Goal: Task Accomplishment & Management: Manage account settings

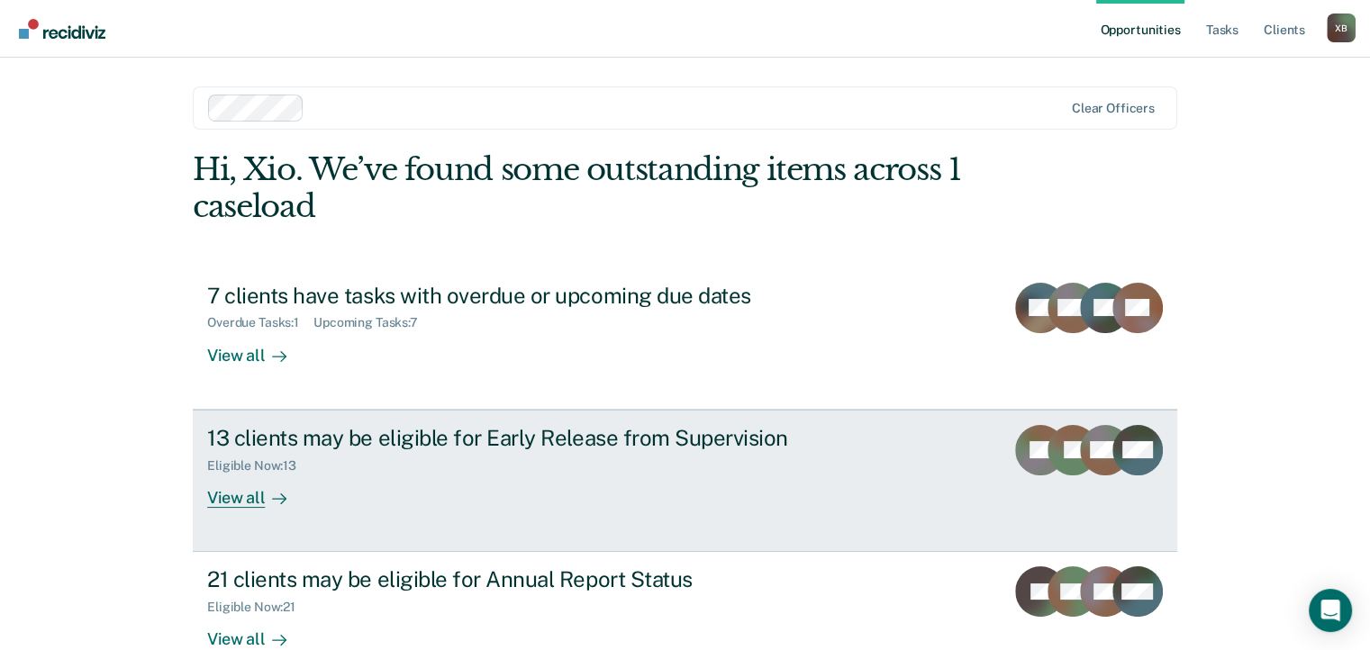
click at [272, 503] on icon at bounding box center [279, 499] width 14 height 14
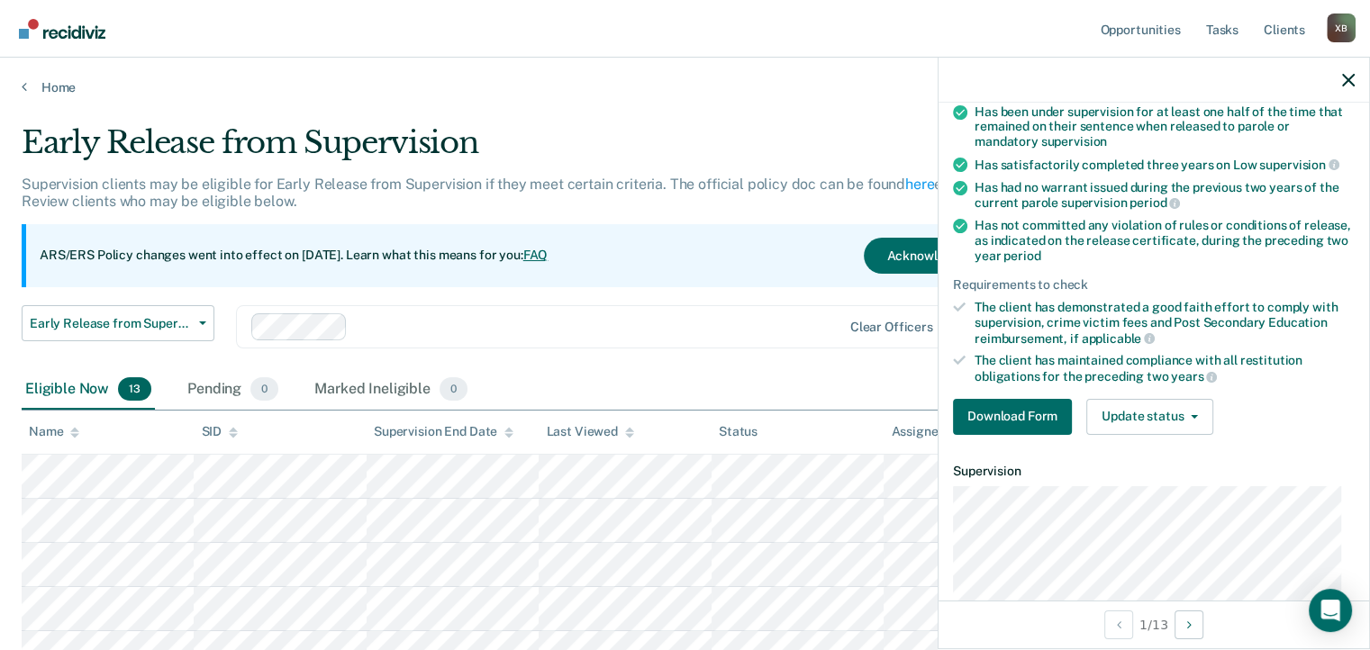
scroll to position [180, 0]
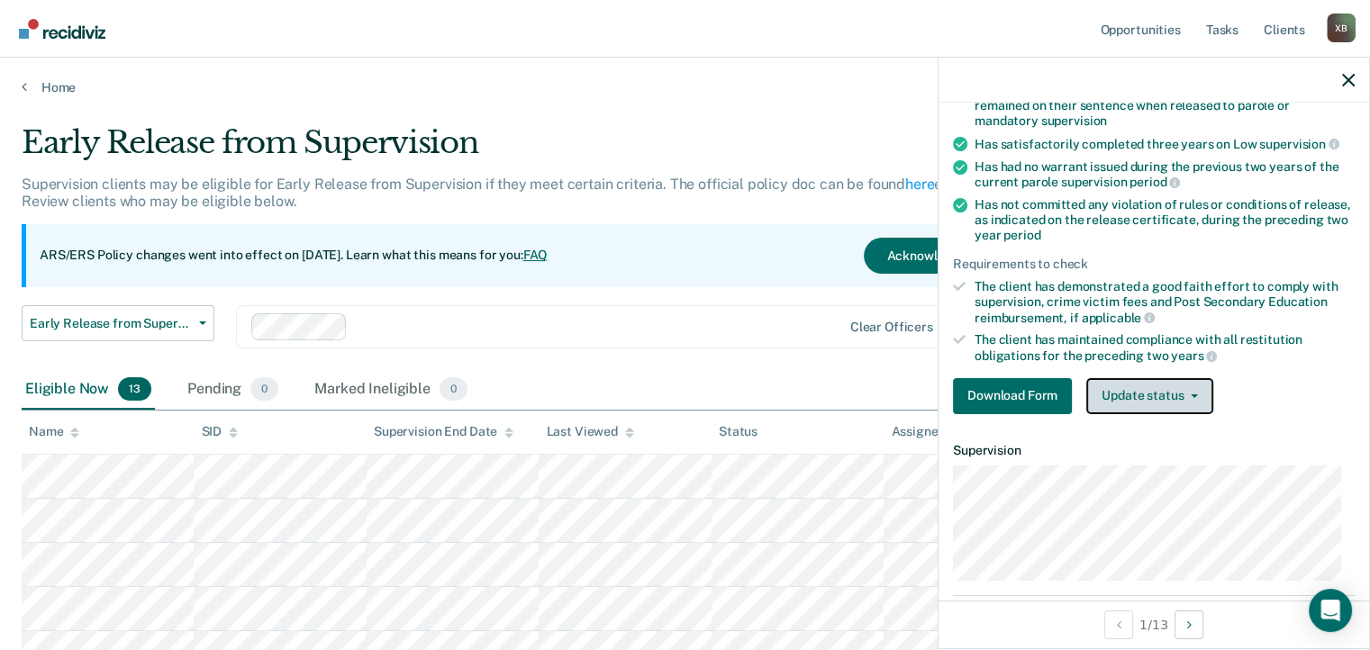
click at [1185, 399] on button "Update status" at bounding box center [1149, 396] width 127 height 36
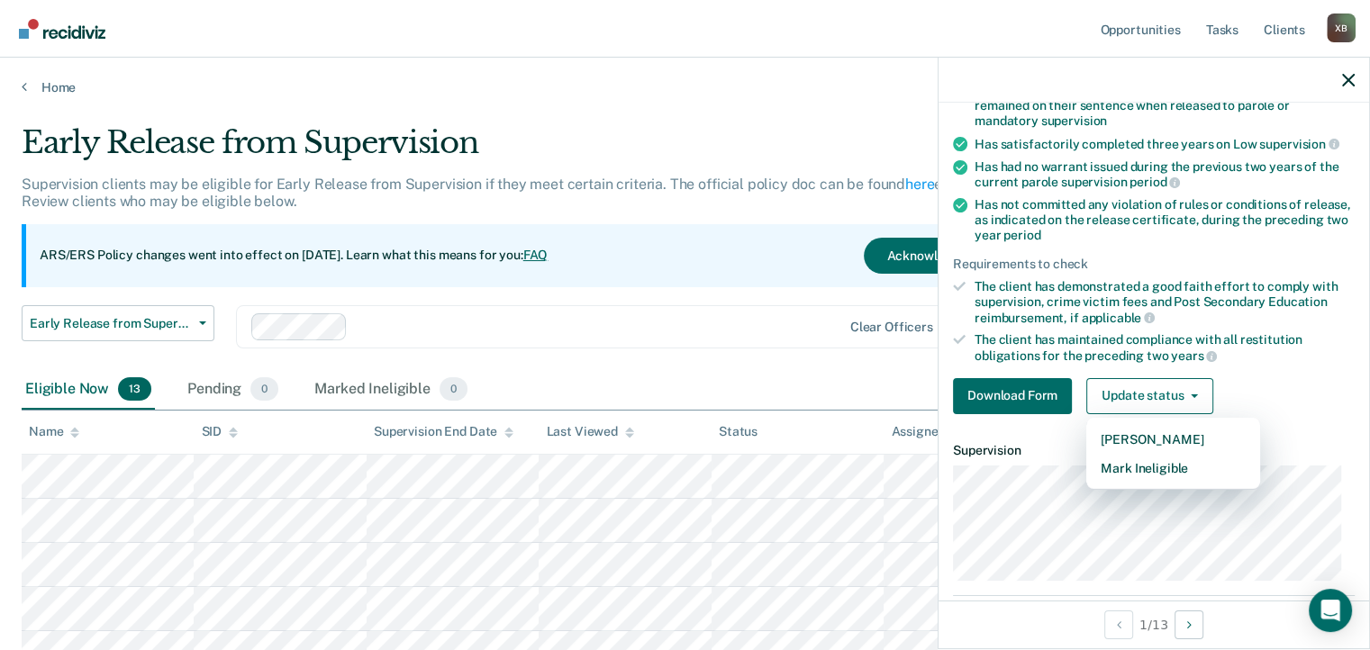
click at [796, 120] on main "Early Release from Supervision Supervision clients may be eligible for Early Re…" at bounding box center [685, 623] width 1370 height 1057
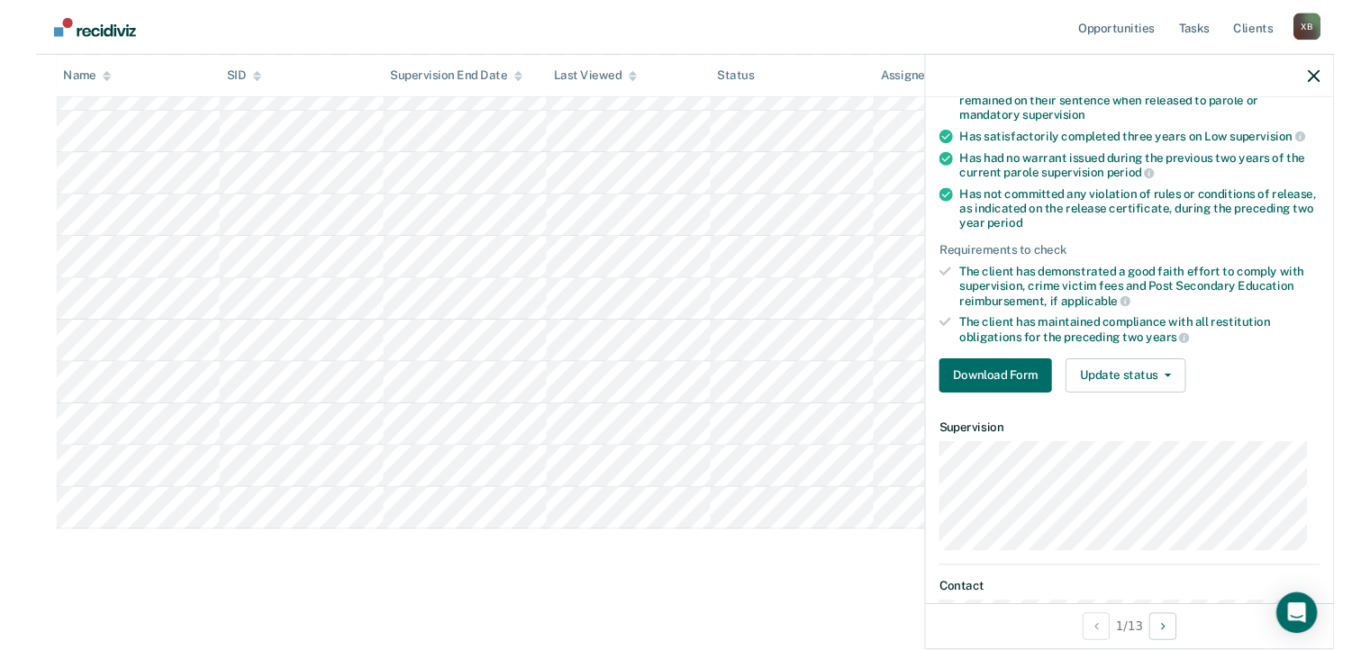
scroll to position [462, 0]
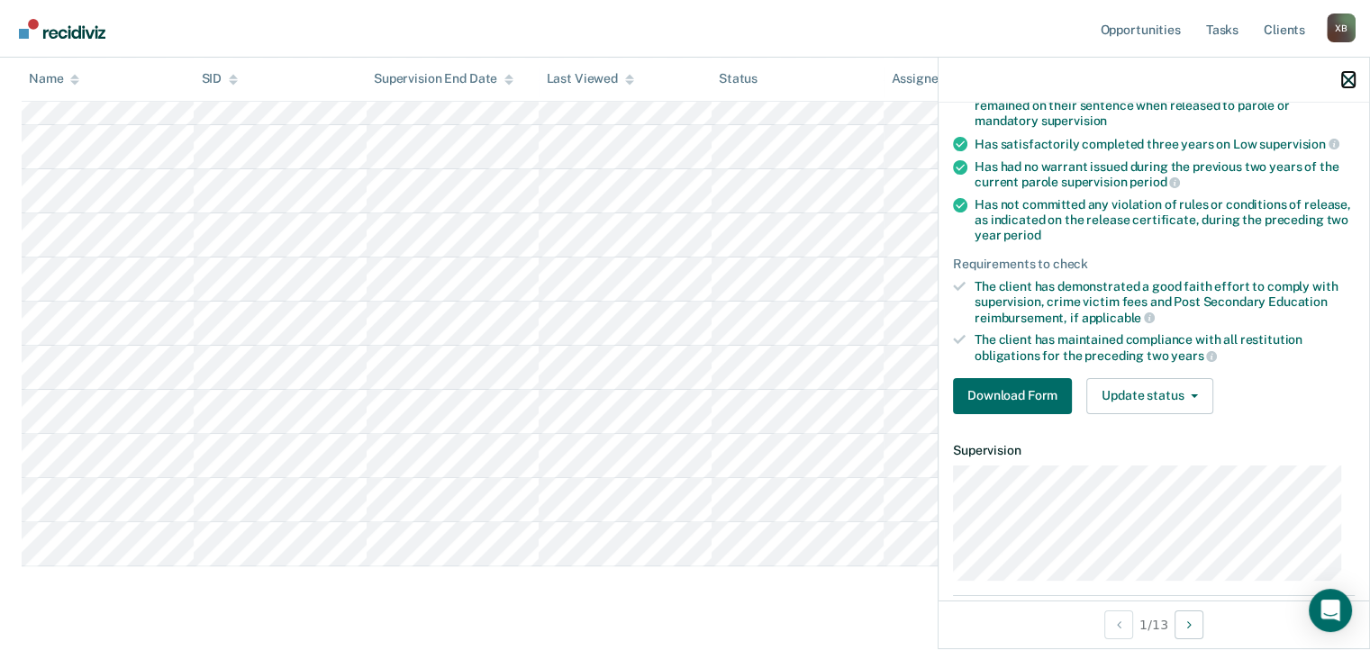
click at [1343, 81] on icon "button" at bounding box center [1348, 80] width 13 height 13
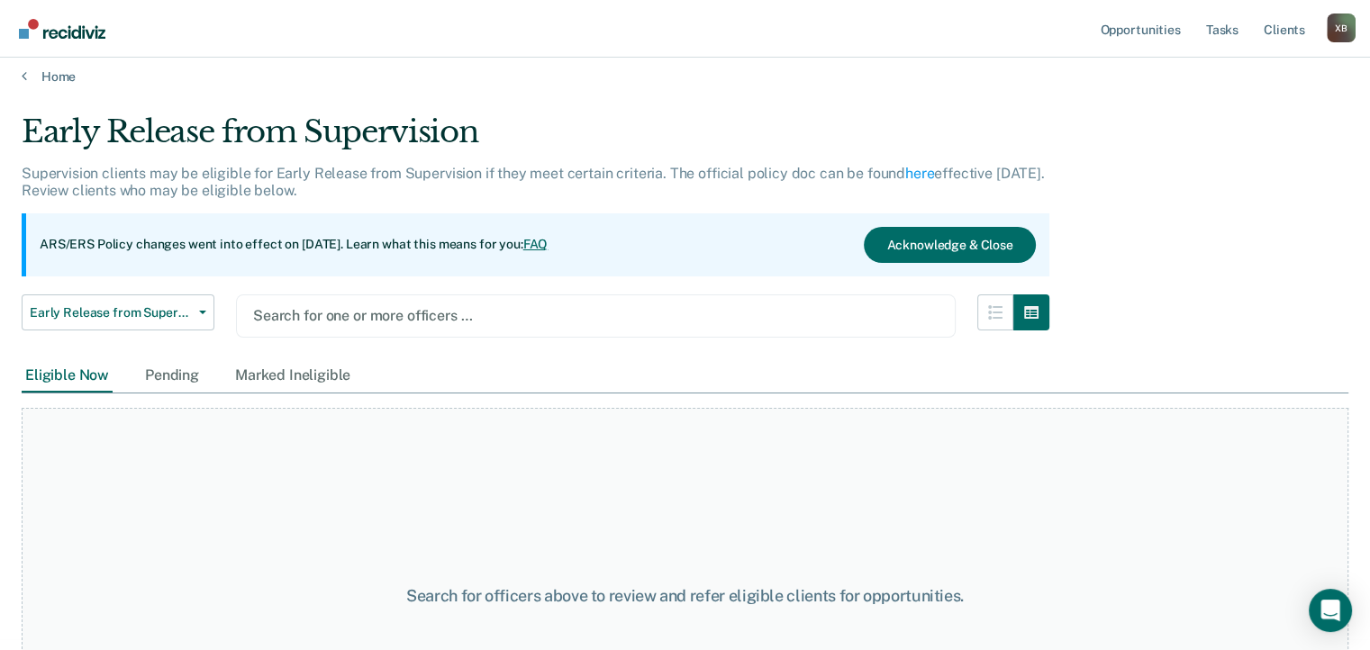
scroll to position [11, 0]
click at [72, 81] on link "Home" at bounding box center [685, 76] width 1327 height 16
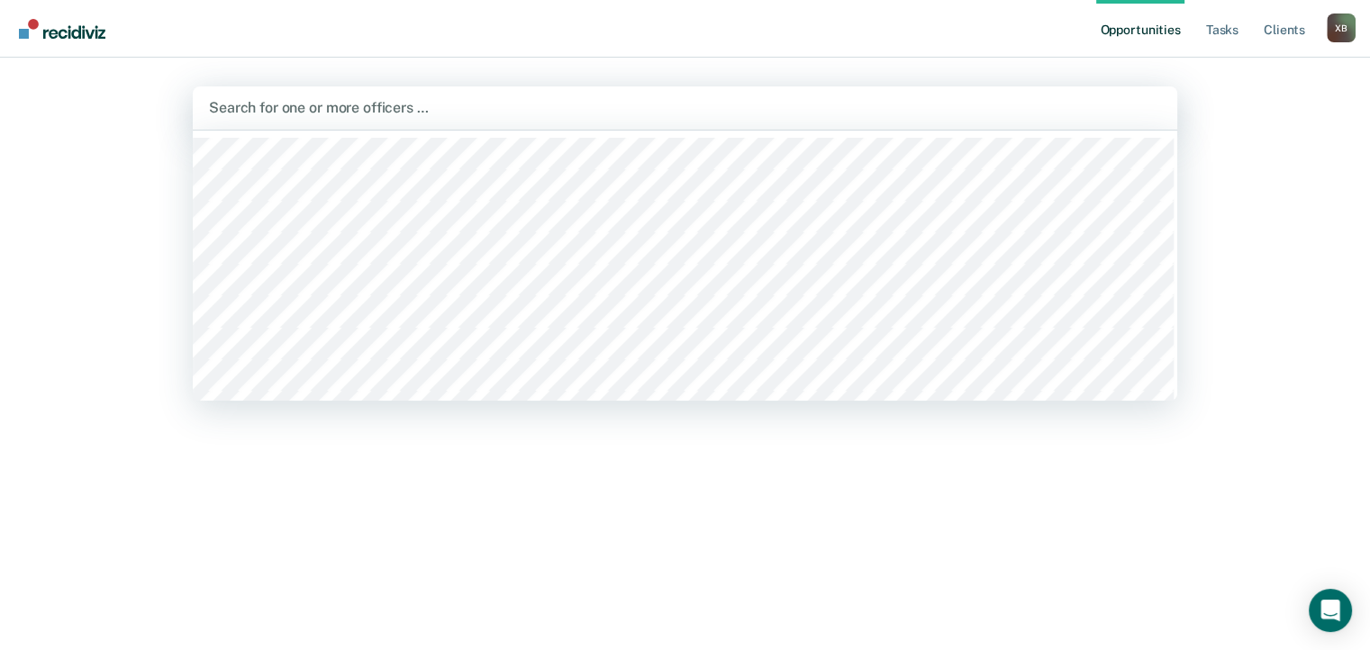
click at [82, 16] on link "Go to Recidiviz Home" at bounding box center [61, 28] width 95 height 57
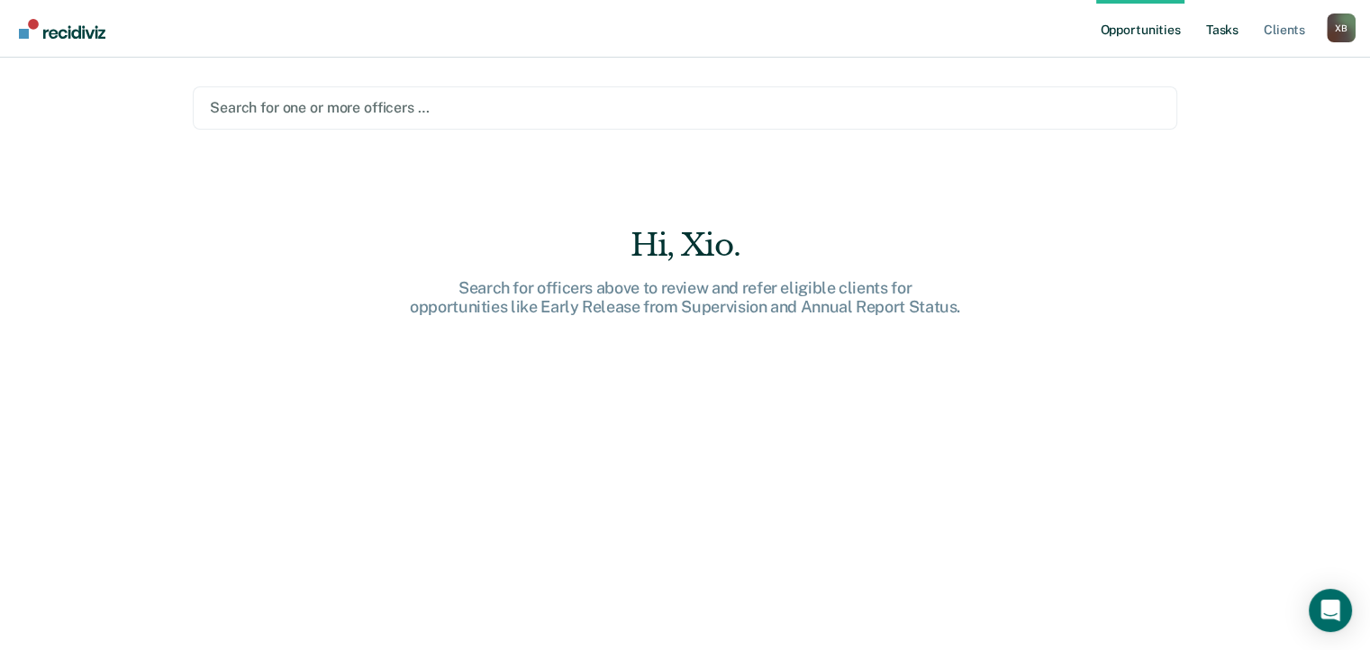
click at [1227, 32] on link "Tasks" at bounding box center [1222, 29] width 40 height 58
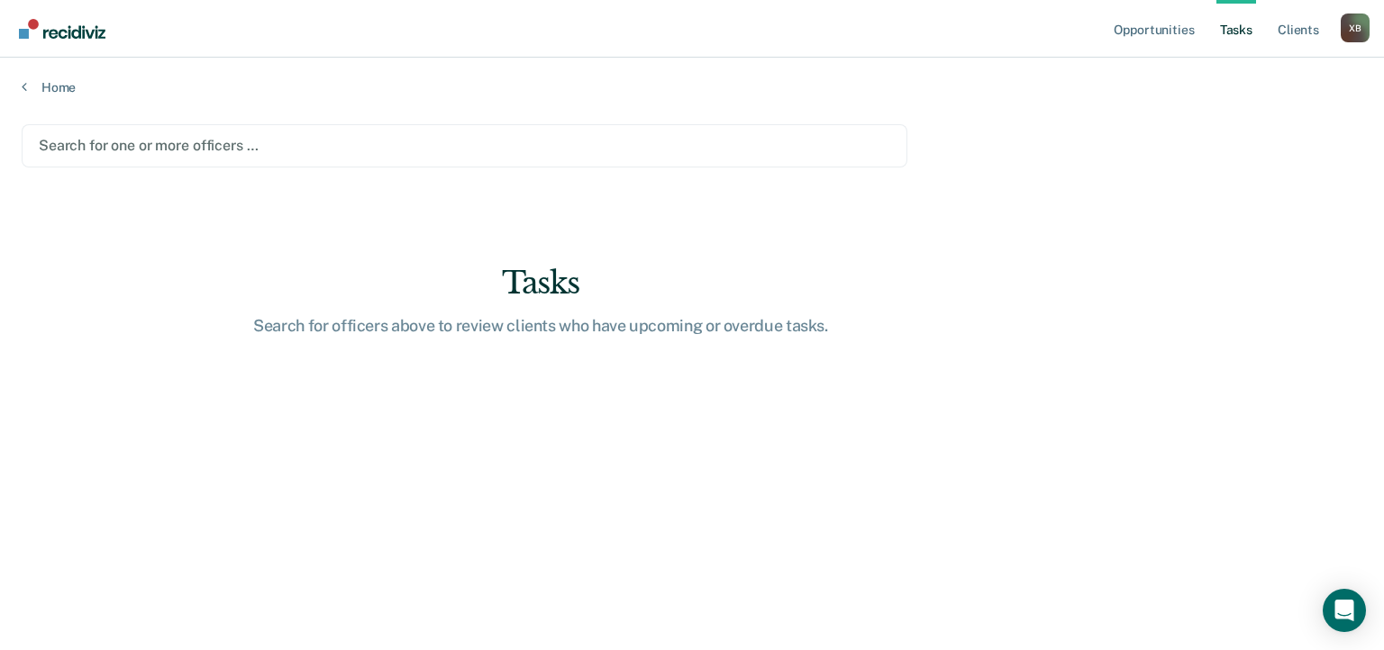
click at [1345, 44] on div "[PERSON_NAME] X B Profile How it works Log Out" at bounding box center [1354, 31] width 29 height 34
click at [1307, 32] on link "Client s" at bounding box center [1298, 29] width 49 height 58
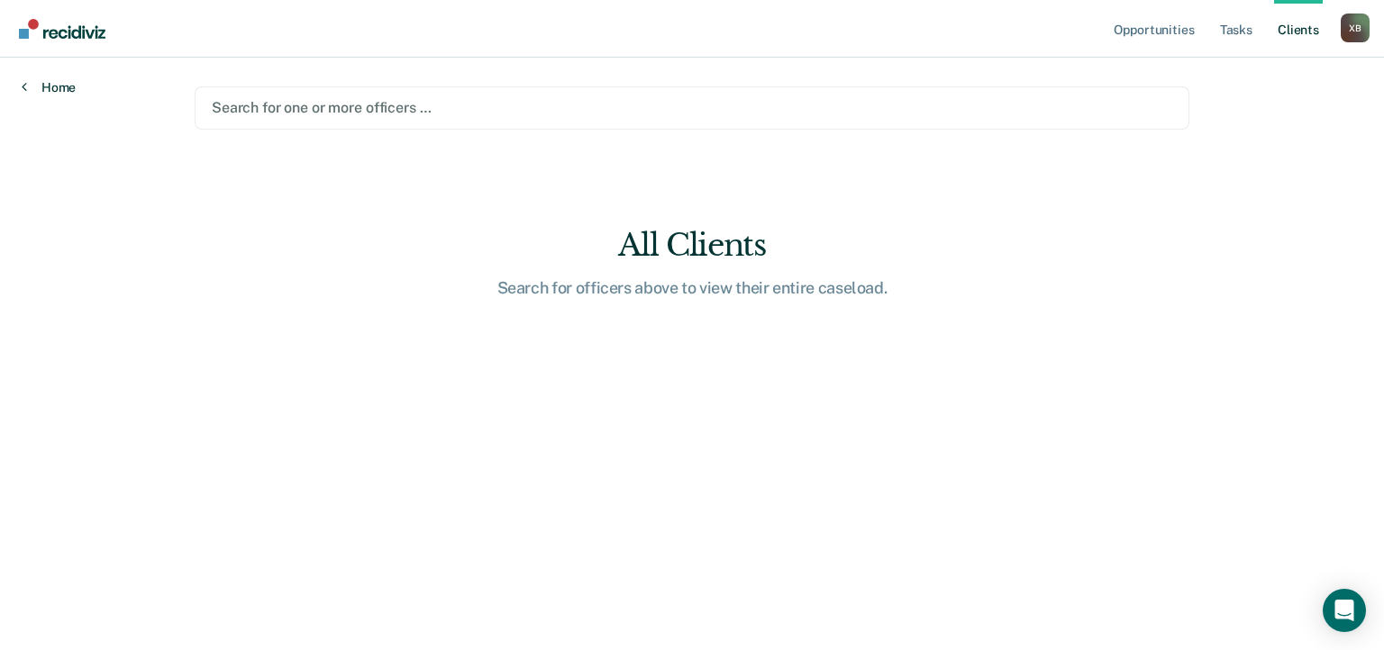
click at [59, 81] on link "Home" at bounding box center [49, 87] width 54 height 16
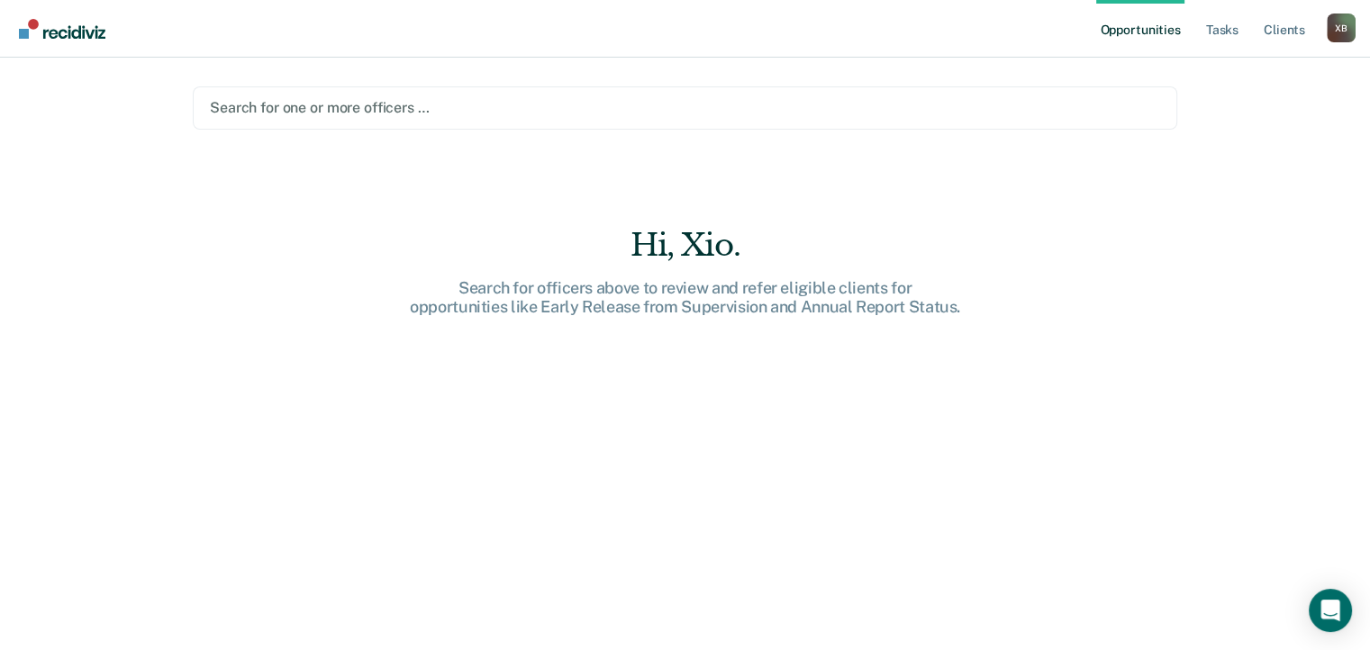
click at [39, 34] on img "Go to Recidiviz Home" at bounding box center [62, 29] width 86 height 20
click at [1128, 33] on link "Opportunities" at bounding box center [1139, 29] width 87 height 58
click at [1223, 19] on link "Tasks" at bounding box center [1222, 29] width 40 height 58
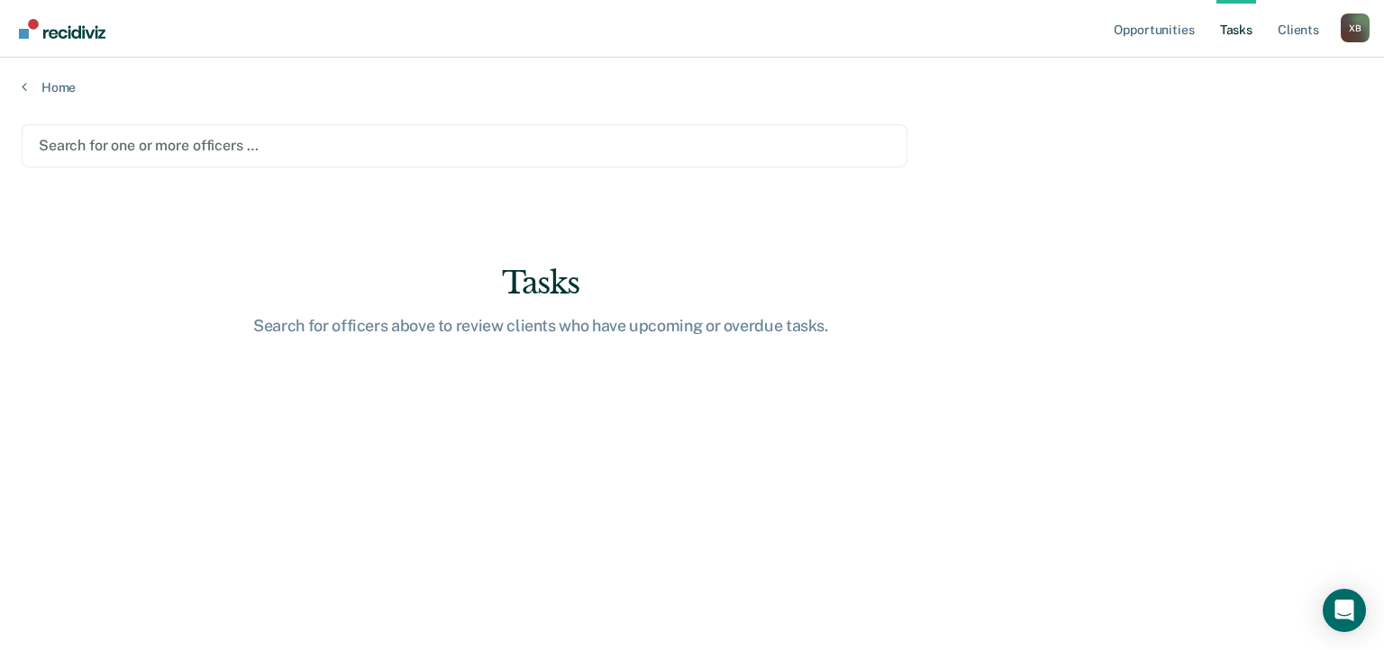
click at [50, 109] on main "Search for one or more officers … Tasks Search for officers above to review cli…" at bounding box center [692, 369] width 1384 height 549
click at [64, 90] on link "Home" at bounding box center [692, 87] width 1340 height 16
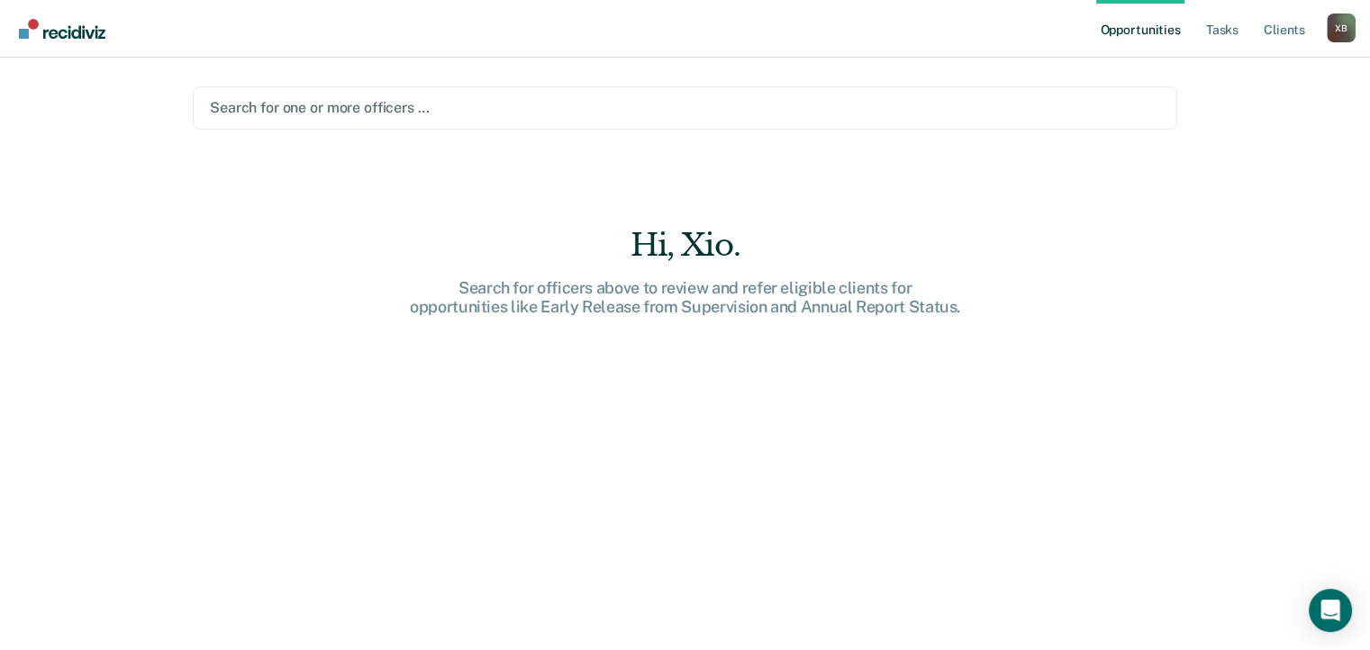
click at [43, 25] on img "Go to Recidiviz Home" at bounding box center [62, 29] width 86 height 20
click at [1329, 36] on div "X B" at bounding box center [1341, 28] width 29 height 29
click at [1221, 71] on link "Profile" at bounding box center [1268, 73] width 145 height 15
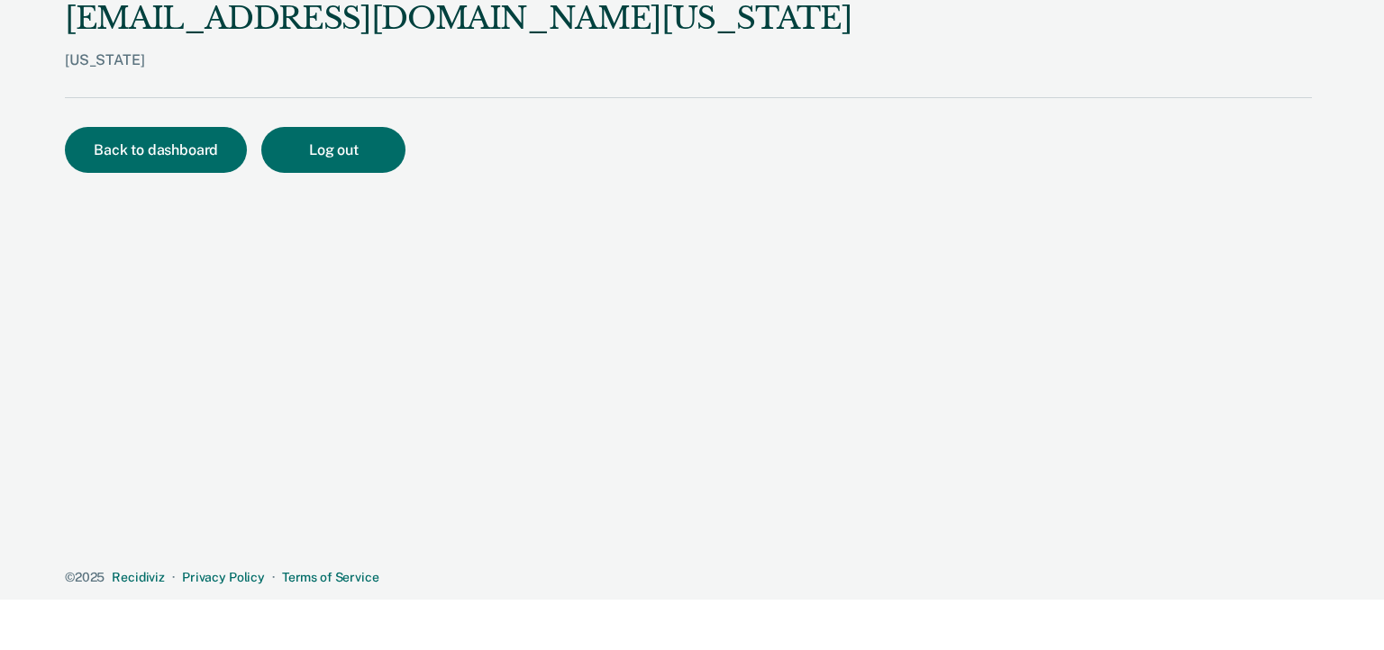
click at [183, 166] on button "Back to dashboard" at bounding box center [156, 150] width 182 height 46
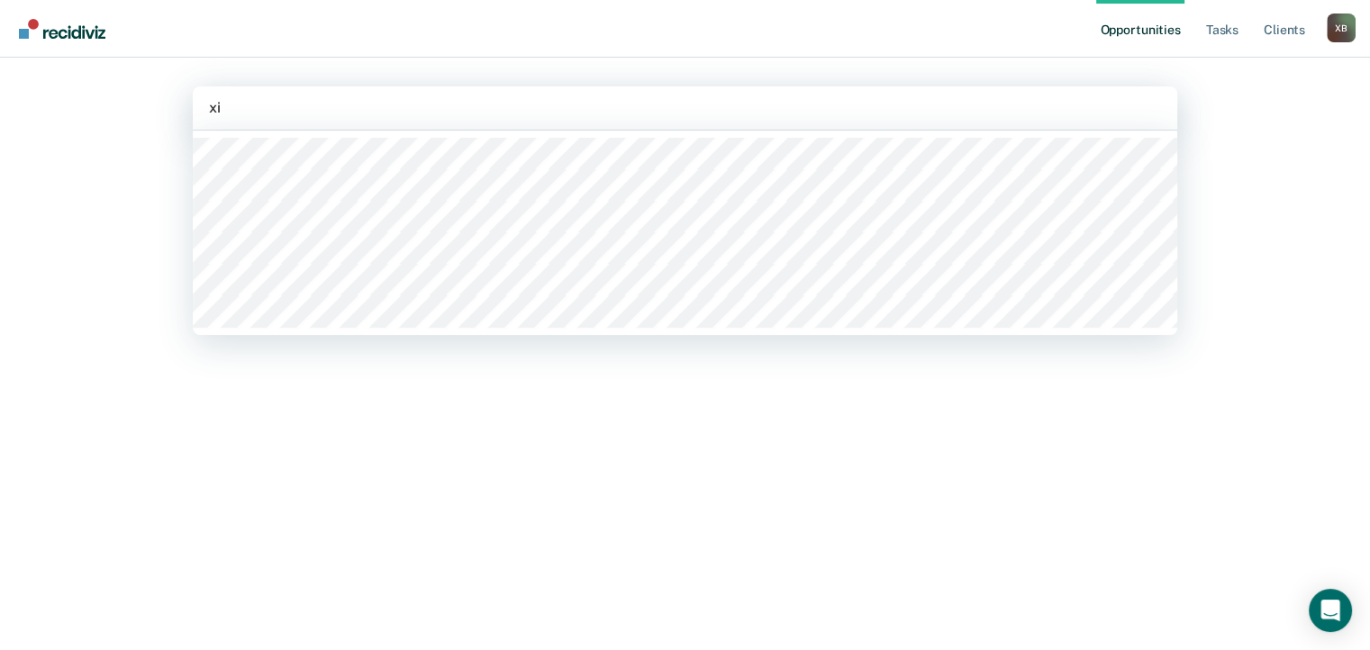
type input "xio"
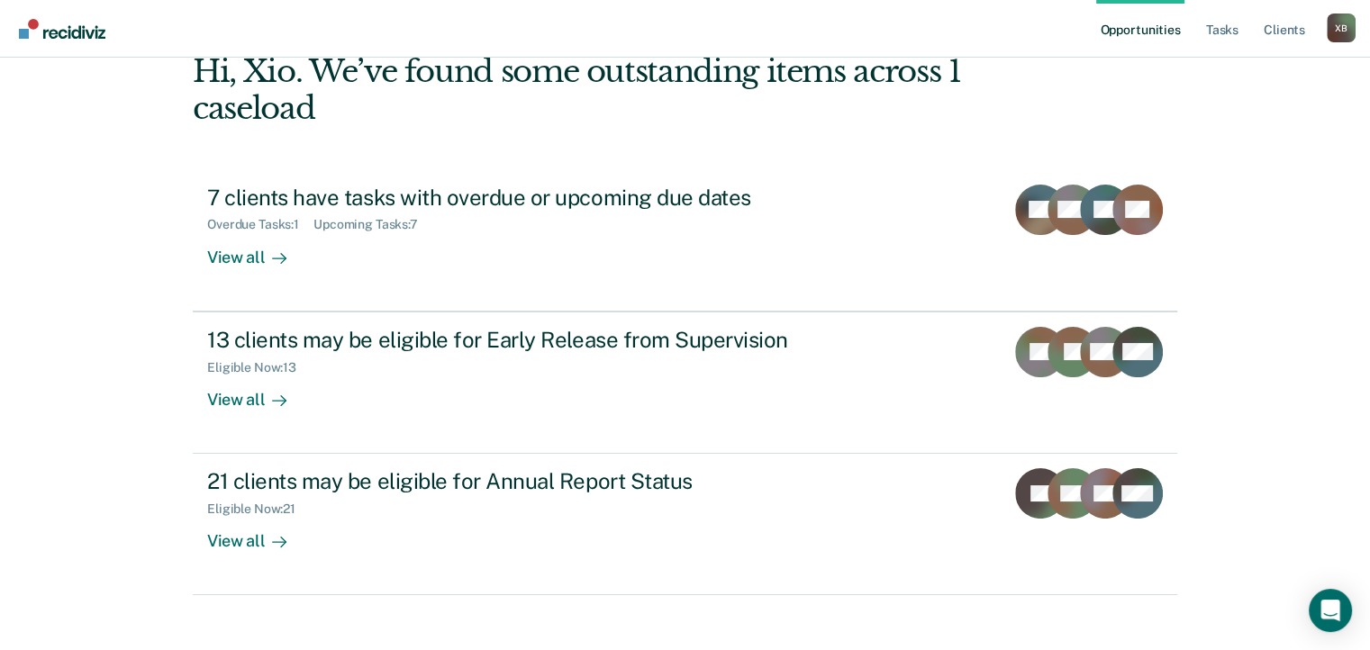
scroll to position [115, 0]
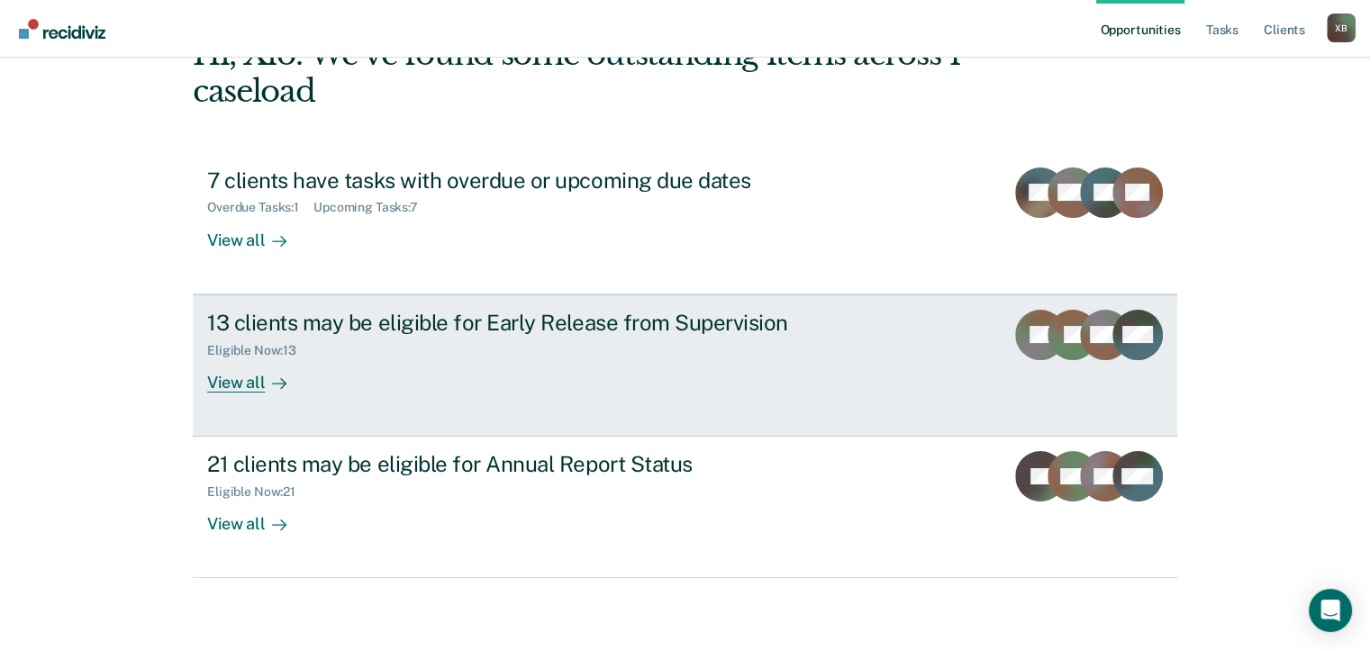
click at [243, 388] on div "View all" at bounding box center [257, 375] width 101 height 35
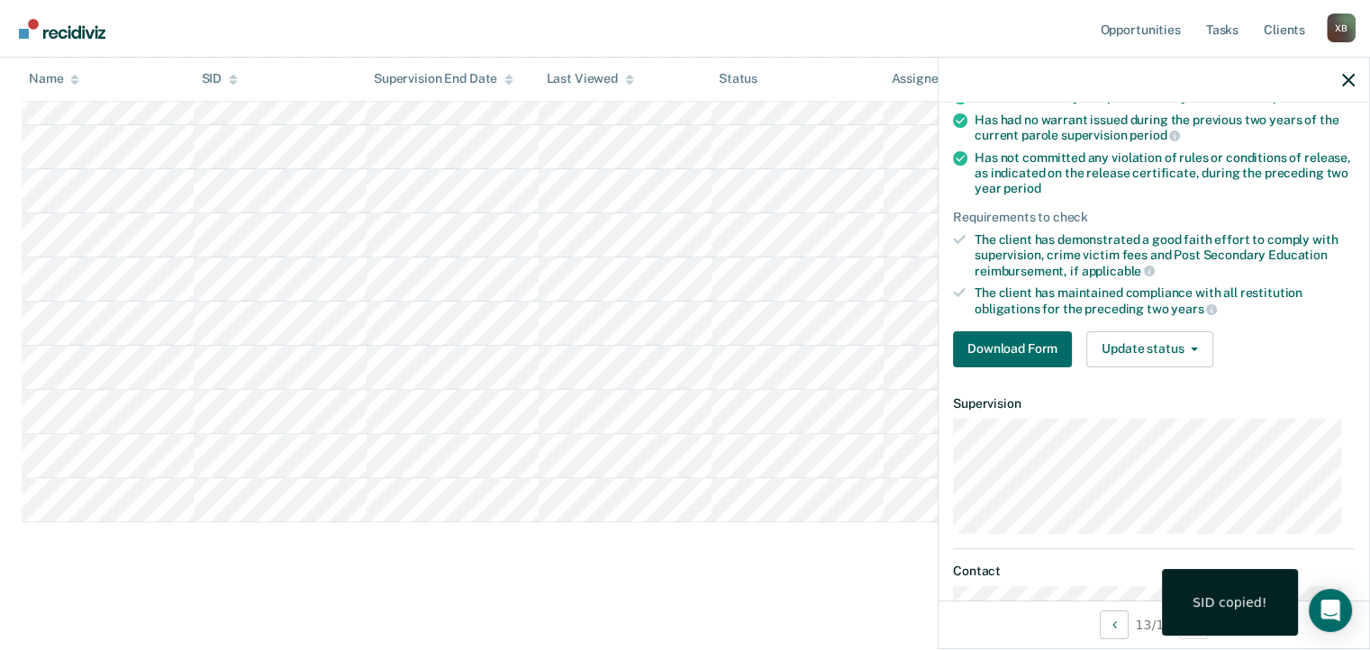
scroll to position [318, 0]
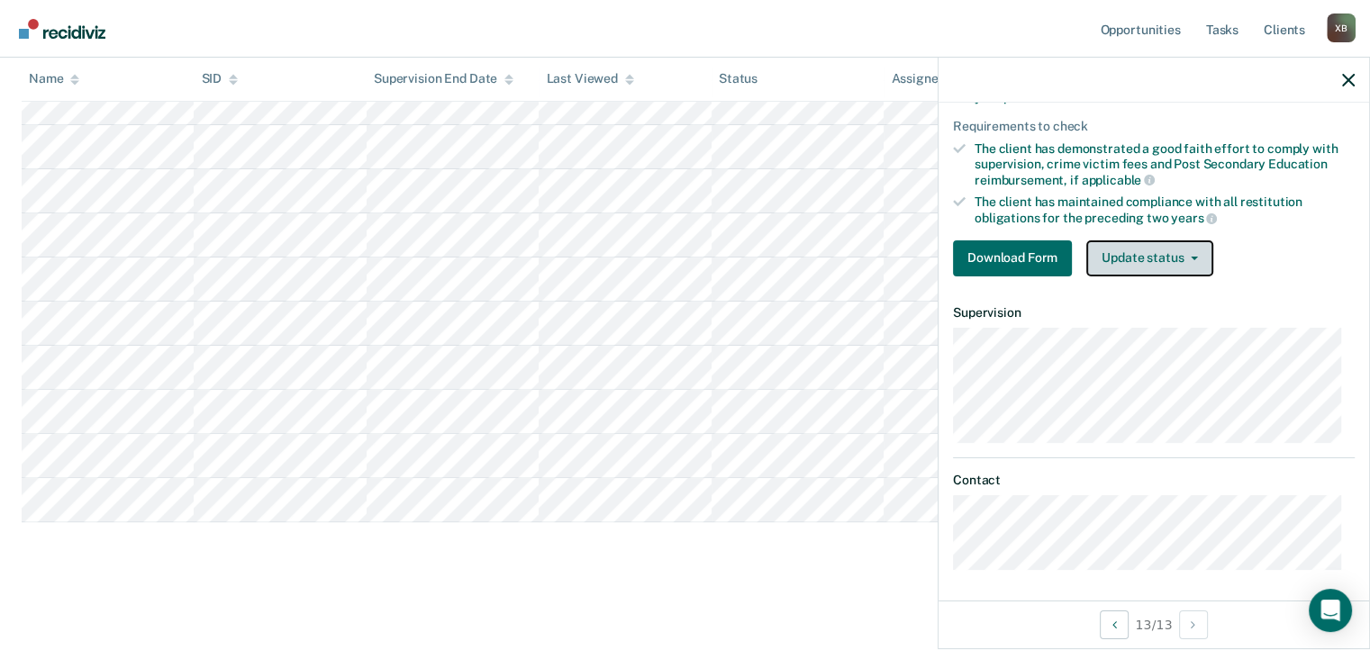
click at [1188, 263] on button "Update status" at bounding box center [1149, 258] width 127 height 36
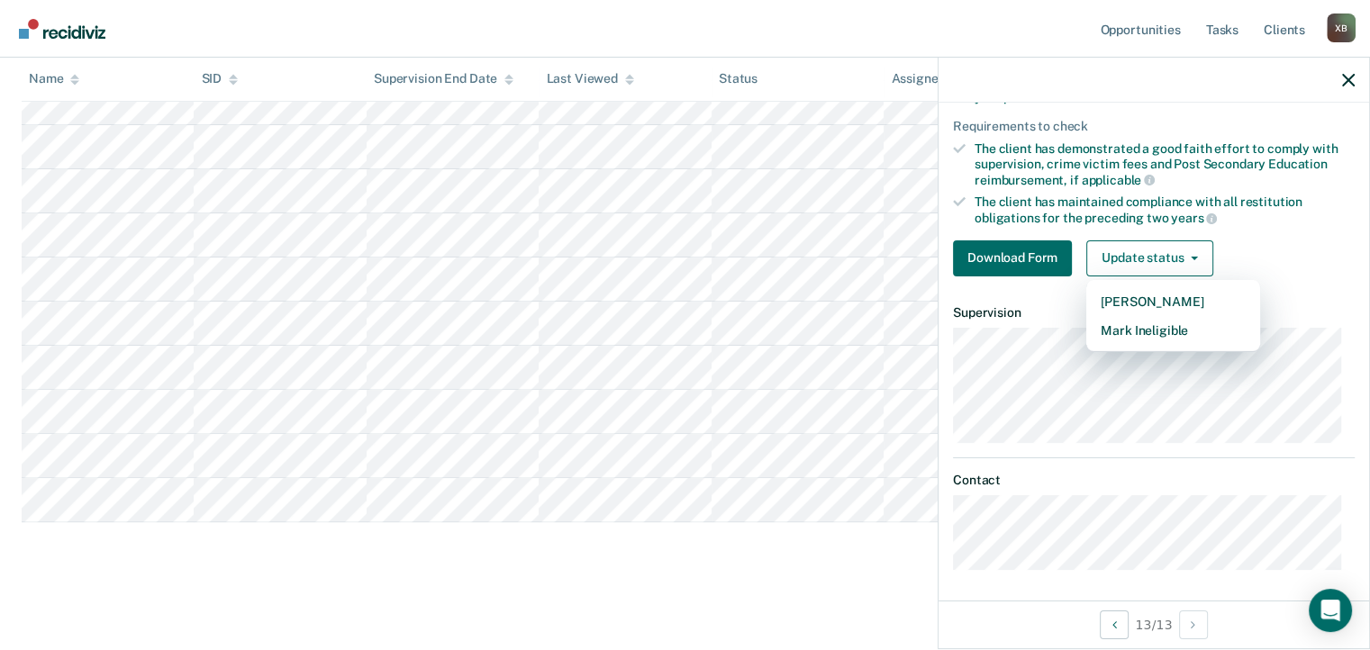
click at [818, 608] on main "Early Release from Supervision Supervision clients may be eligible for Early Re…" at bounding box center [685, 117] width 1370 height 1057
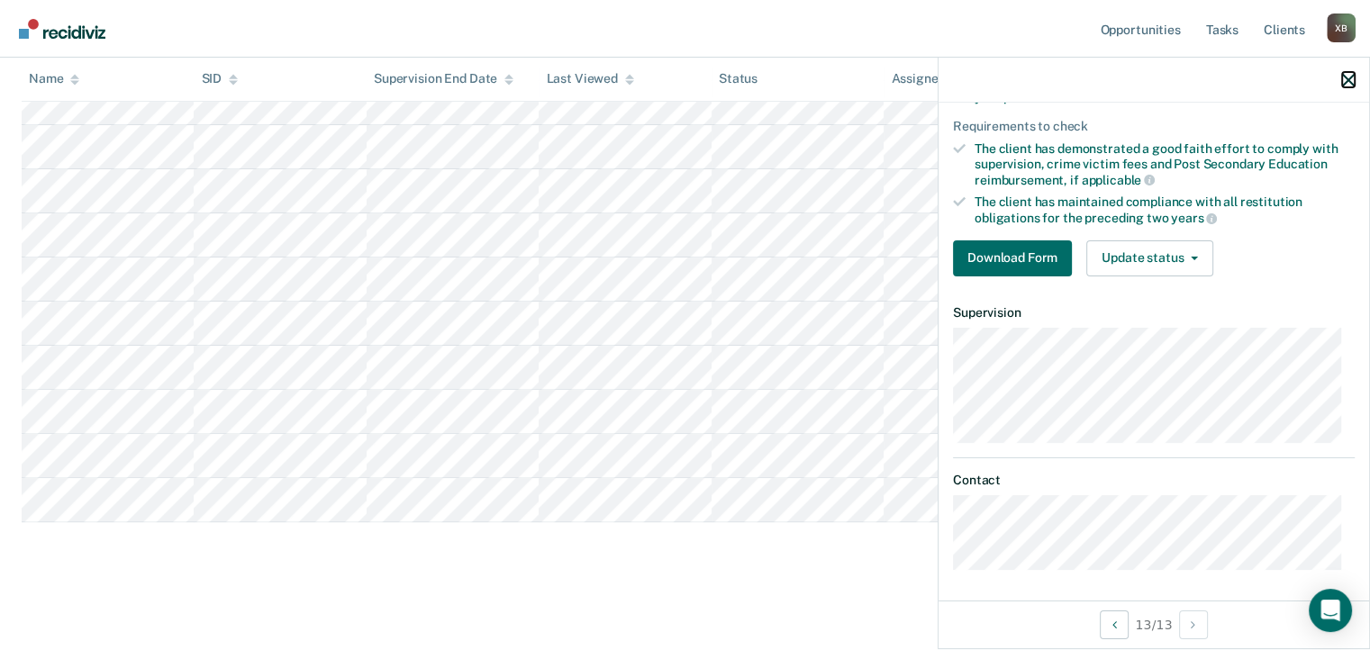
click at [1347, 83] on icon "button" at bounding box center [1348, 80] width 13 height 13
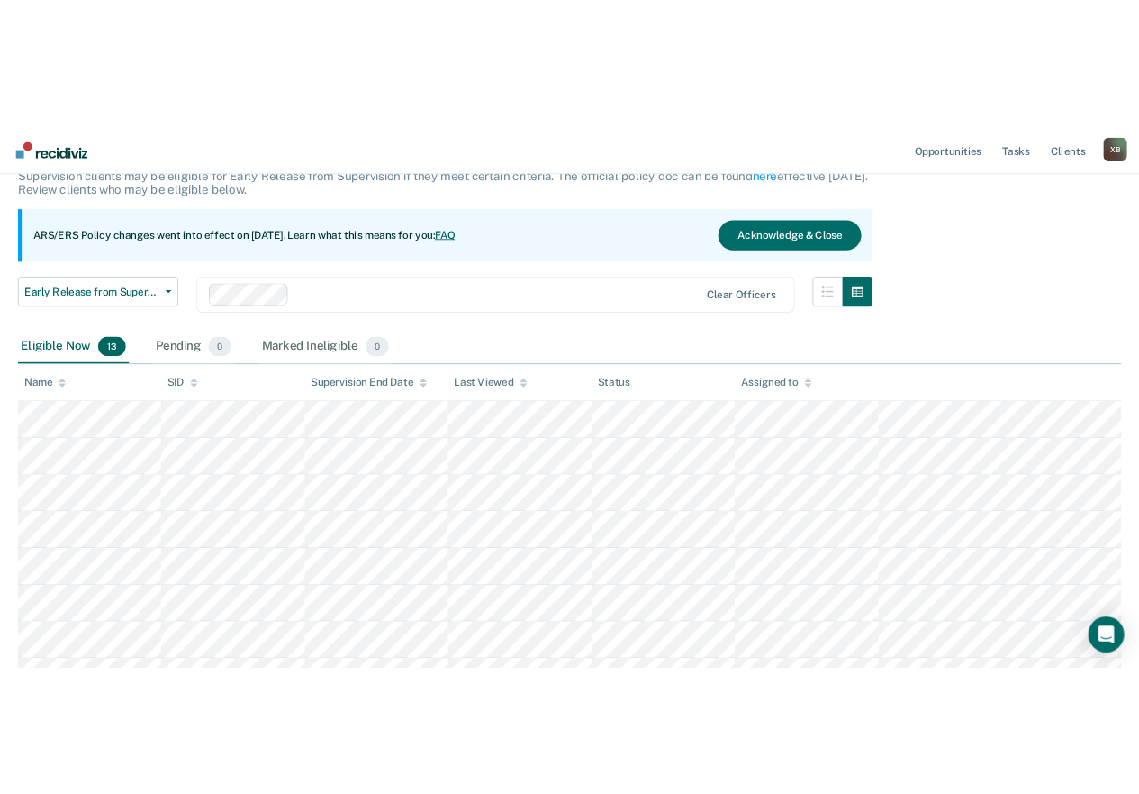
scroll to position [0, 0]
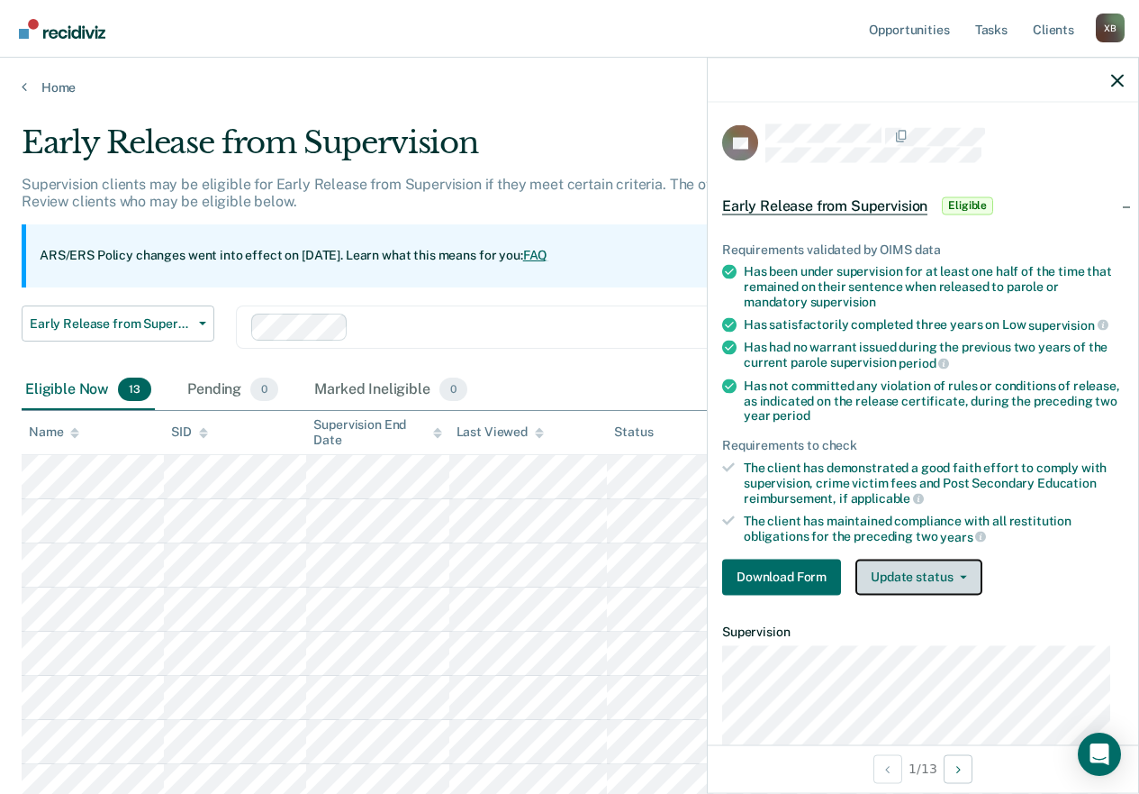
click at [934, 577] on button "Update status" at bounding box center [919, 576] width 127 height 36
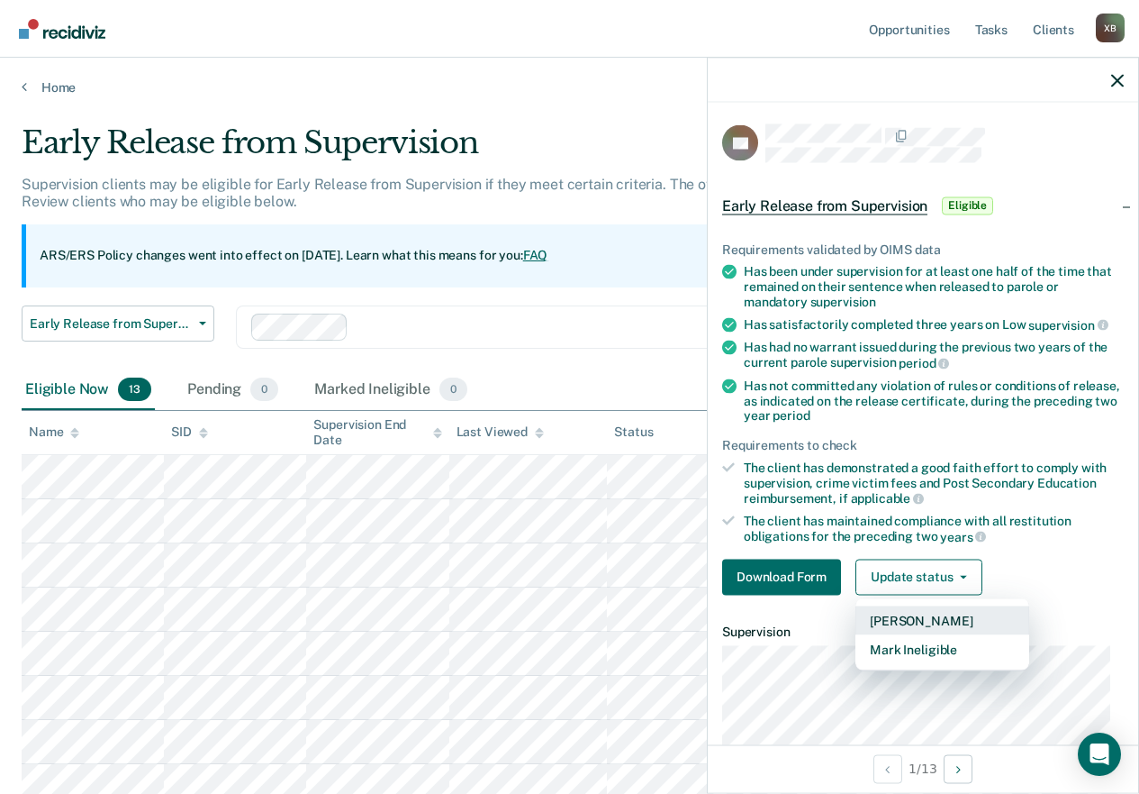
click at [929, 618] on button "[PERSON_NAME]" at bounding box center [943, 619] width 174 height 29
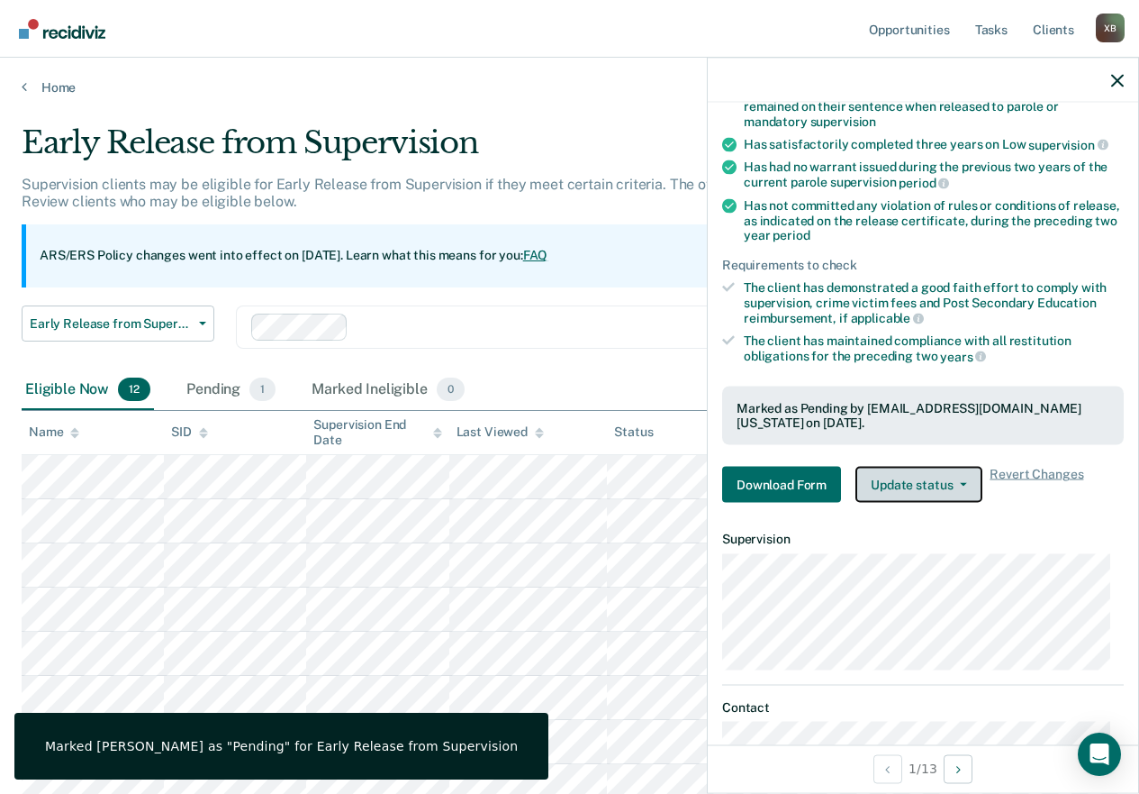
scroll to position [266, 0]
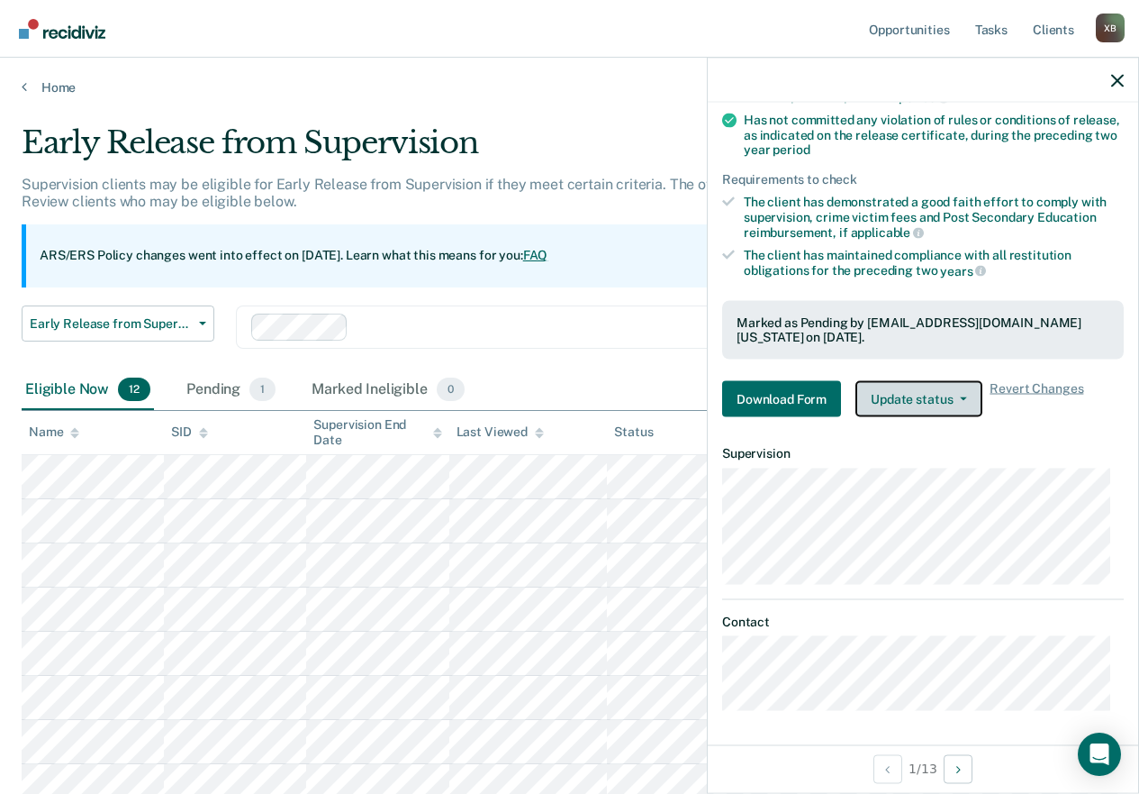
click at [966, 394] on button "Update status" at bounding box center [919, 399] width 127 height 36
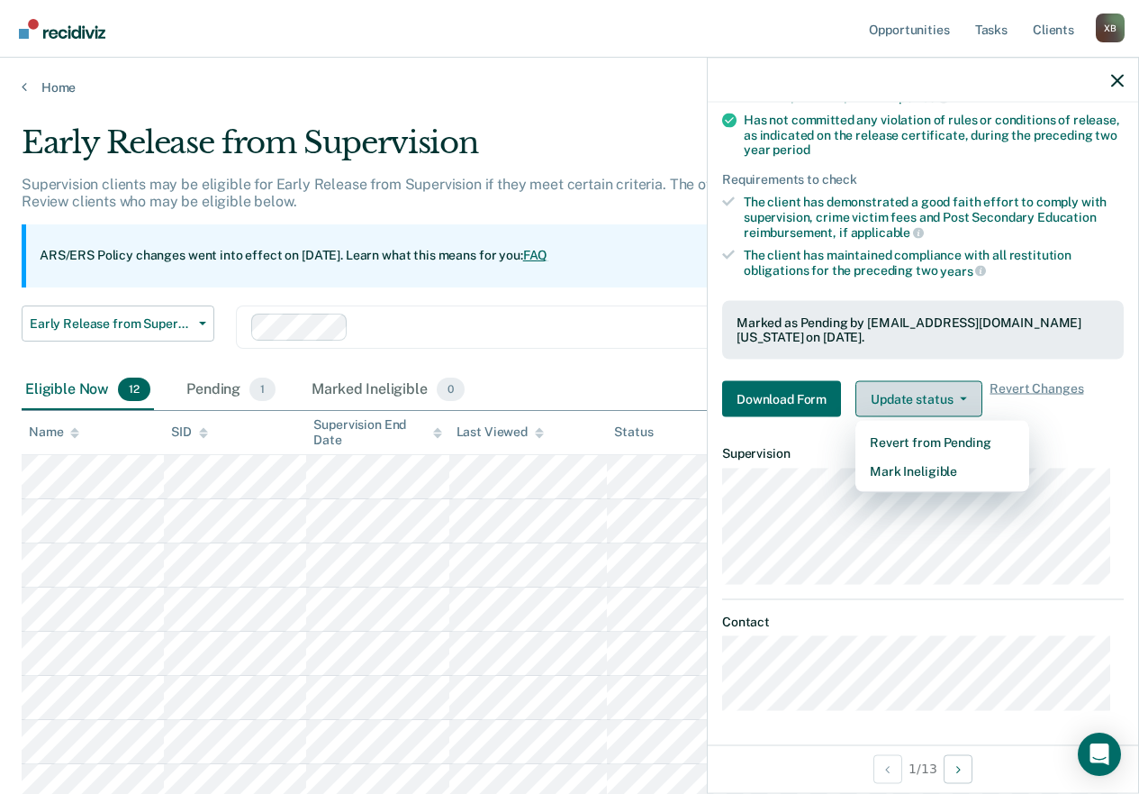
click at [966, 394] on button "Update status" at bounding box center [919, 399] width 127 height 36
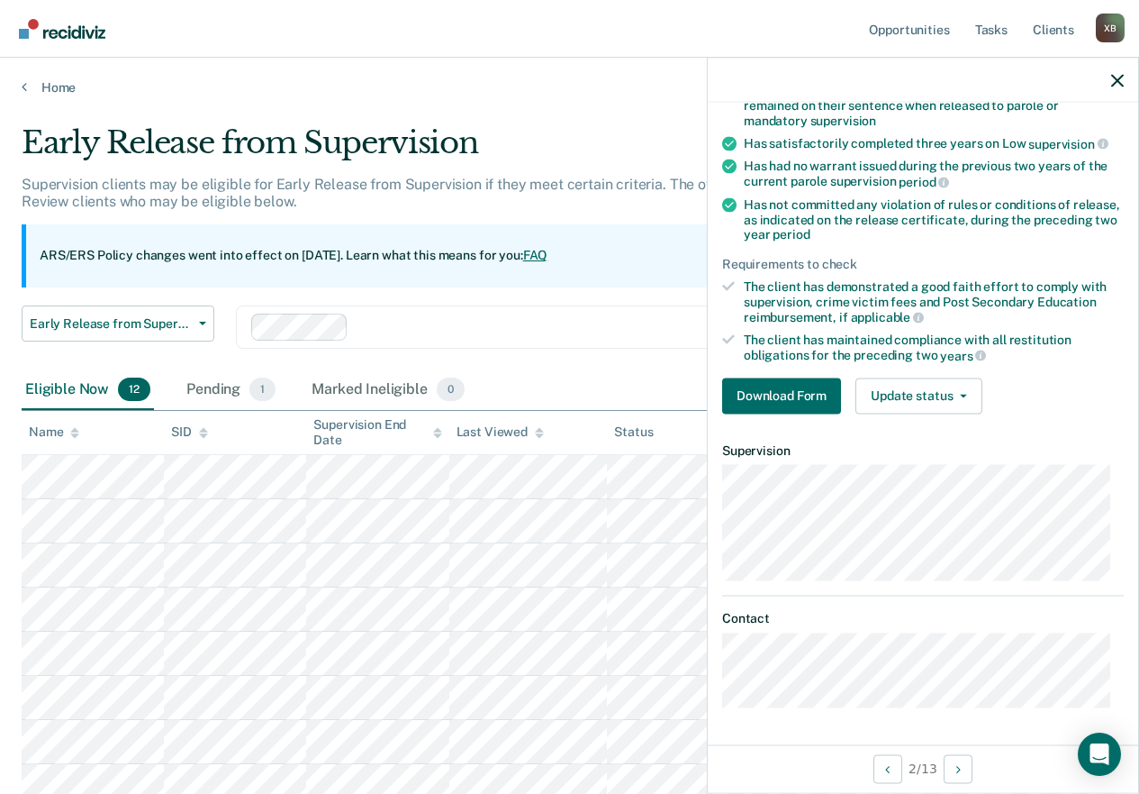
scroll to position [179, 0]
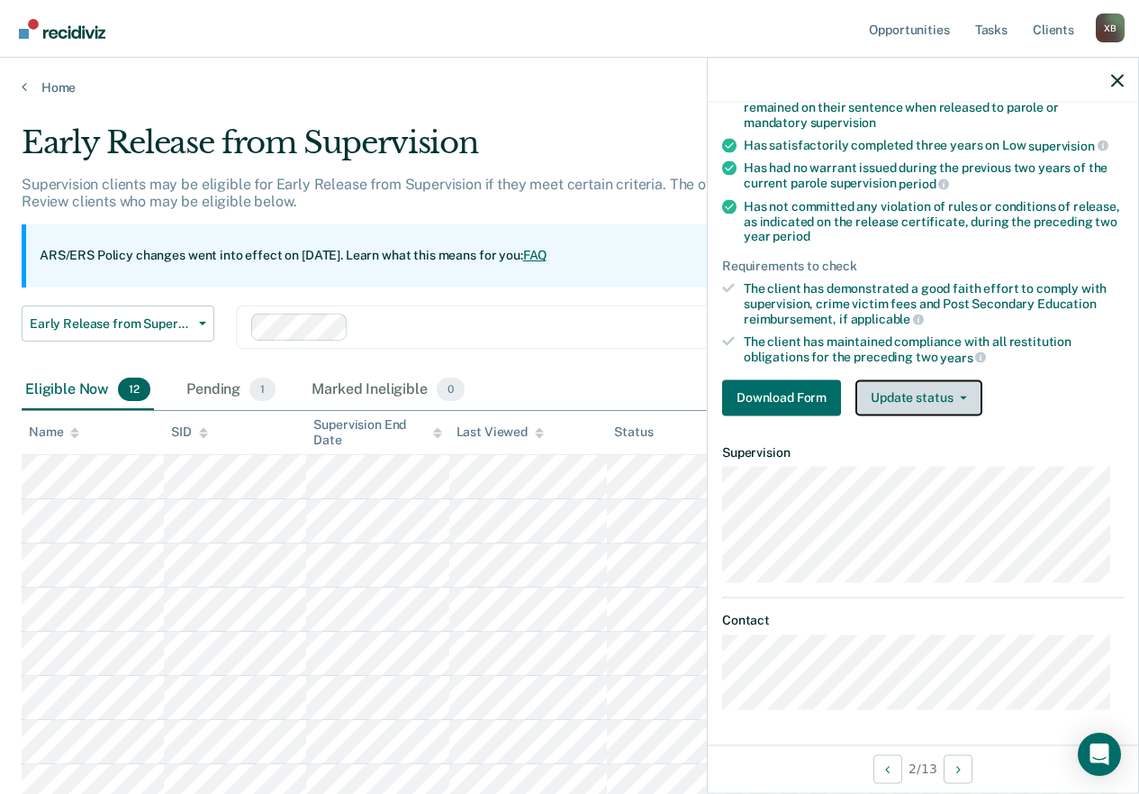
click at [911, 402] on button "Update status" at bounding box center [919, 397] width 127 height 36
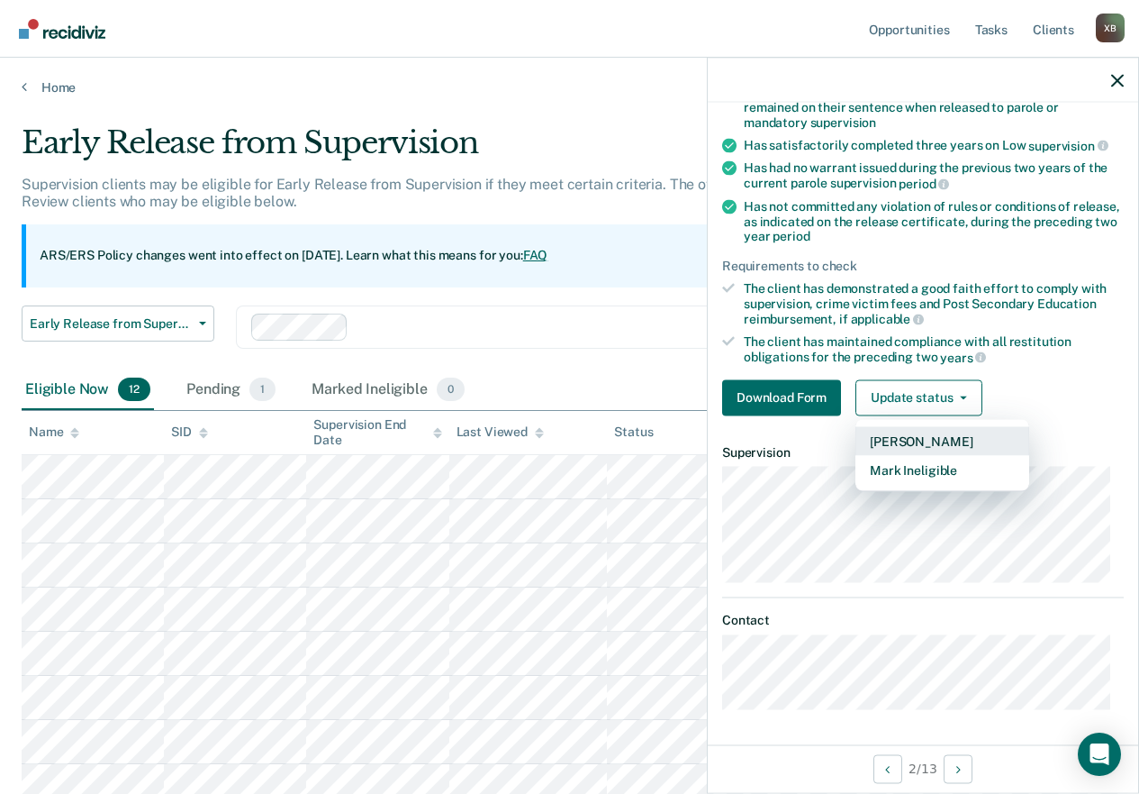
click at [908, 435] on button "[PERSON_NAME]" at bounding box center [943, 440] width 174 height 29
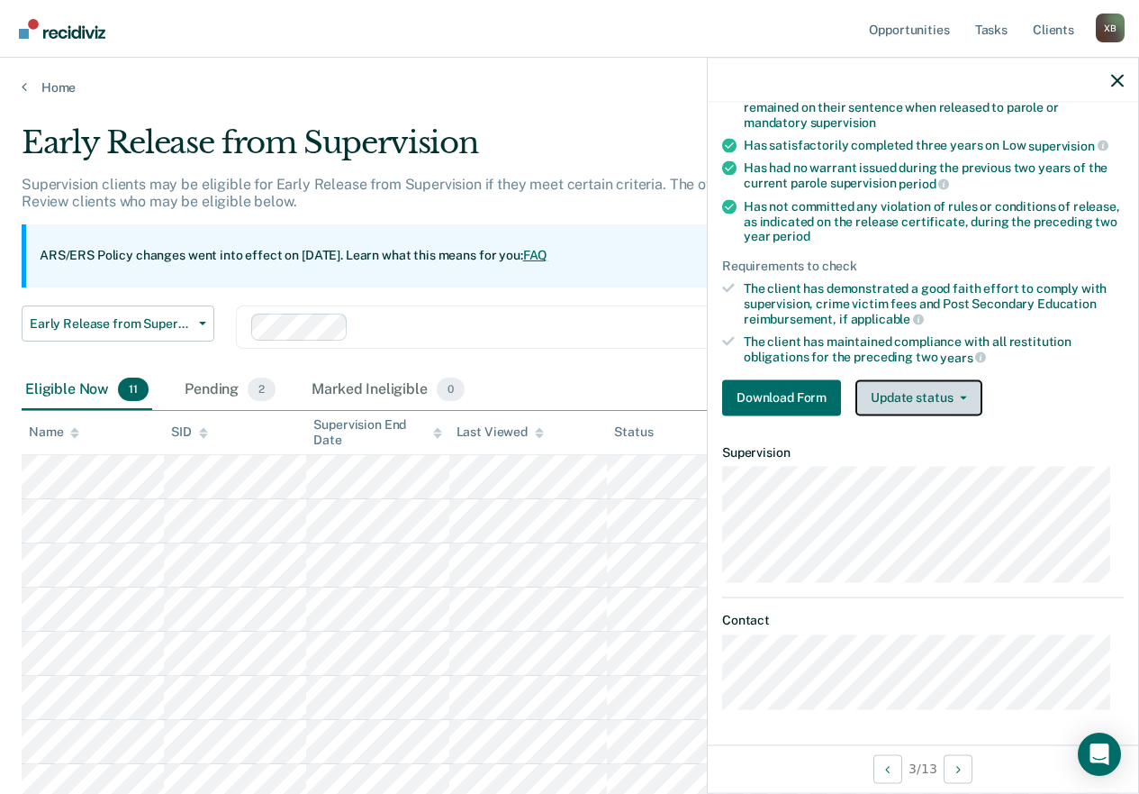
click at [899, 389] on button "Update status" at bounding box center [919, 397] width 127 height 36
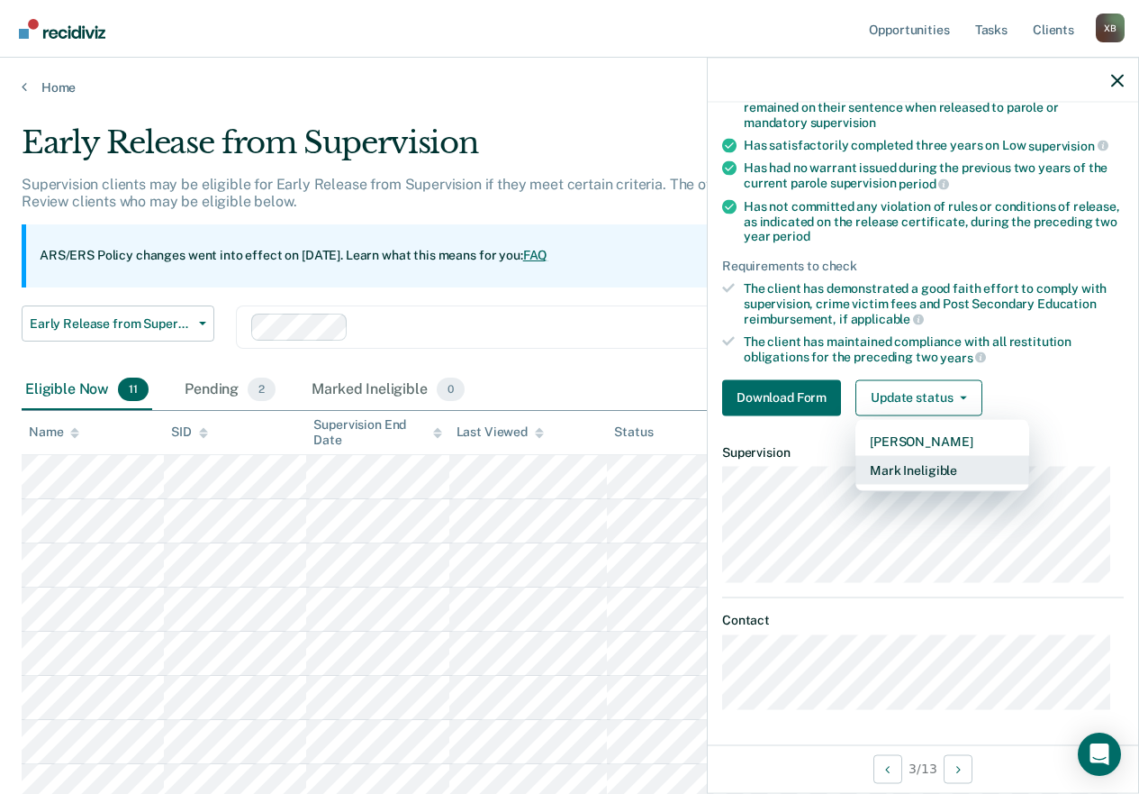
click at [897, 472] on button "Mark Ineligible" at bounding box center [943, 469] width 174 height 29
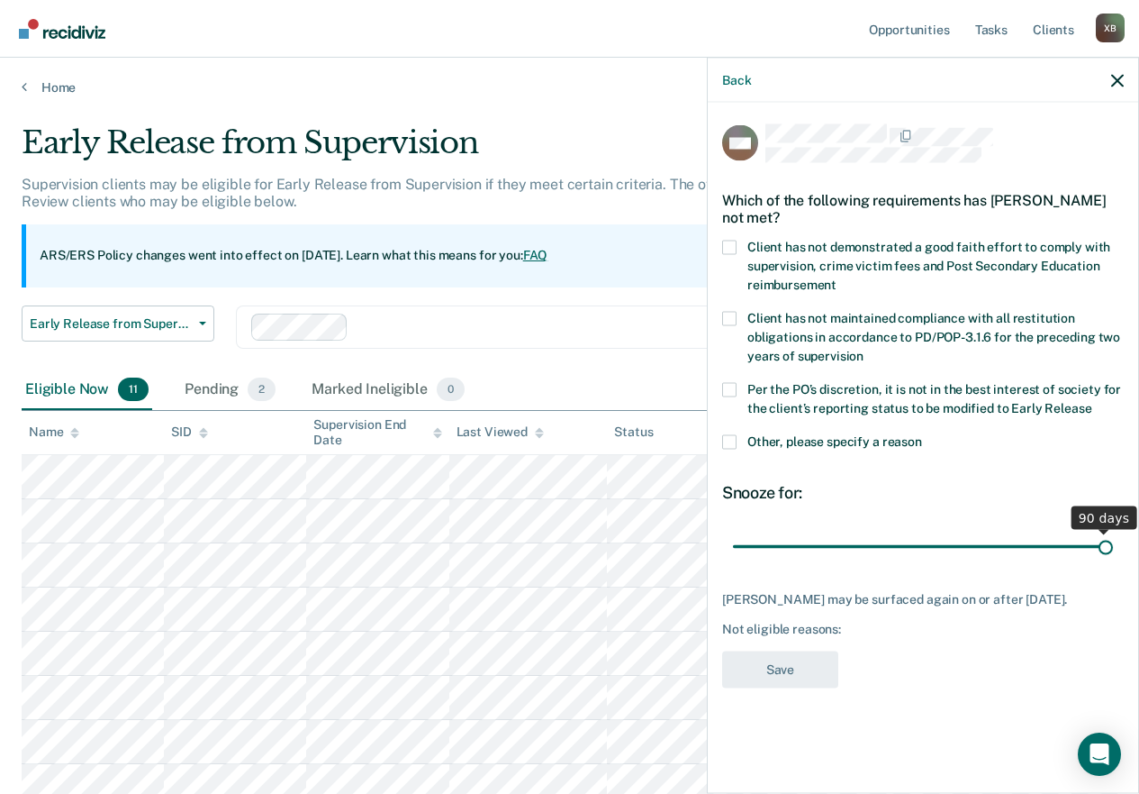
drag, startPoint x: 849, startPoint y: 545, endPoint x: 1149, endPoint y: 561, distance: 300.4
type input "90"
click at [1113, 561] on input "range" at bounding box center [923, 547] width 380 height 32
click at [730, 243] on span at bounding box center [729, 247] width 14 height 14
click at [837, 277] on input "Client has not demonstrated a good faith effort to comply with supervision, cri…" at bounding box center [837, 277] width 0 height 0
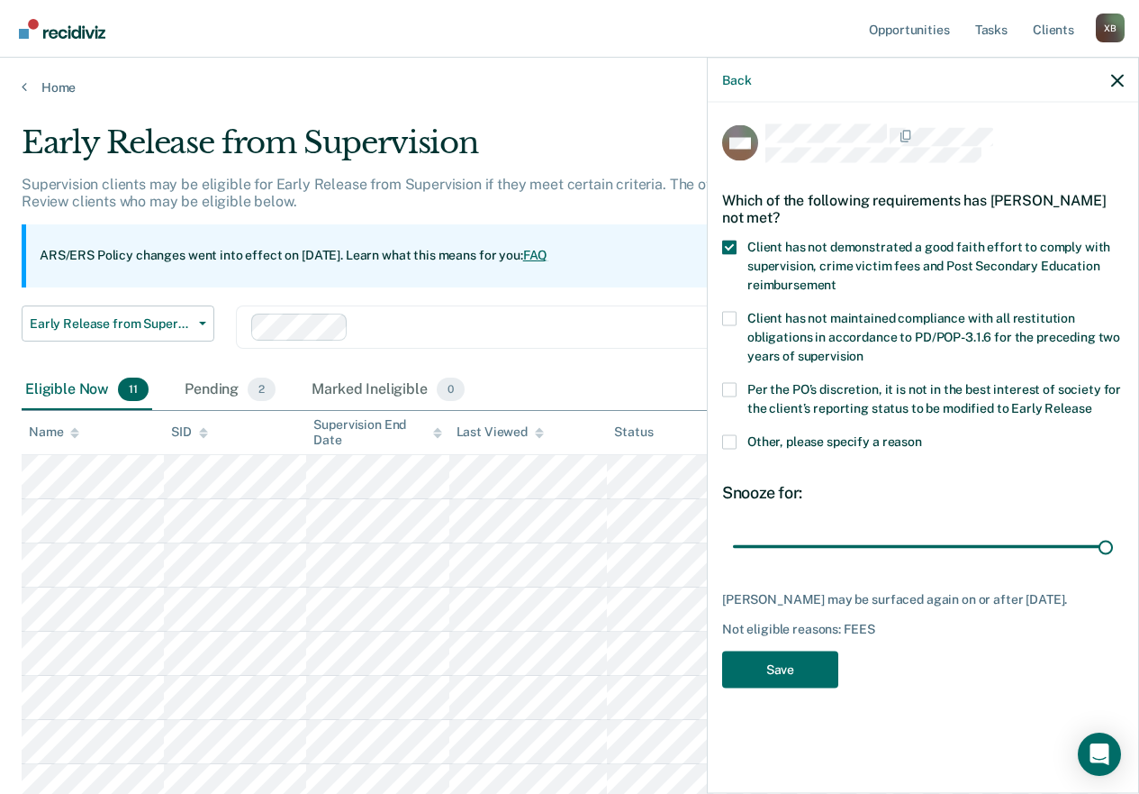
click at [730, 315] on span at bounding box center [729, 318] width 14 height 14
click at [864, 349] on input "Client has not maintained compliance with all restitution obligations in accord…" at bounding box center [864, 349] width 0 height 0
click at [730, 385] on span at bounding box center [729, 389] width 14 height 14
click at [1092, 401] on input "Per the PO’s discretion, it is not in the best interest of society for the clie…" at bounding box center [1092, 401] width 0 height 0
click at [761, 649] on button "Save" at bounding box center [780, 668] width 116 height 37
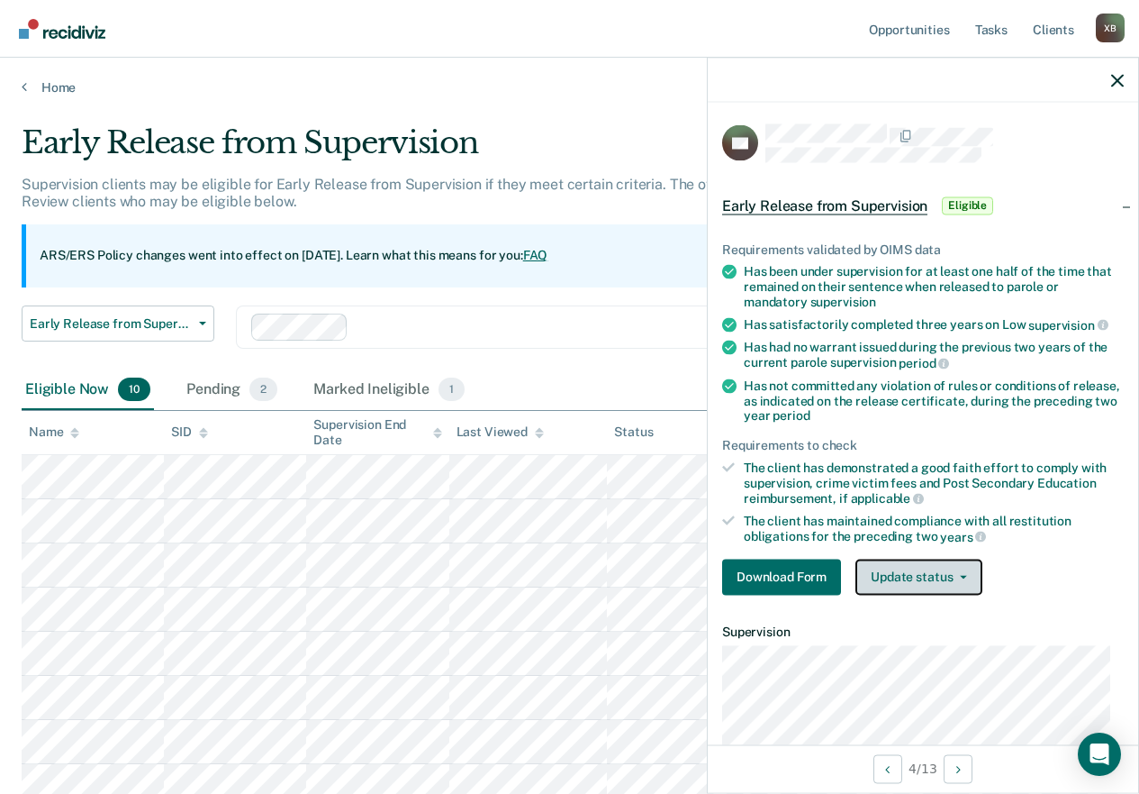
click at [961, 575] on icon "button" at bounding box center [963, 577] width 7 height 4
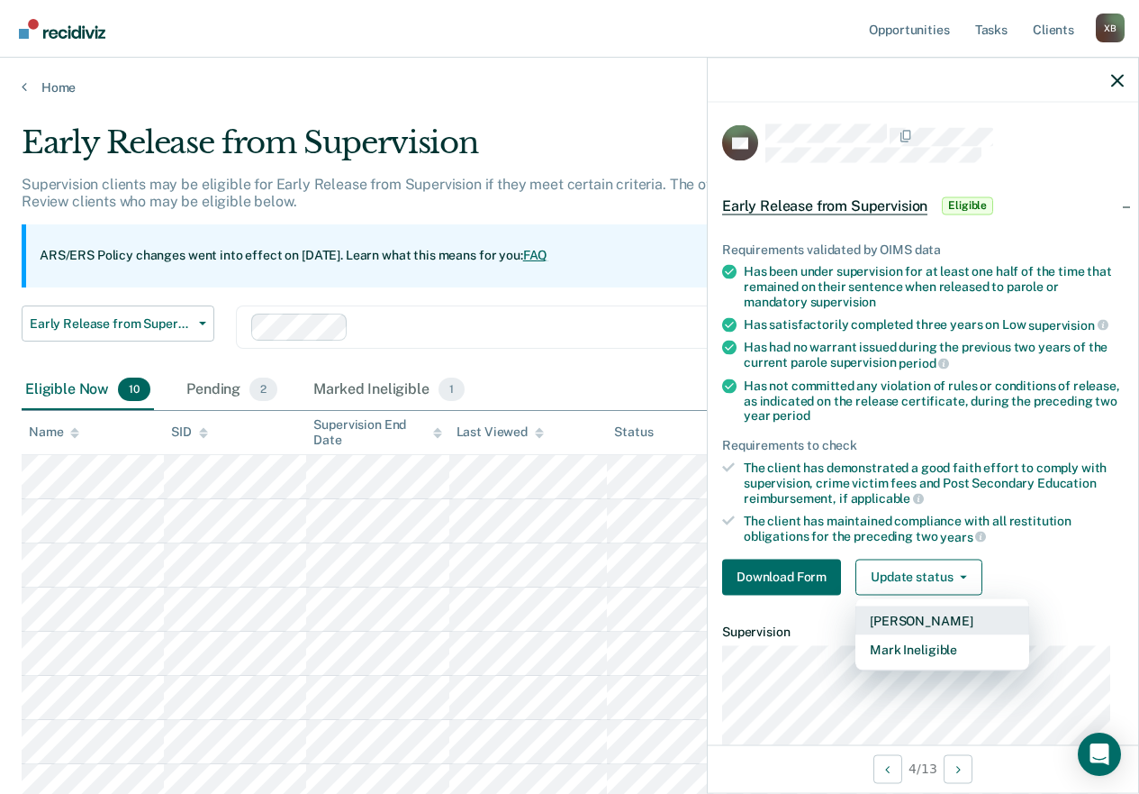
click at [947, 616] on button "[PERSON_NAME]" at bounding box center [943, 619] width 174 height 29
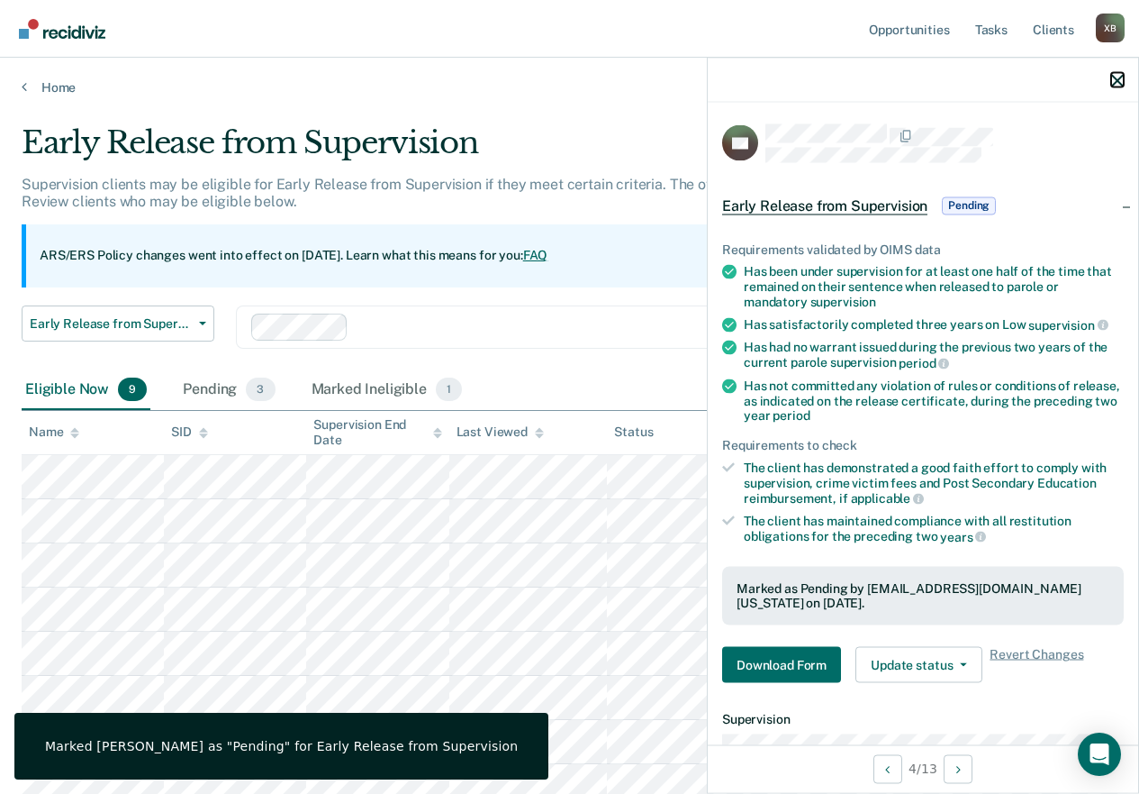
click at [1119, 79] on icon "button" at bounding box center [1117, 80] width 13 height 13
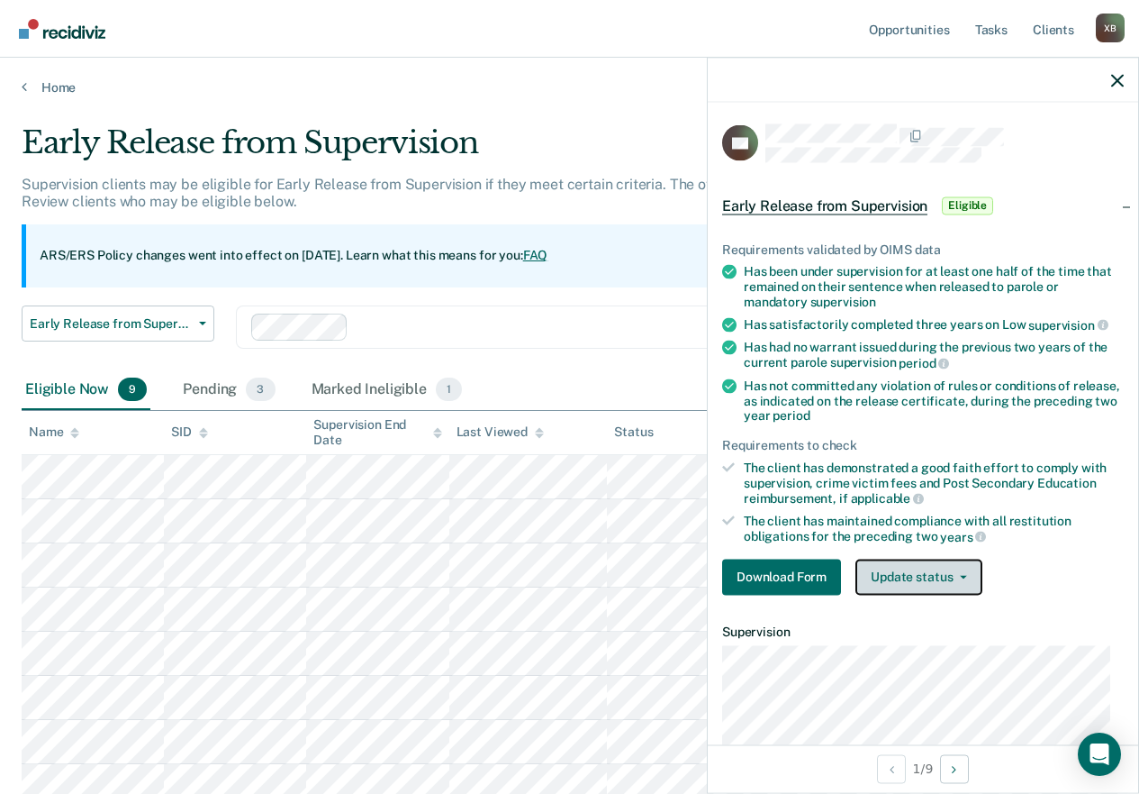
click at [912, 567] on button "Update status" at bounding box center [919, 576] width 127 height 36
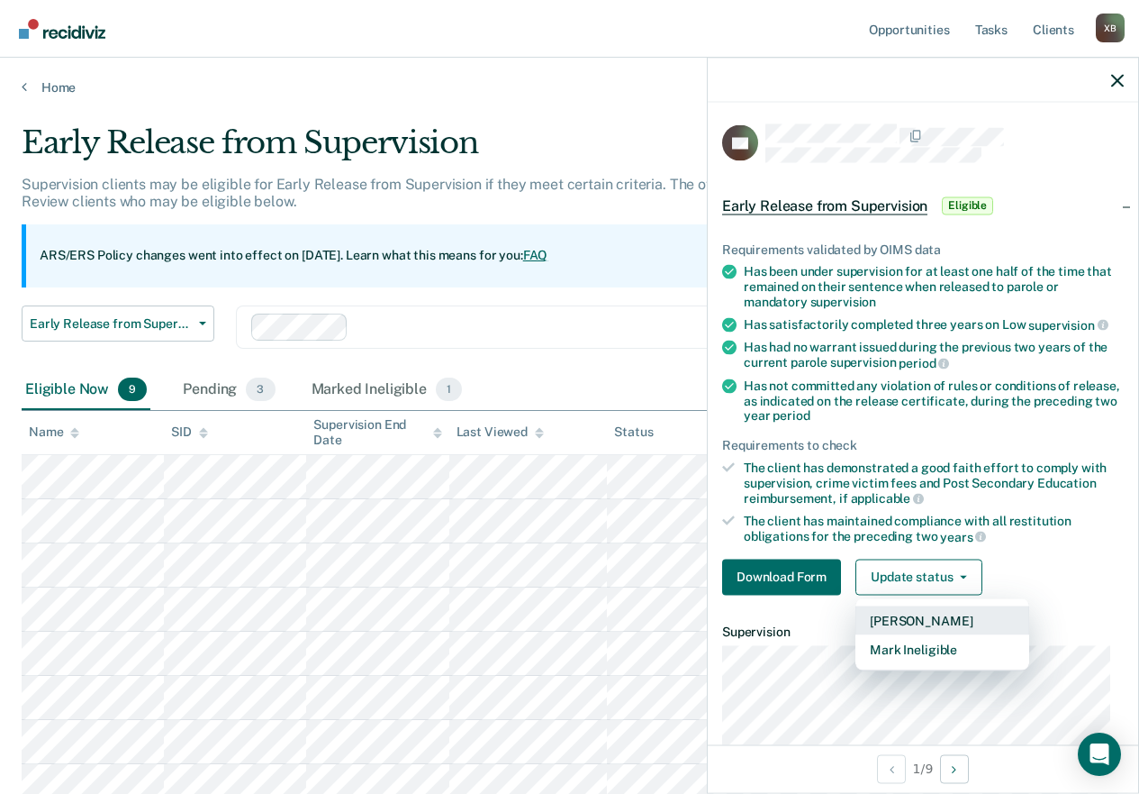
click at [898, 614] on button "[PERSON_NAME]" at bounding box center [943, 619] width 174 height 29
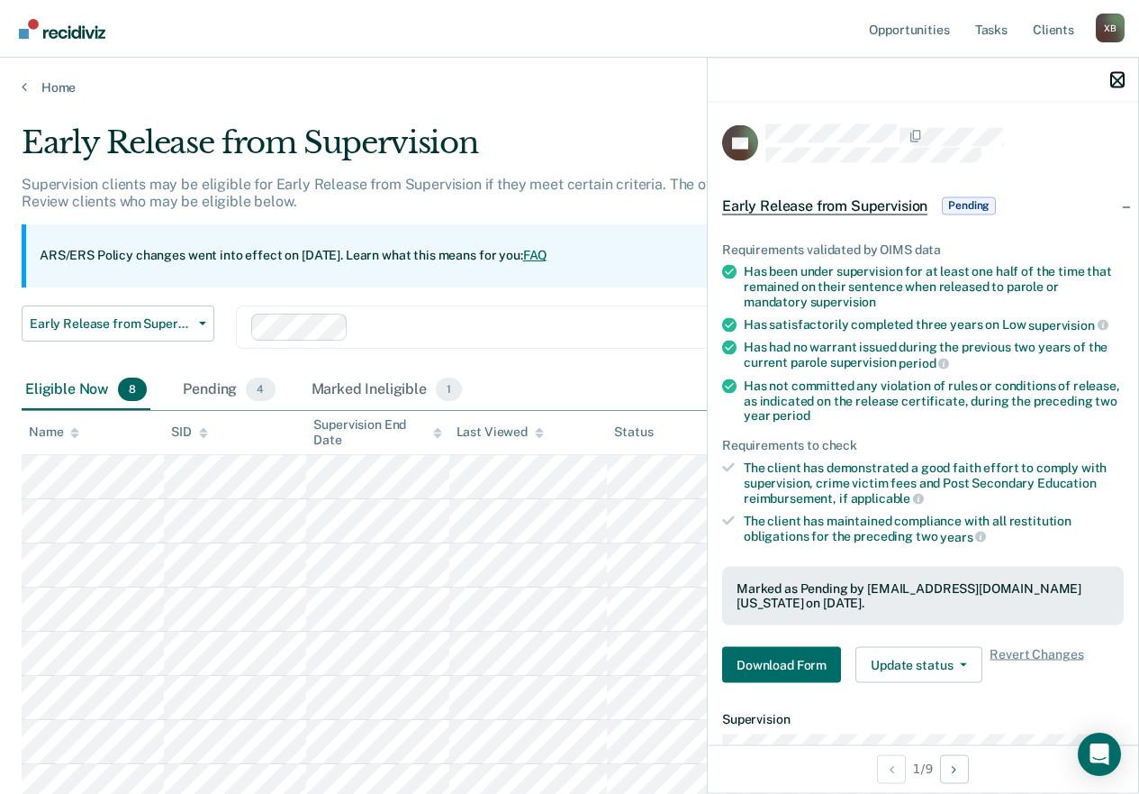
click at [1121, 76] on icon "button" at bounding box center [1117, 80] width 13 height 13
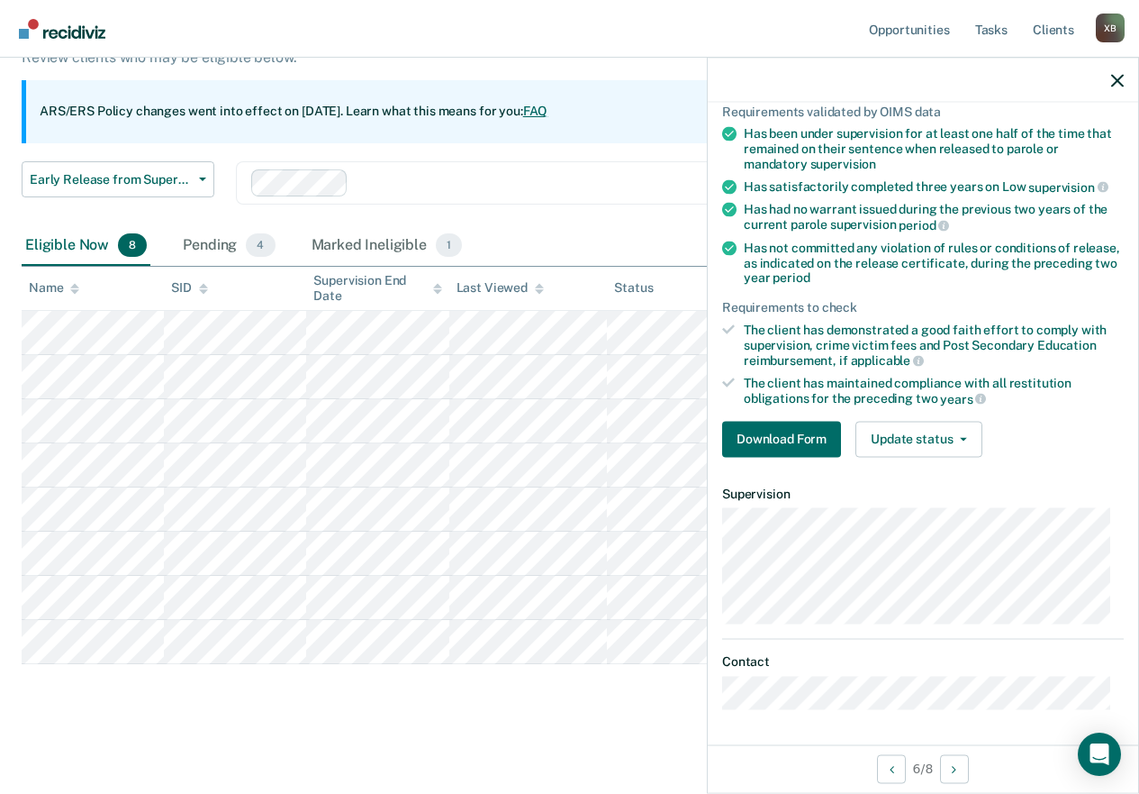
scroll to position [178, 0]
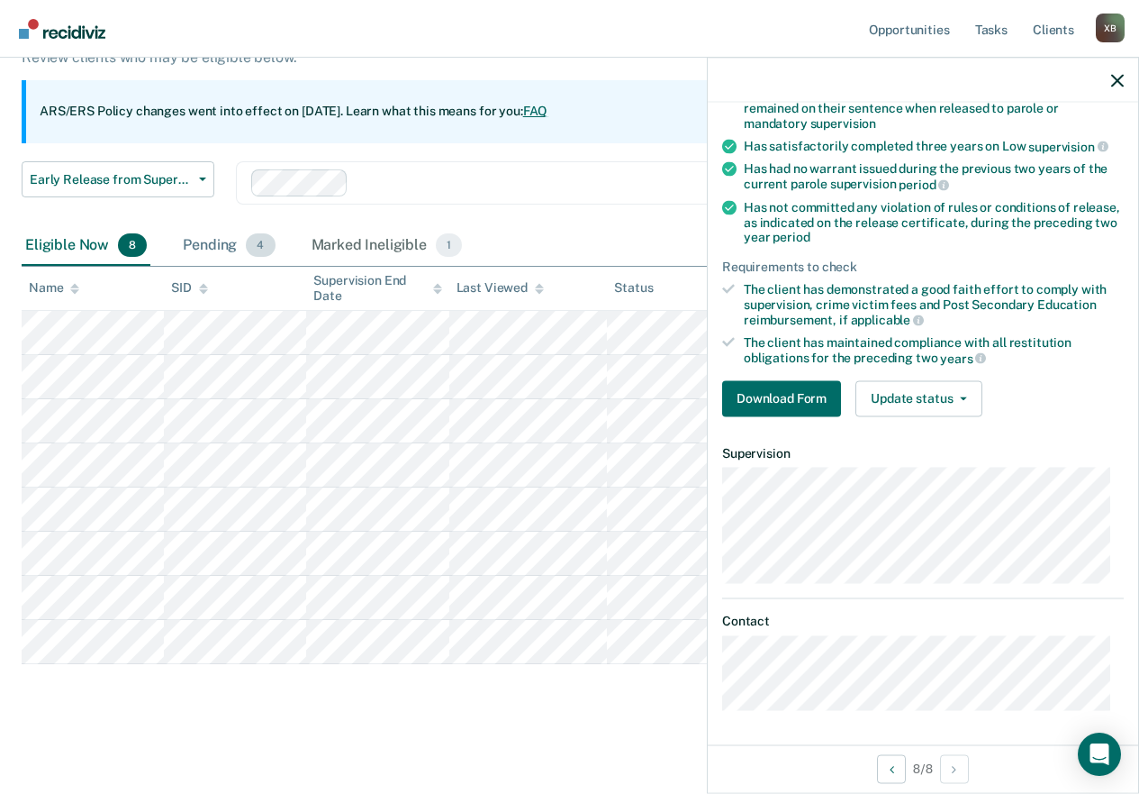
click at [220, 249] on div "Pending 4" at bounding box center [228, 246] width 99 height 40
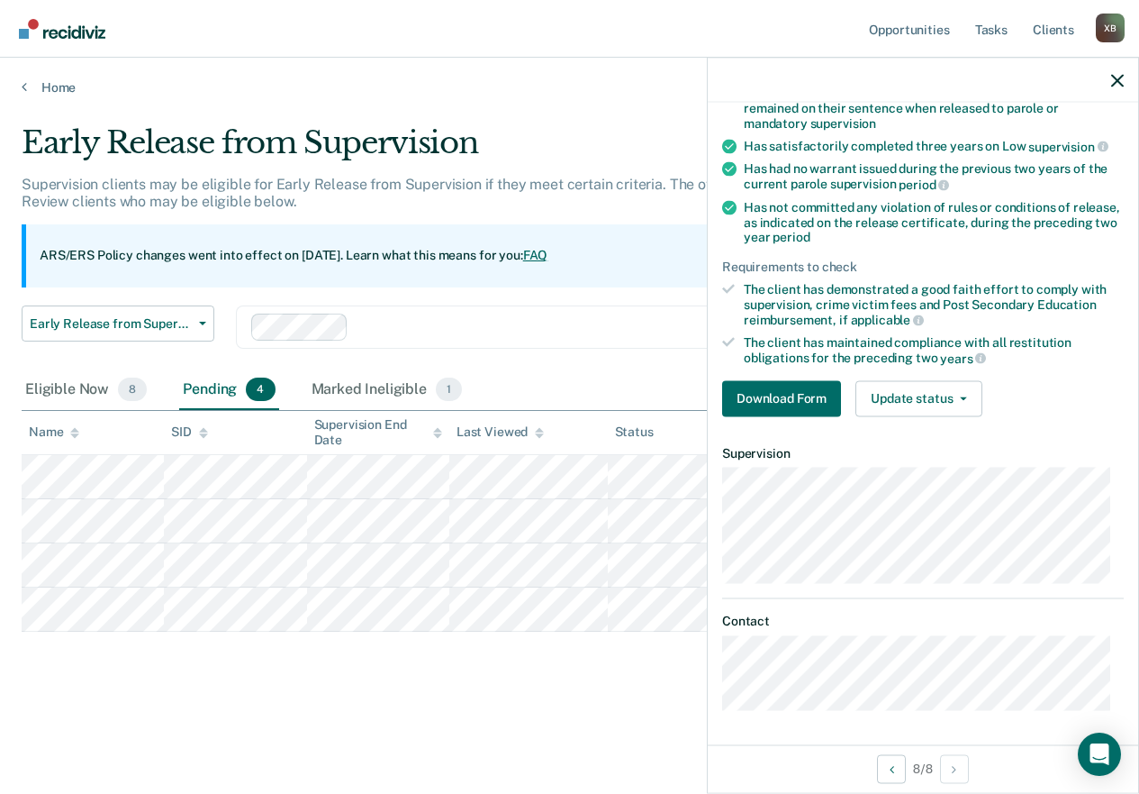
scroll to position [0, 0]
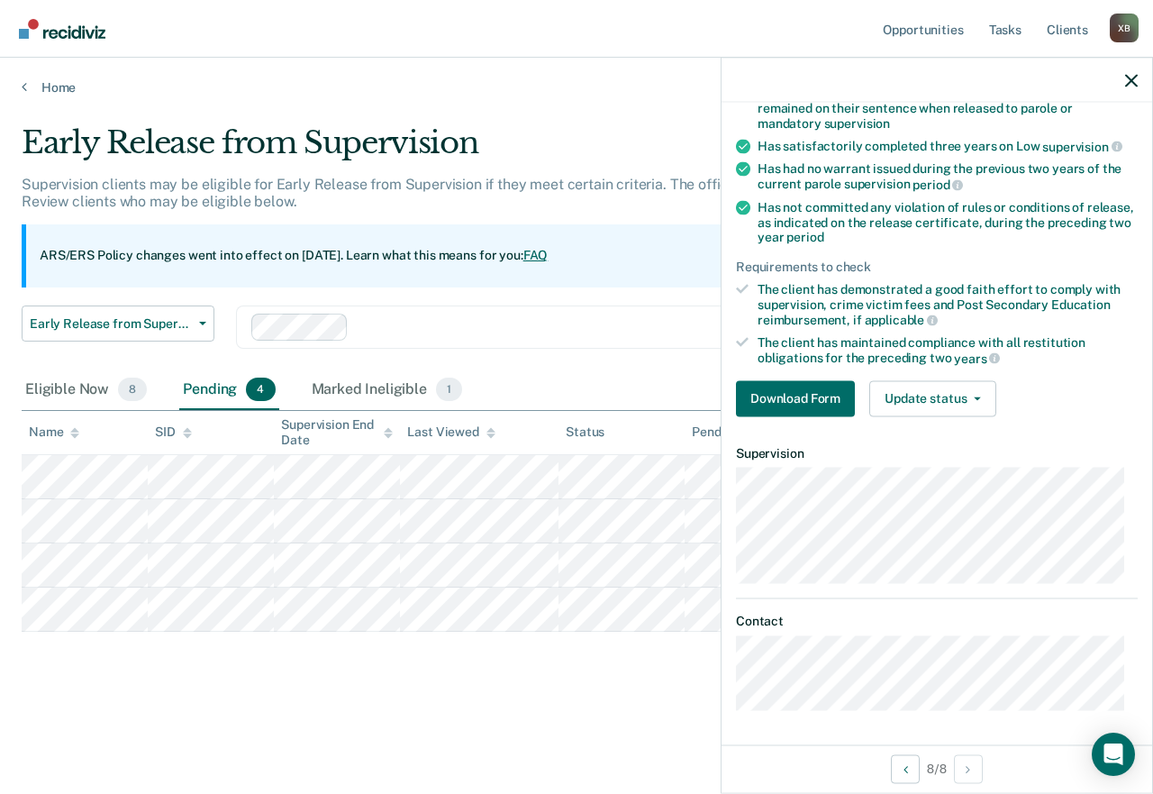
click at [473, 649] on div "Early Release from Supervision Supervision clients may be eligible for Early Re…" at bounding box center [577, 420] width 1110 height 592
click at [1133, 83] on icon "button" at bounding box center [1131, 80] width 13 height 13
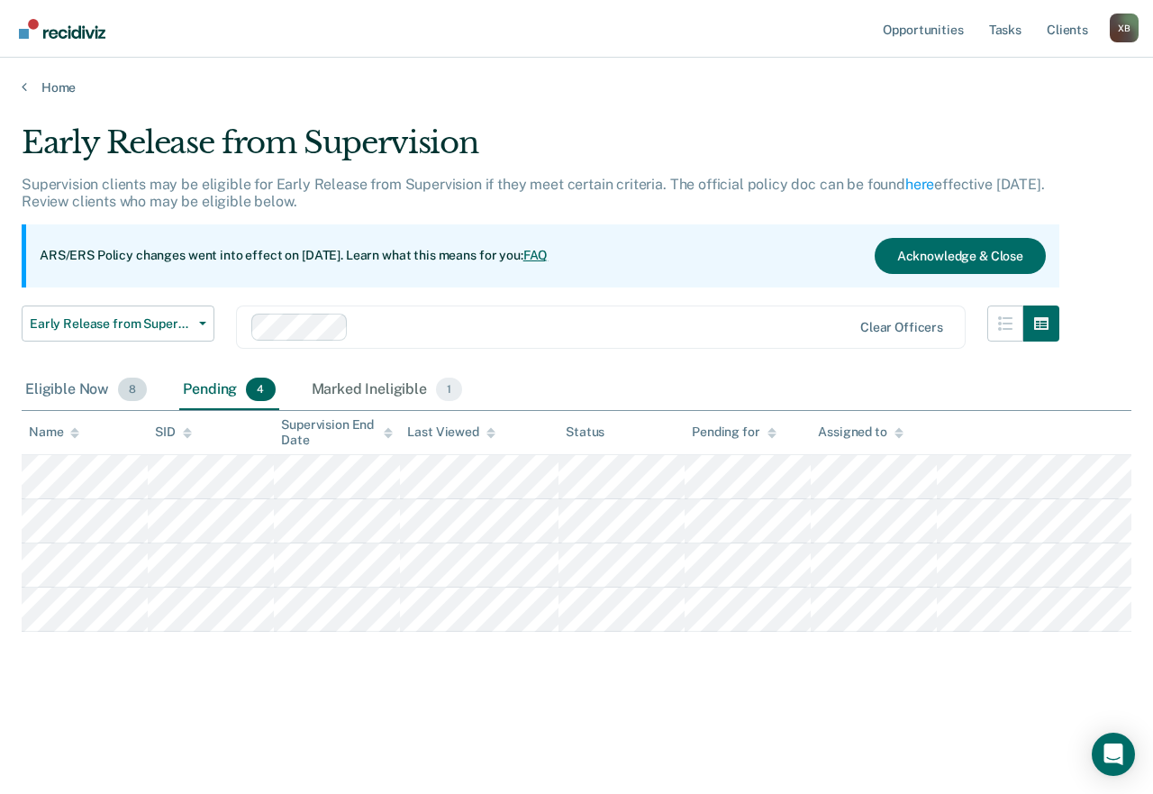
click at [54, 386] on div "Eligible Now 8" at bounding box center [86, 390] width 129 height 40
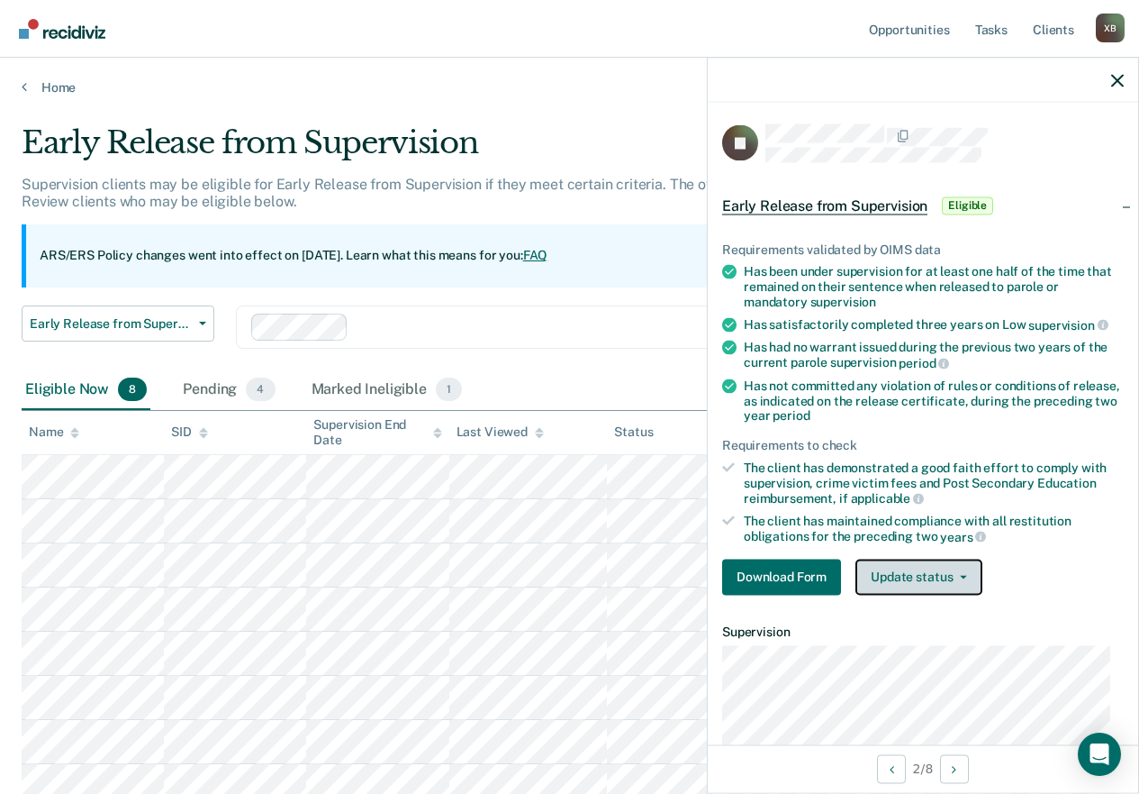
click at [898, 584] on button "Update status" at bounding box center [919, 576] width 127 height 36
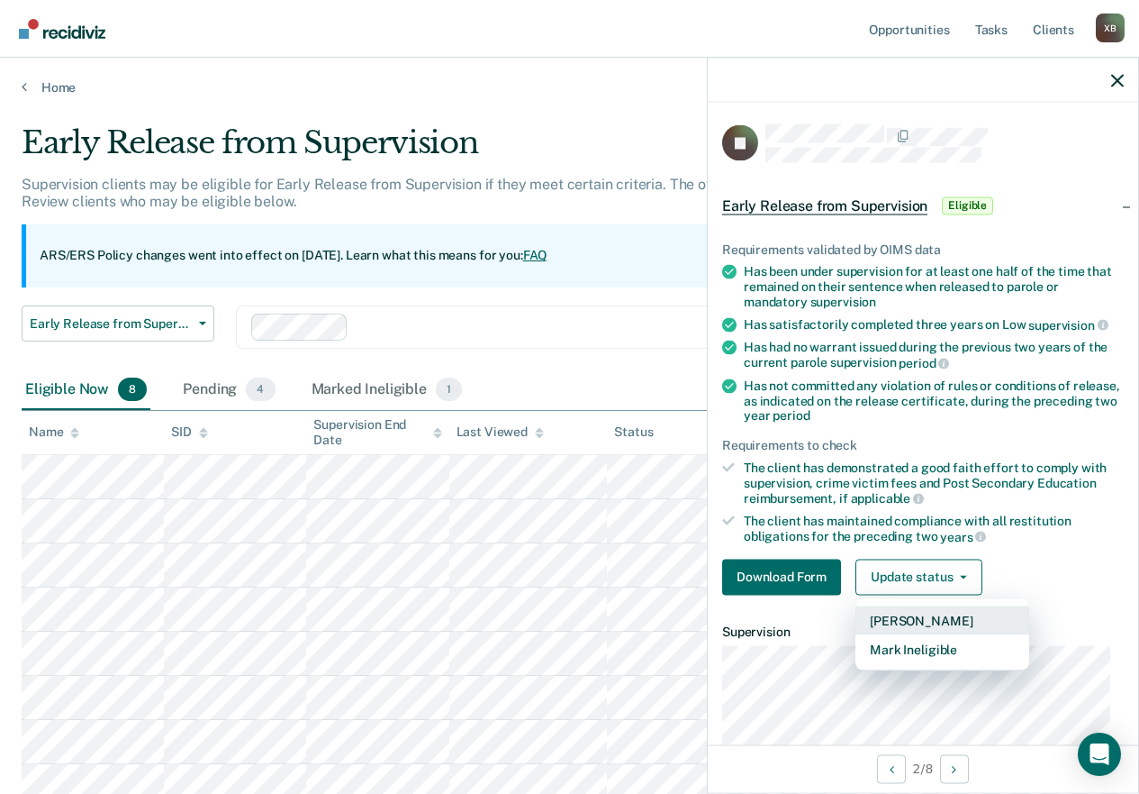
click at [895, 612] on button "[PERSON_NAME]" at bounding box center [943, 619] width 174 height 29
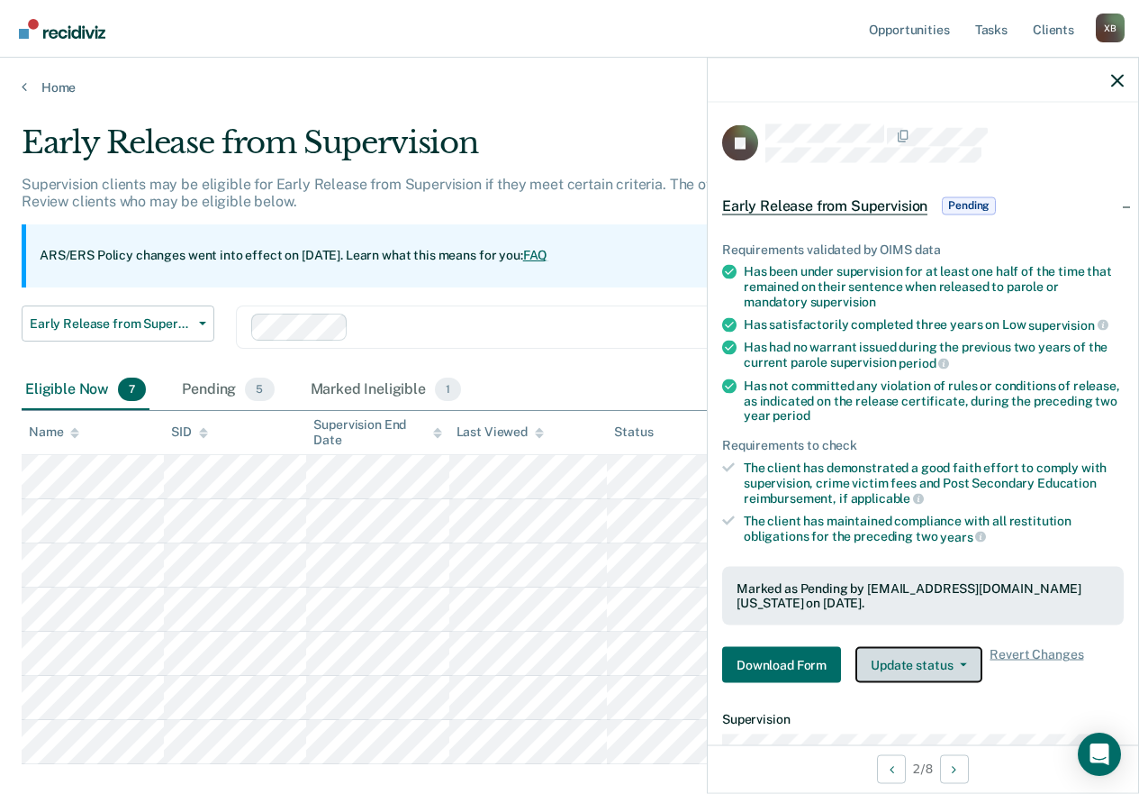
click at [921, 649] on button "Update status" at bounding box center [919, 665] width 127 height 36
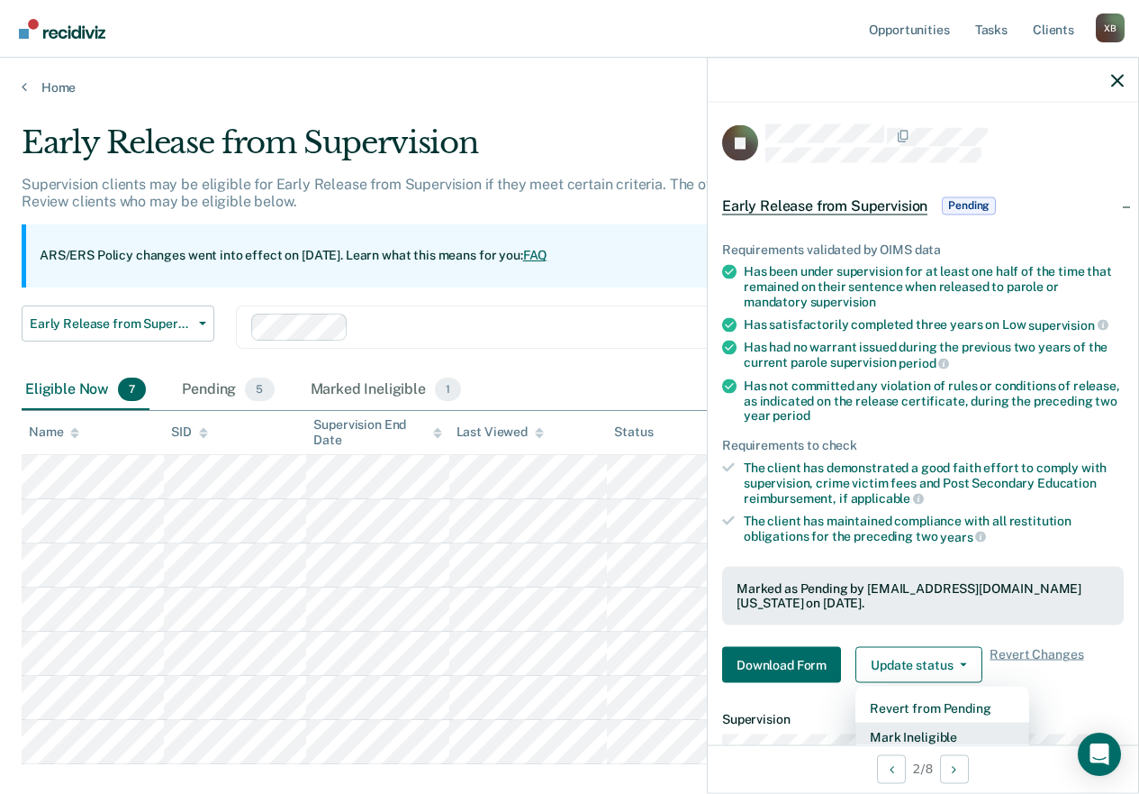
scroll to position [5, 0]
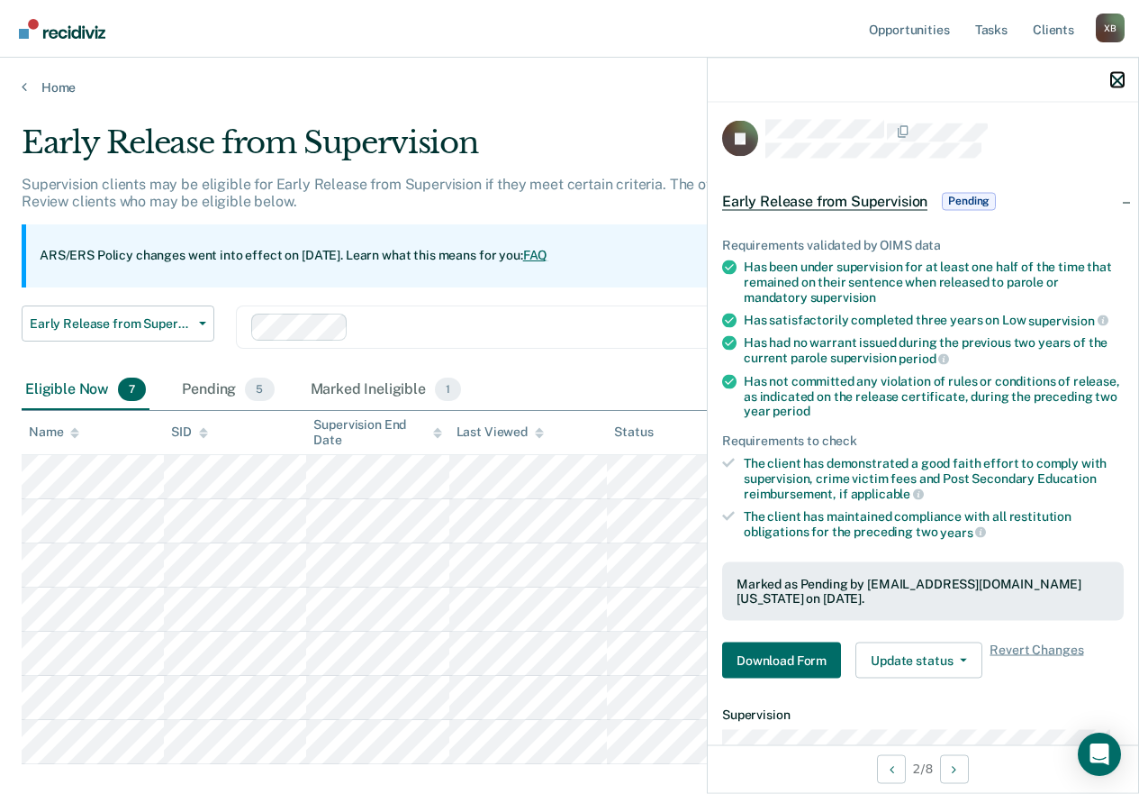
click at [1121, 77] on icon "button" at bounding box center [1117, 80] width 13 height 13
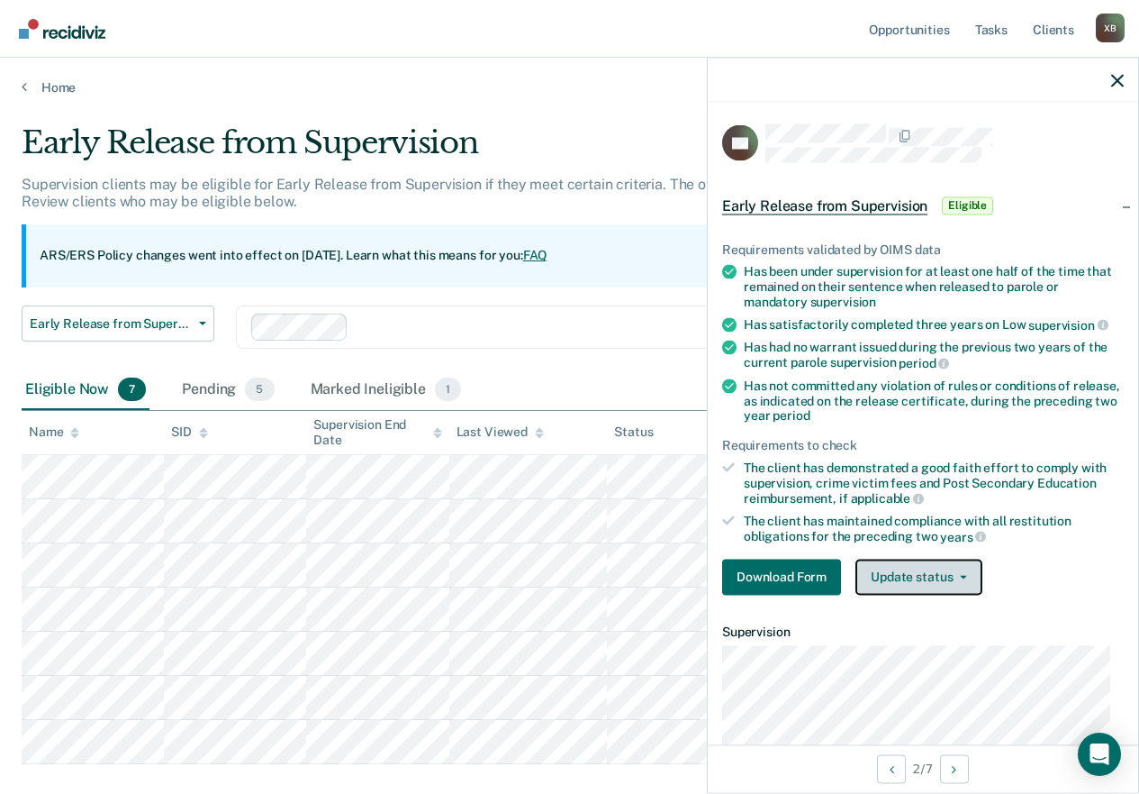
click at [939, 581] on button "Update status" at bounding box center [919, 576] width 127 height 36
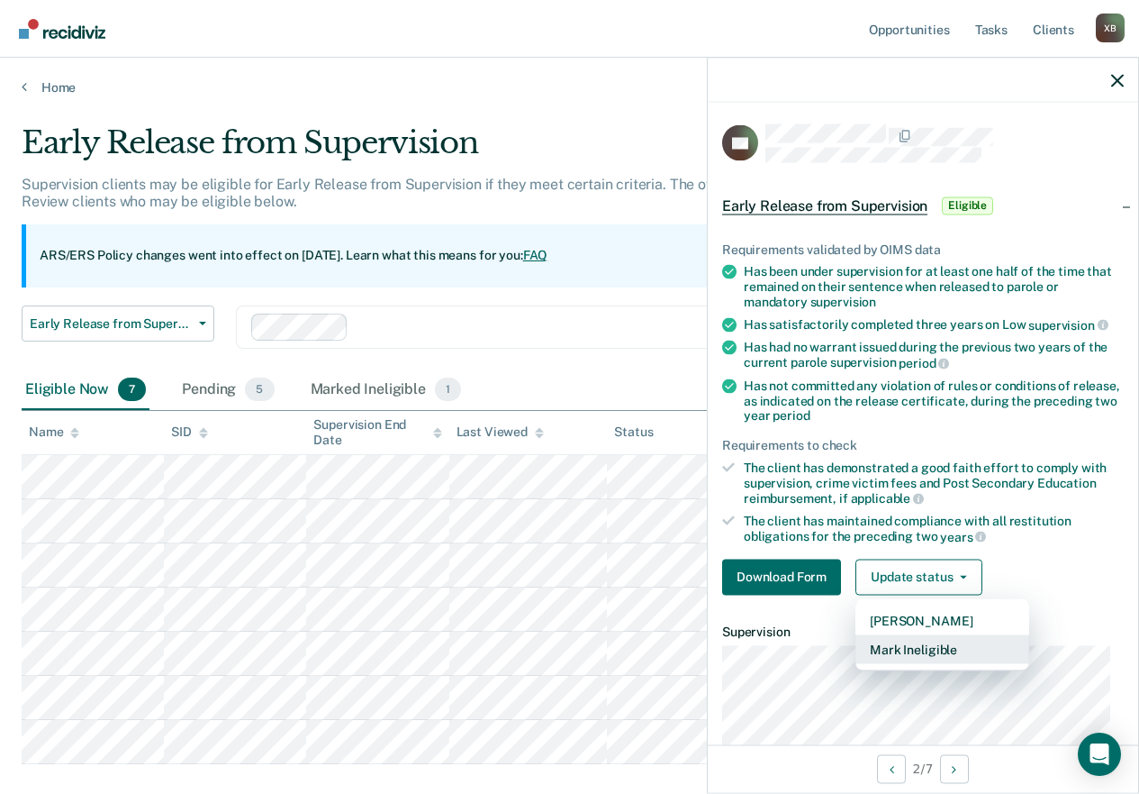
click at [901, 642] on button "Mark Ineligible" at bounding box center [943, 648] width 174 height 29
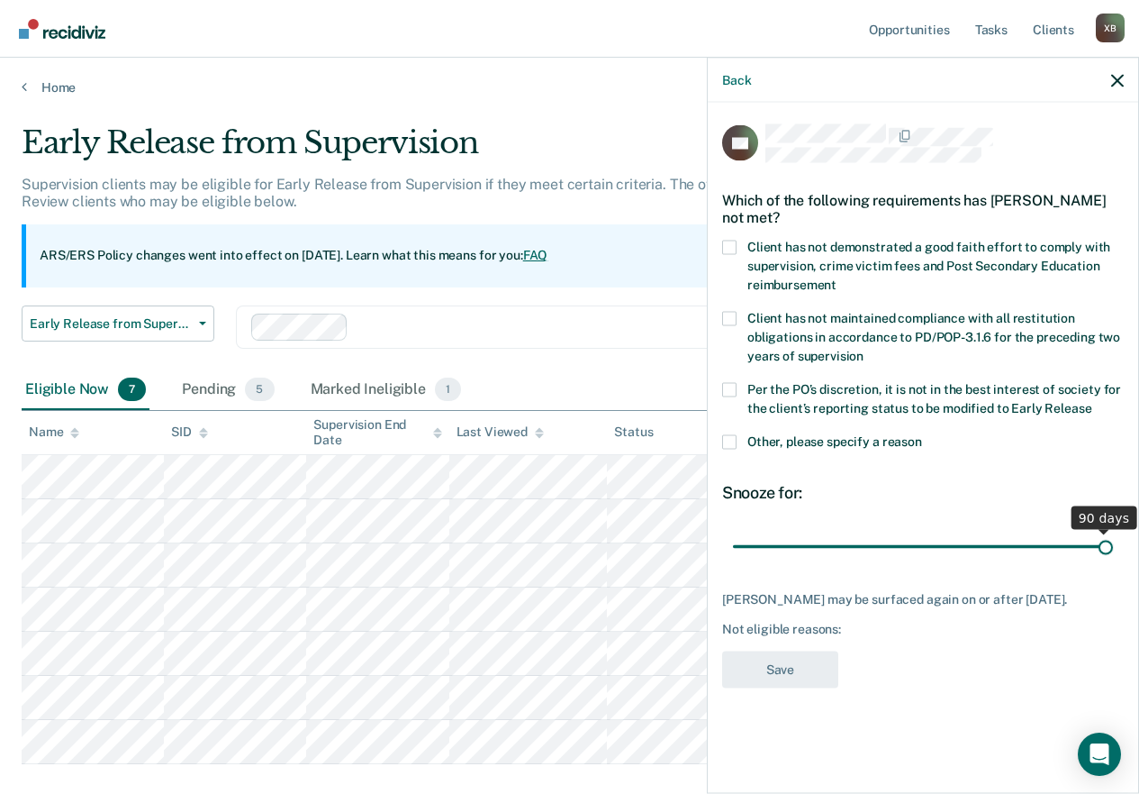
drag, startPoint x: 859, startPoint y: 544, endPoint x: 1152, endPoint y: 554, distance: 292.9
type input "90"
click at [1113, 554] on input "range" at bounding box center [923, 547] width 380 height 32
click at [725, 246] on span at bounding box center [729, 247] width 14 height 14
click at [837, 277] on input "Client has not demonstrated a good faith effort to comply with supervision, cri…" at bounding box center [837, 277] width 0 height 0
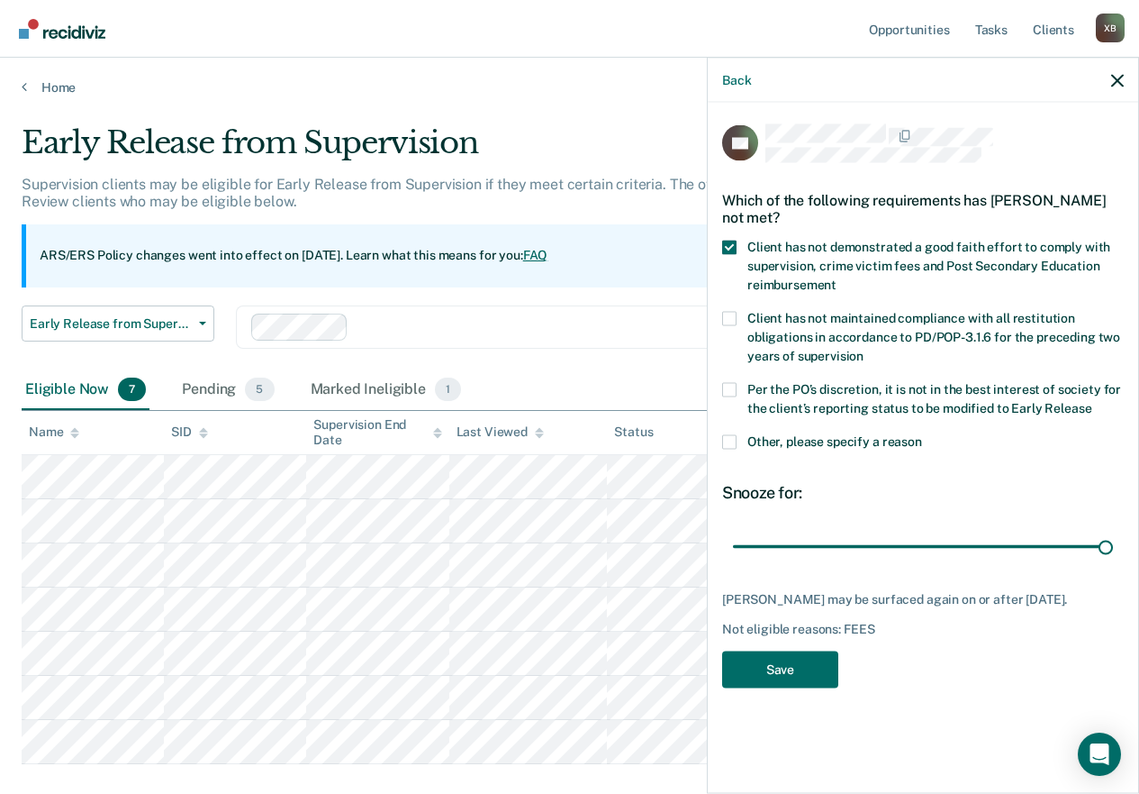
click at [731, 314] on span at bounding box center [729, 318] width 14 height 14
click at [864, 349] on input "Client has not maintained compliance with all restitution obligations in accord…" at bounding box center [864, 349] width 0 height 0
click at [731, 386] on span at bounding box center [729, 389] width 14 height 14
click at [1092, 401] on input "Per the PO’s discretion, it is not in the best interest of society for the clie…" at bounding box center [1092, 401] width 0 height 0
click at [724, 442] on span at bounding box center [729, 441] width 14 height 14
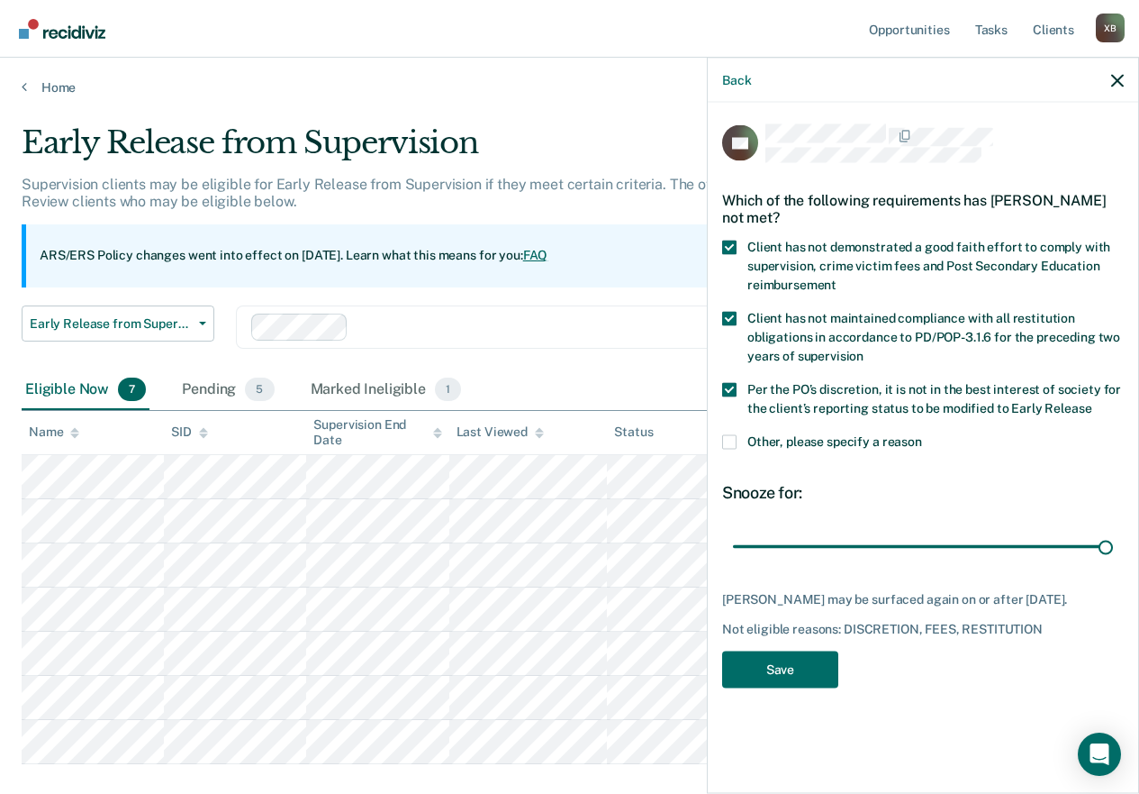
click at [922, 434] on input "Other, please specify a reason" at bounding box center [922, 434] width 0 height 0
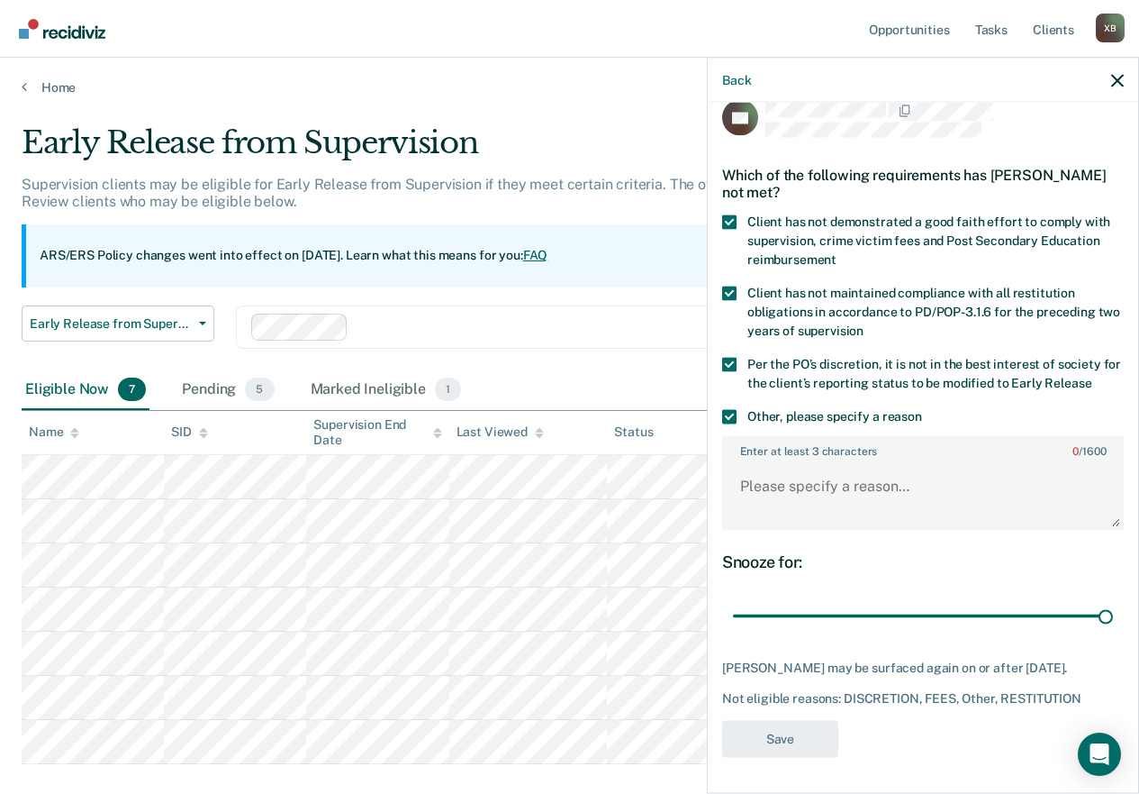
scroll to position [39, 0]
click at [735, 409] on span at bounding box center [729, 416] width 14 height 14
click at [922, 409] on input "Other, please specify a reason" at bounding box center [922, 409] width 0 height 0
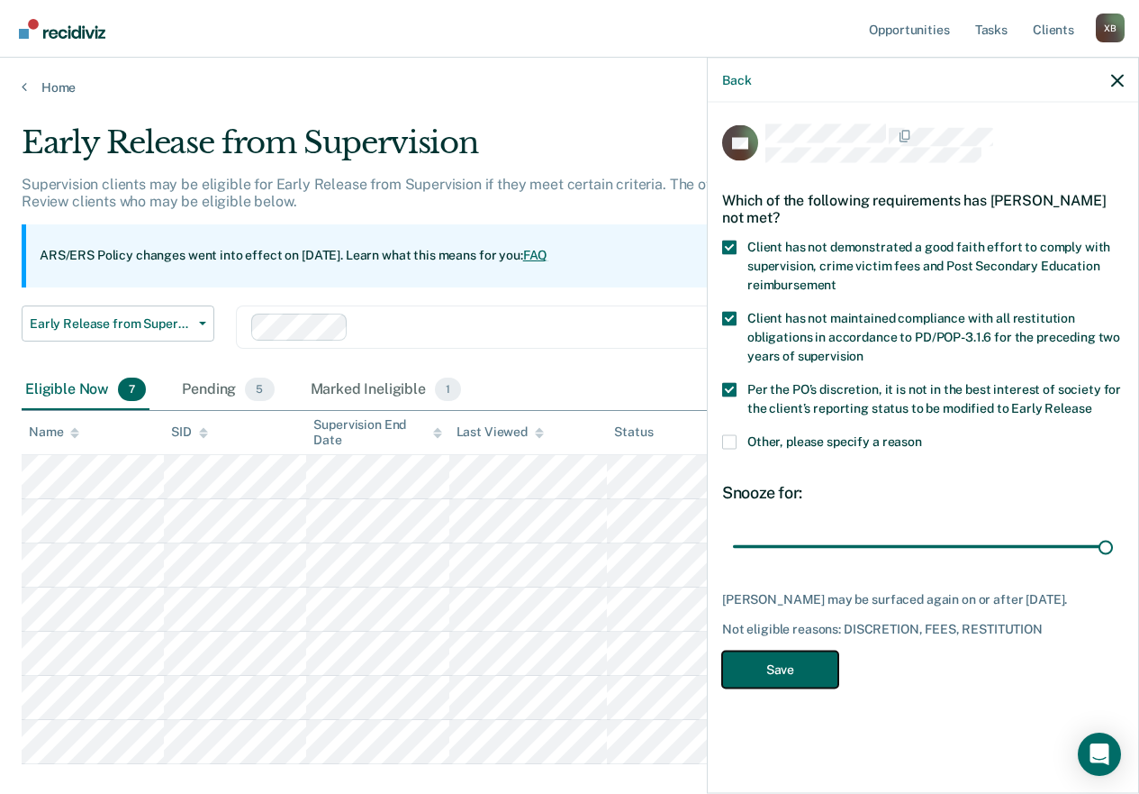
click at [776, 649] on button "Save" at bounding box center [780, 668] width 116 height 37
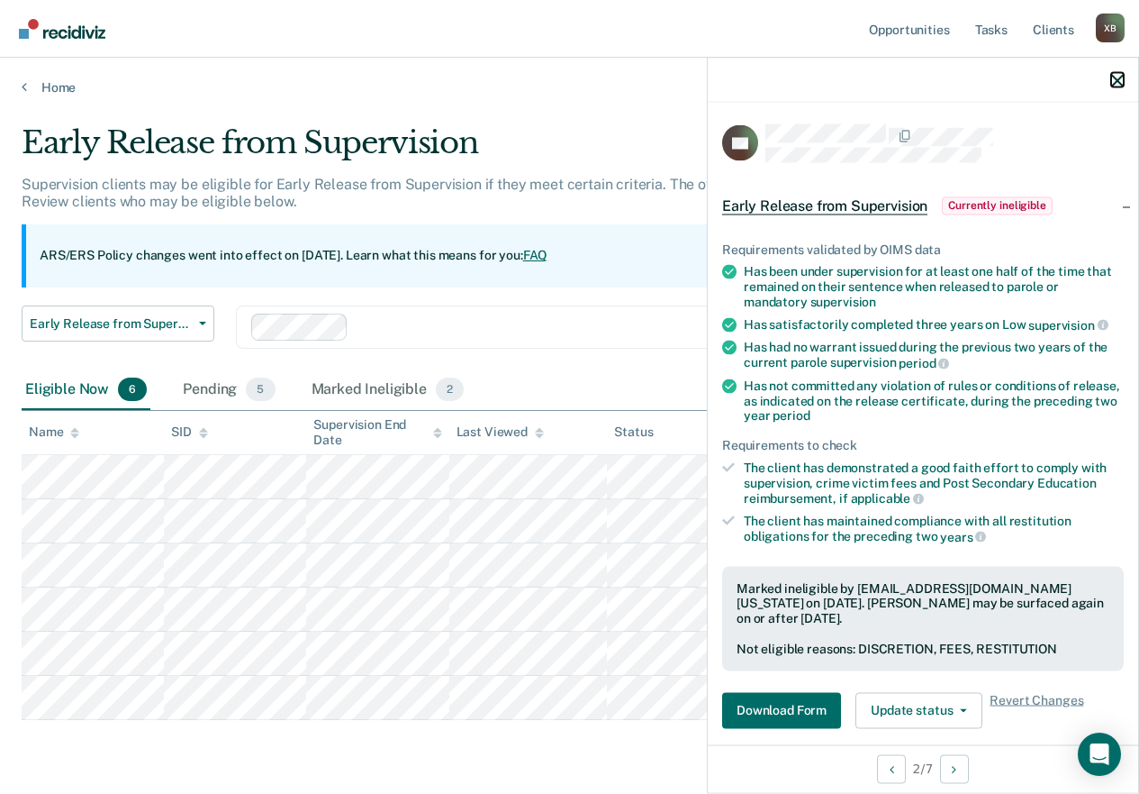
click at [1111, 82] on icon "button" at bounding box center [1117, 80] width 13 height 13
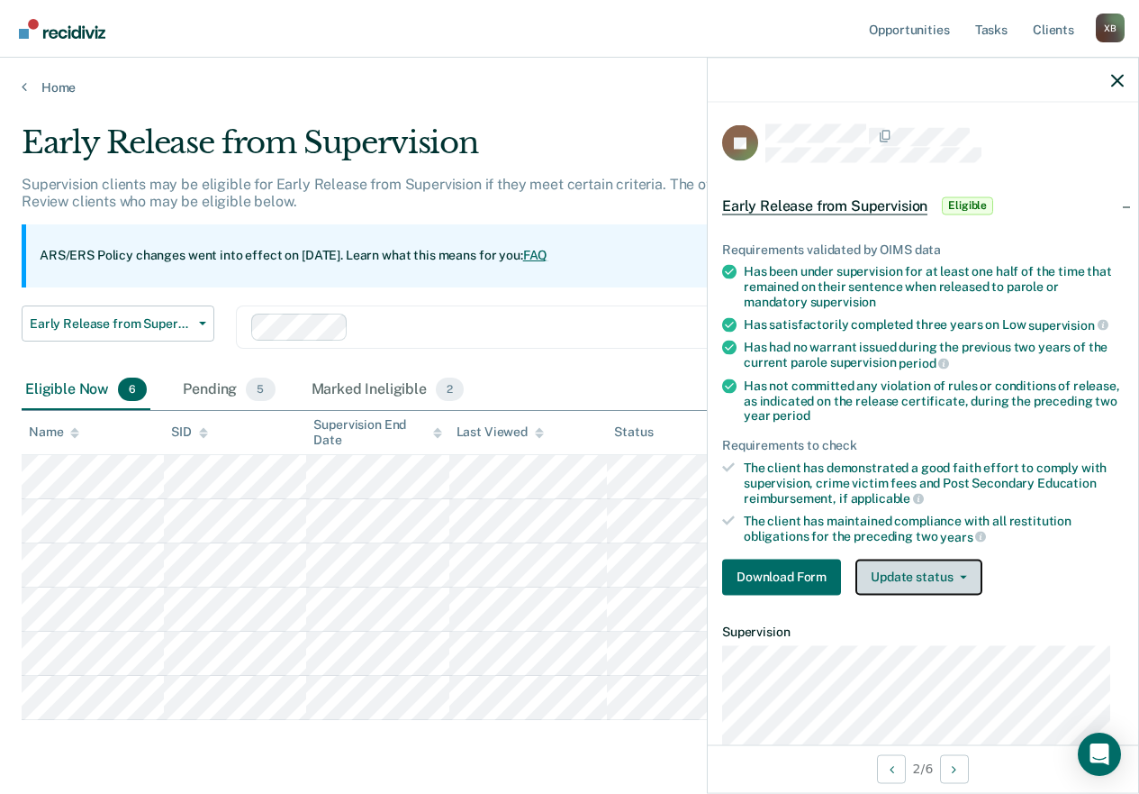
click at [894, 576] on button "Update status" at bounding box center [919, 576] width 127 height 36
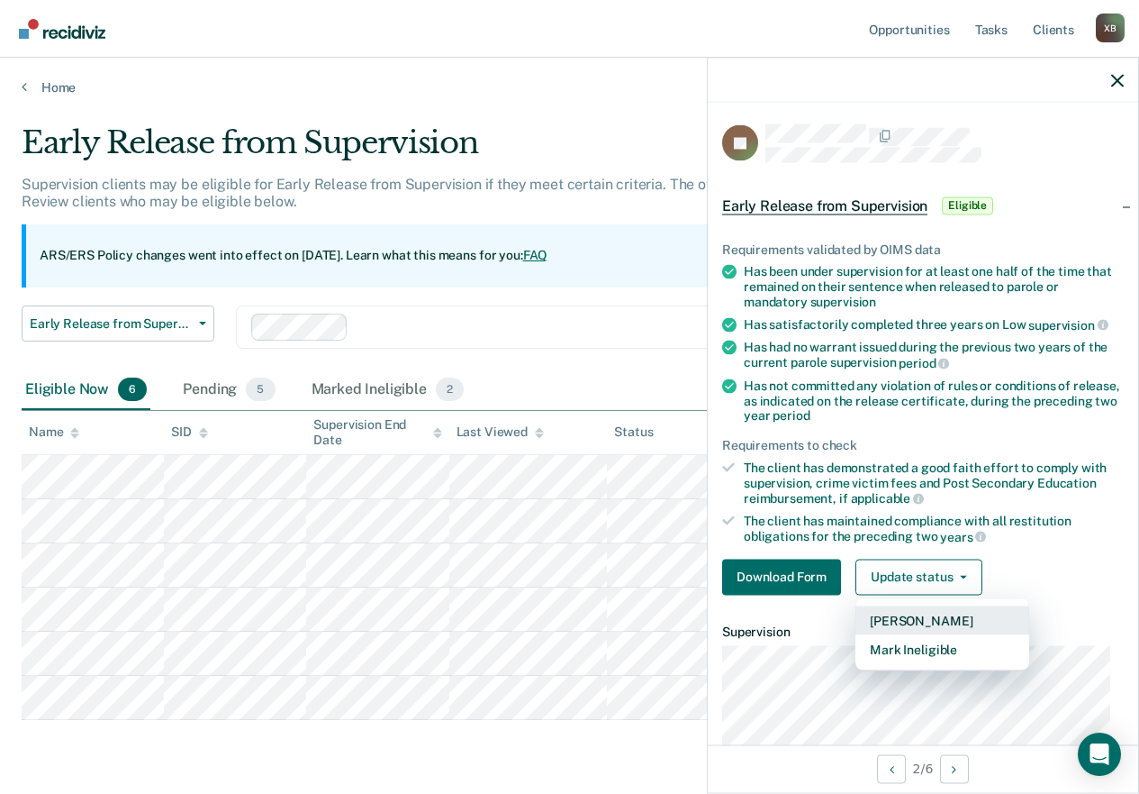
click at [894, 613] on button "[PERSON_NAME]" at bounding box center [943, 619] width 174 height 29
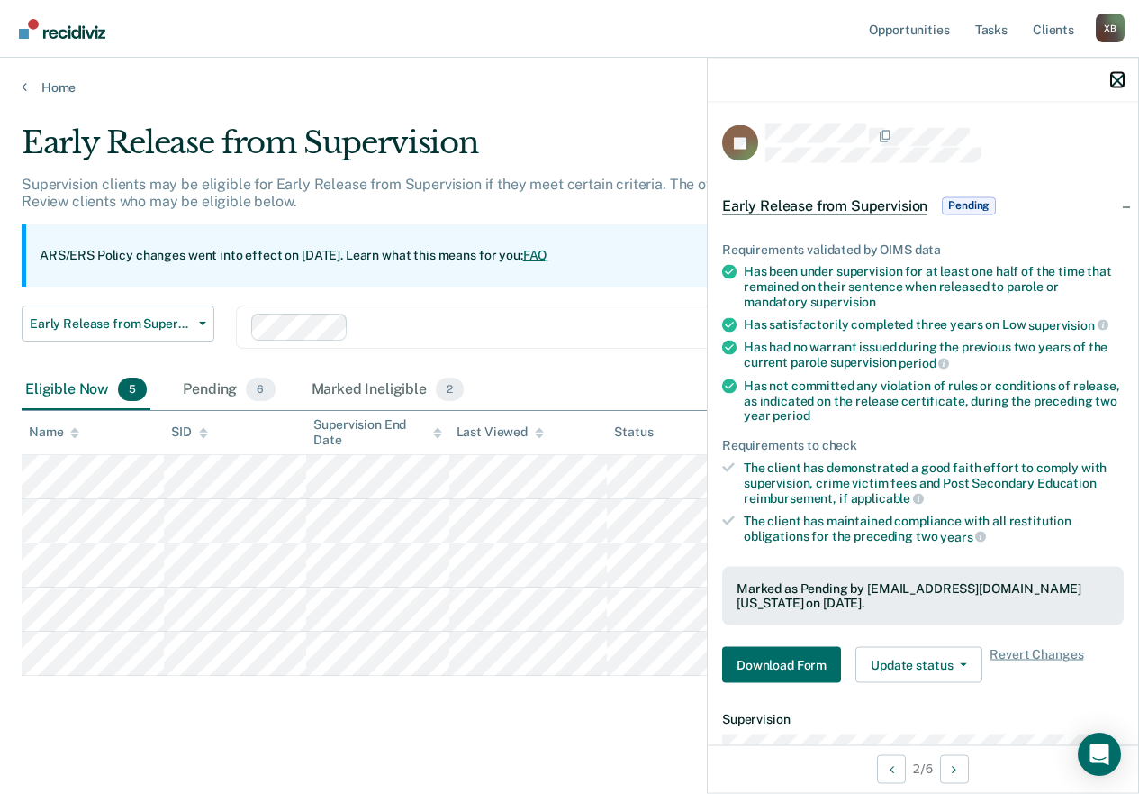
click at [1121, 81] on icon "button" at bounding box center [1117, 80] width 13 height 13
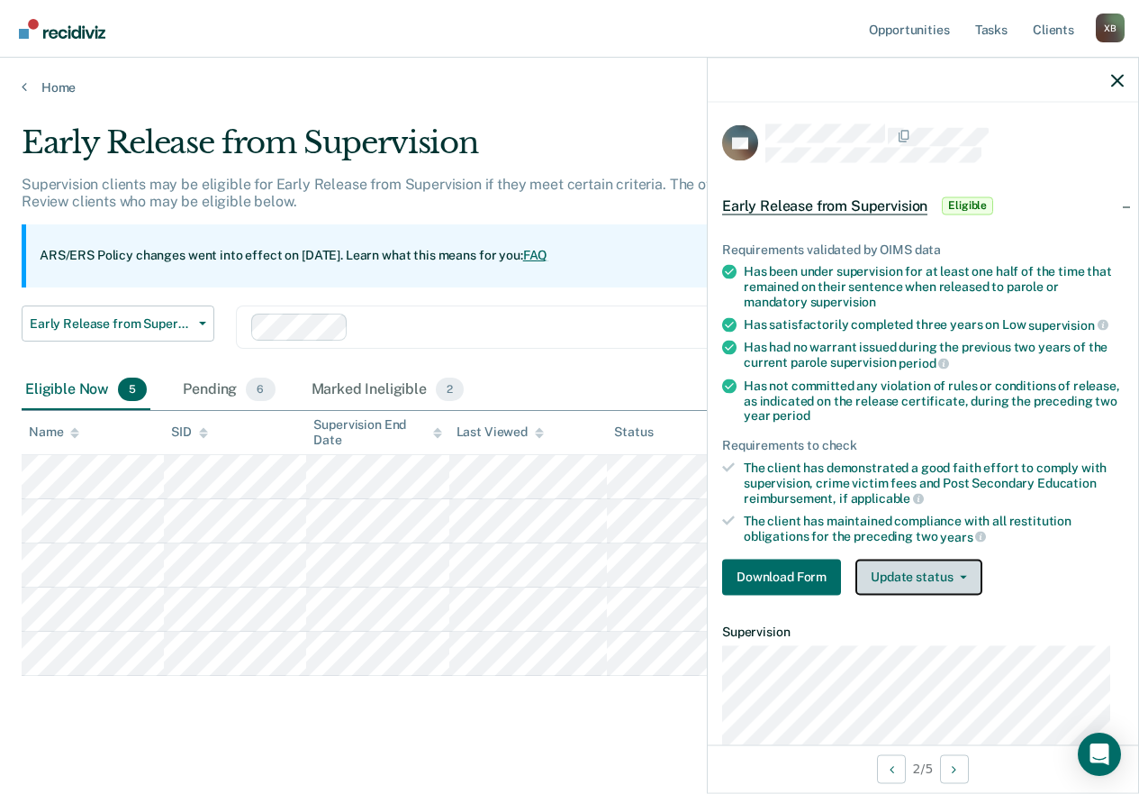
click at [904, 574] on button "Update status" at bounding box center [919, 576] width 127 height 36
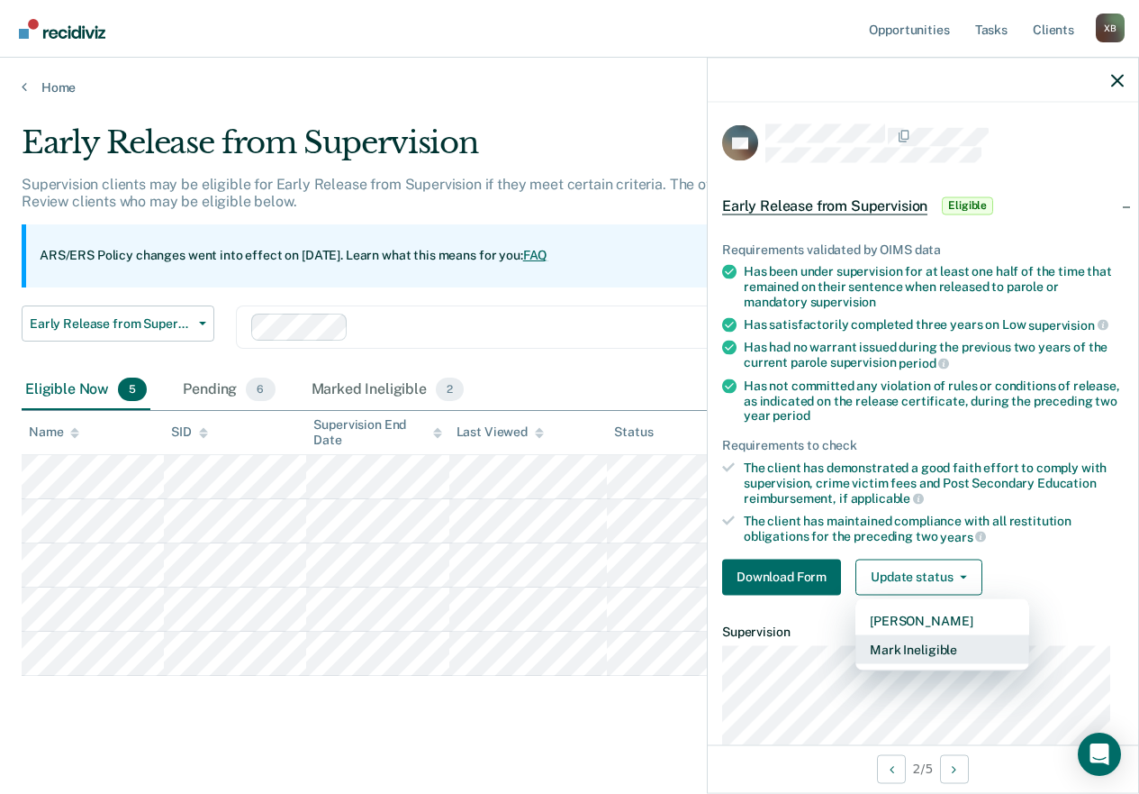
click at [894, 647] on button "Mark Ineligible" at bounding box center [943, 648] width 174 height 29
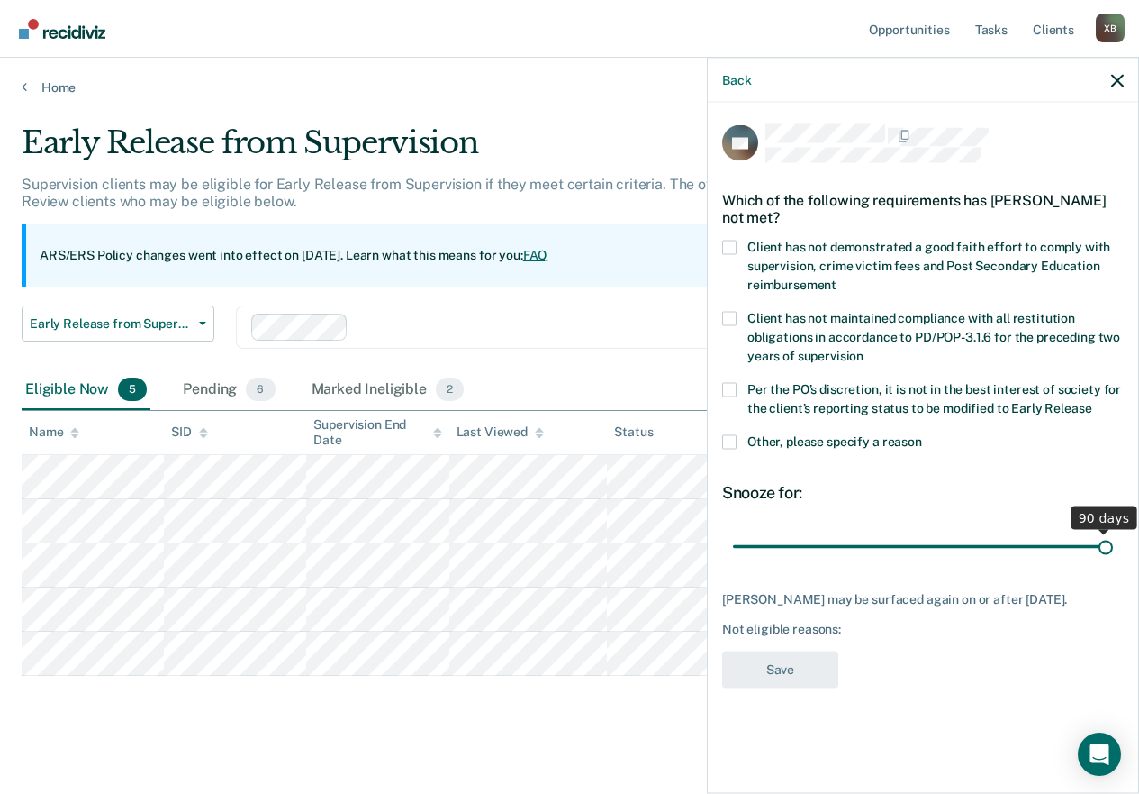
drag, startPoint x: 861, startPoint y: 551, endPoint x: 1152, endPoint y: 573, distance: 291.7
type input "90"
click at [1113, 562] on input "range" at bounding box center [923, 547] width 380 height 32
click at [738, 253] on label "Client has not demonstrated a good faith effort to comply with supervision, cri…" at bounding box center [923, 268] width 402 height 57
click at [837, 277] on input "Client has not demonstrated a good faith effort to comply with supervision, cri…" at bounding box center [837, 277] width 0 height 0
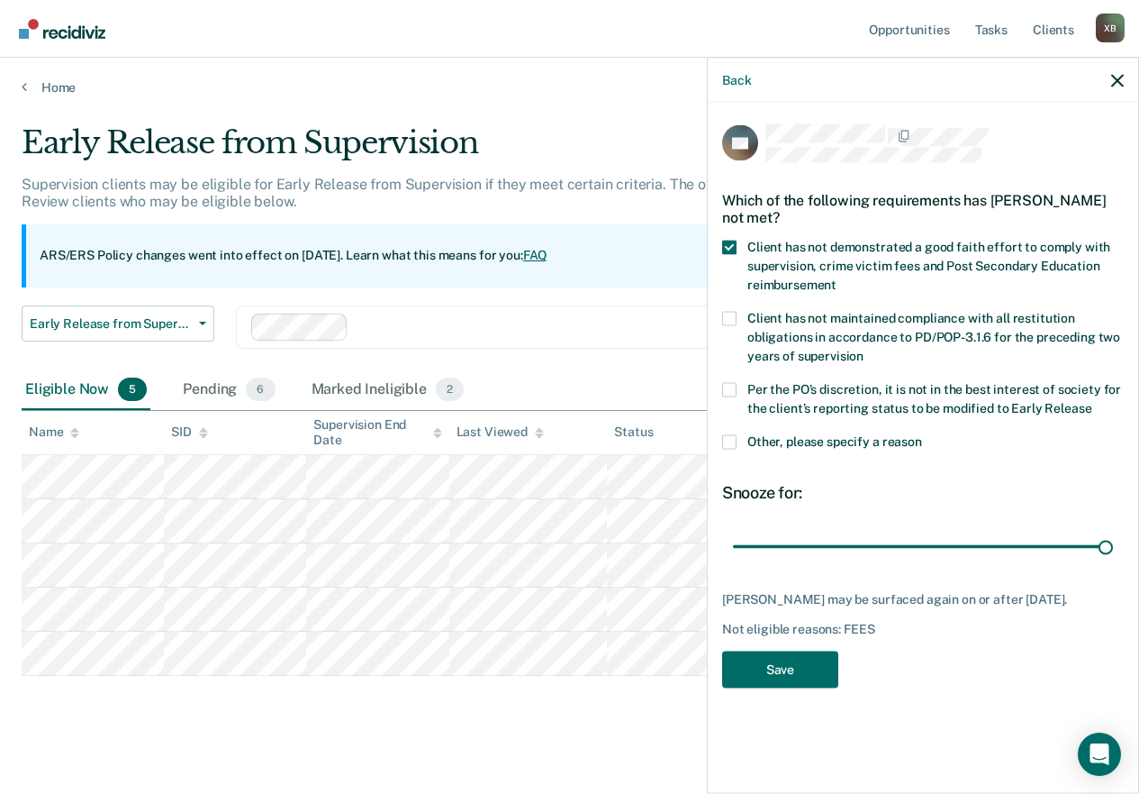
click at [730, 321] on span at bounding box center [729, 318] width 14 height 14
click at [864, 349] on input "Client has not maintained compliance with all restitution obligations in accord…" at bounding box center [864, 349] width 0 height 0
click at [730, 391] on span at bounding box center [729, 389] width 14 height 14
click at [1092, 401] on input "Per the PO’s discretion, it is not in the best interest of society for the clie…" at bounding box center [1092, 401] width 0 height 0
click at [788, 649] on button "Save" at bounding box center [780, 668] width 116 height 37
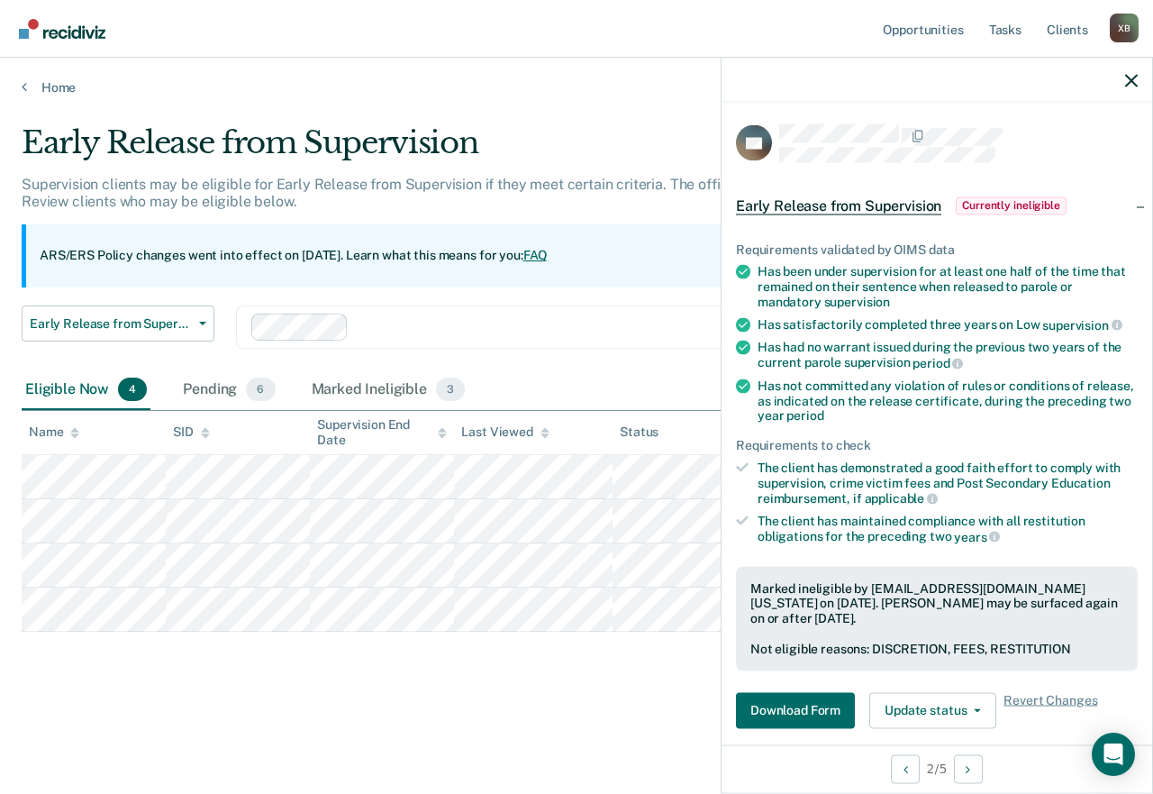
click at [630, 358] on div "Early Release from Supervision Early Release from Supervision Annual Report Sta…" at bounding box center [541, 337] width 1038 height 65
click at [1136, 84] on icon "button" at bounding box center [1131, 80] width 13 height 13
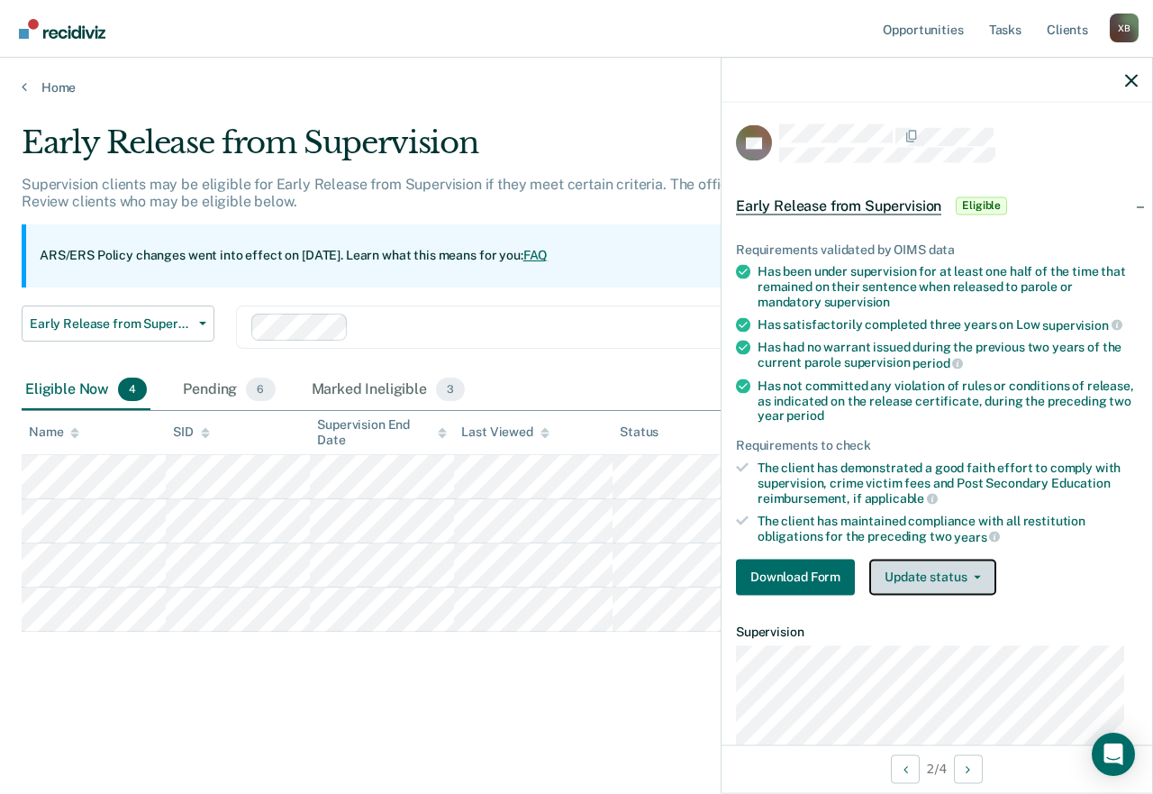
click at [939, 582] on button "Update status" at bounding box center [932, 576] width 127 height 36
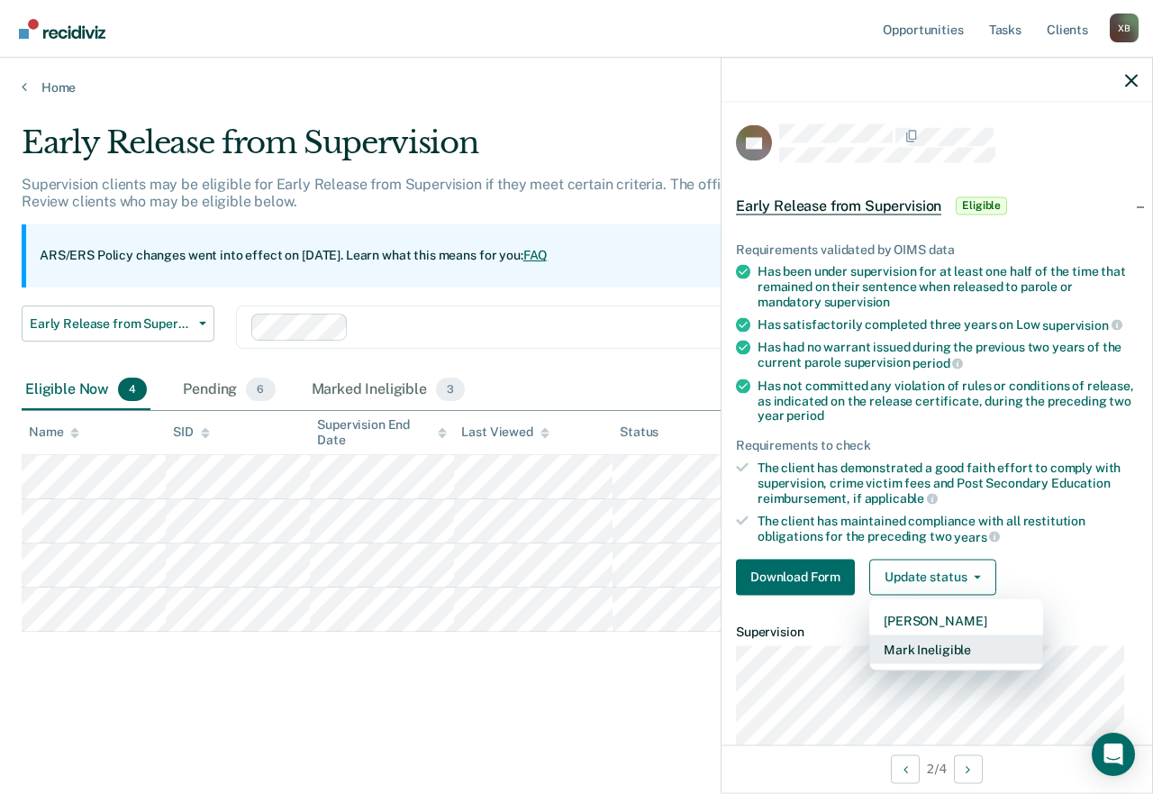
click at [921, 641] on button "Mark Ineligible" at bounding box center [956, 648] width 174 height 29
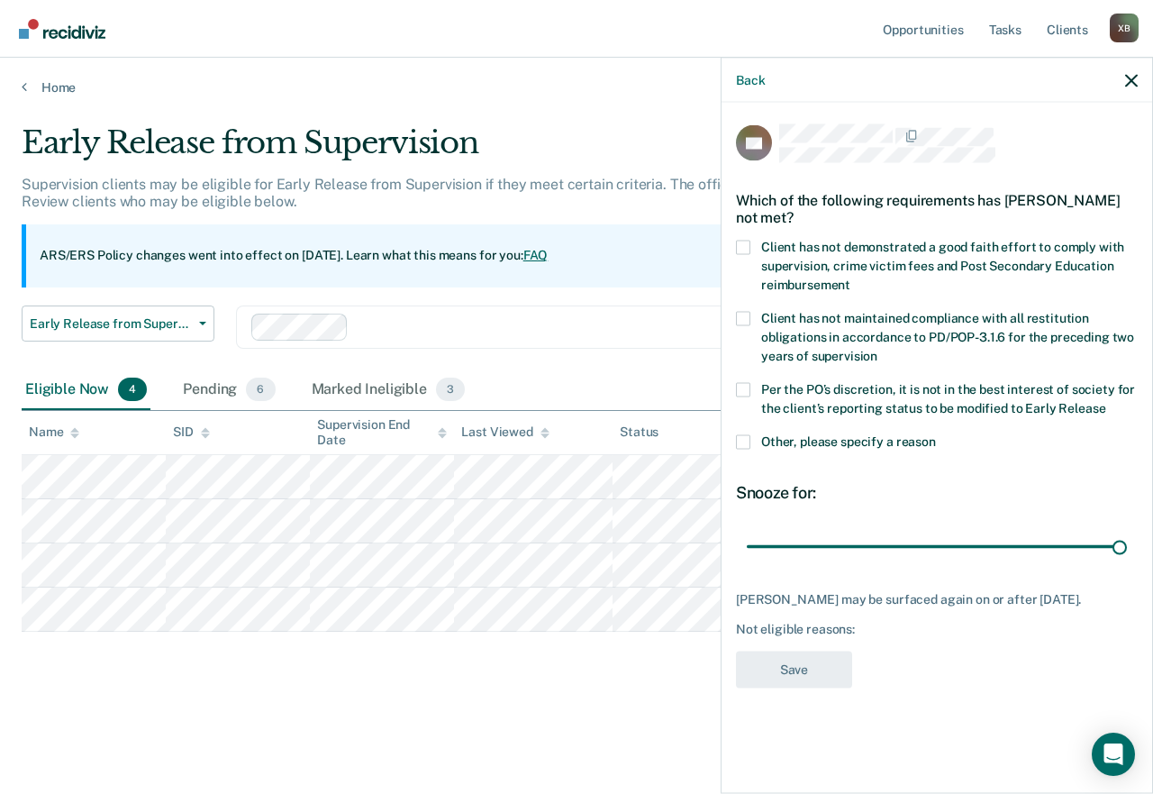
drag, startPoint x: 873, startPoint y: 546, endPoint x: 1152, endPoint y: 543, distance: 279.2
type input "90"
click at [1127, 543] on input "range" at bounding box center [937, 547] width 380 height 32
click at [756, 242] on label "Client has not demonstrated a good faith effort to comply with supervision, cri…" at bounding box center [937, 268] width 402 height 57
click at [850, 277] on input "Client has not demonstrated a good faith effort to comply with supervision, cri…" at bounding box center [850, 277] width 0 height 0
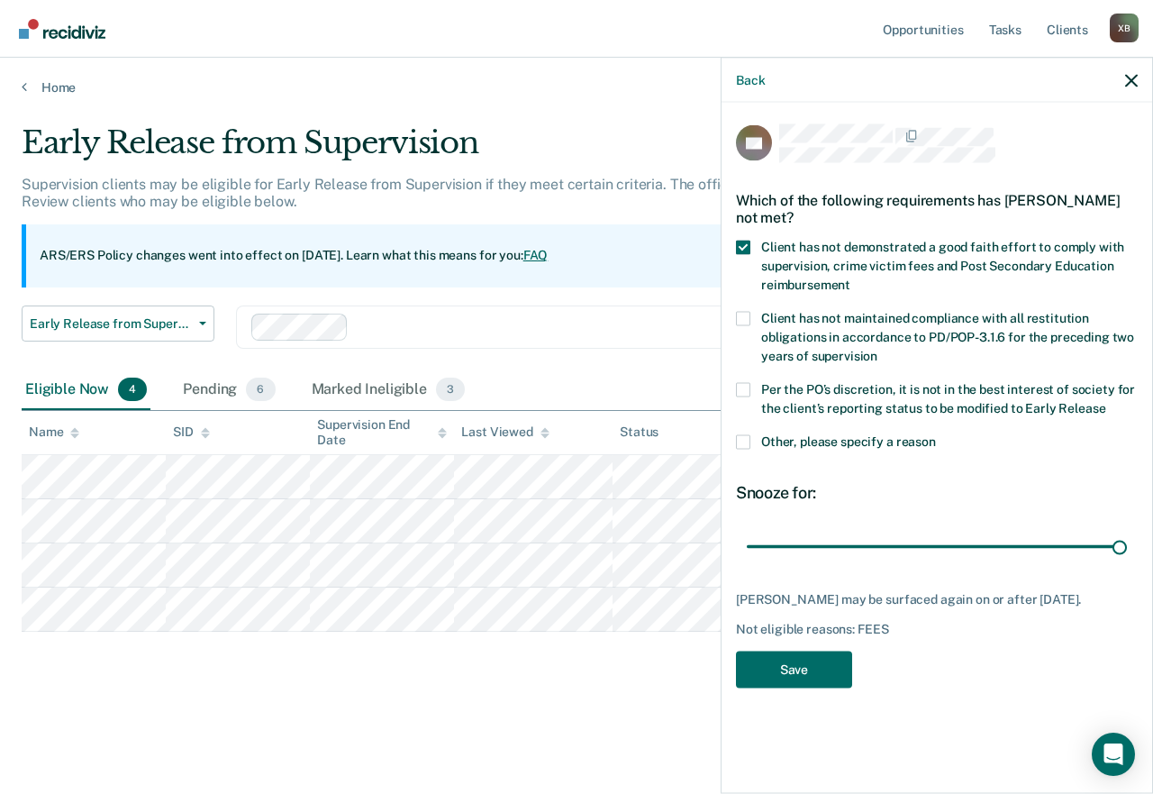
click at [743, 317] on span at bounding box center [743, 318] width 14 height 14
click at [877, 349] on input "Client has not maintained compliance with all restitution obligations in accord…" at bounding box center [877, 349] width 0 height 0
click at [747, 390] on span at bounding box center [743, 389] width 14 height 14
click at [1105, 401] on input "Per the PO’s discretion, it is not in the best interest of society for the clie…" at bounding box center [1105, 401] width 0 height 0
click at [791, 649] on button "Save" at bounding box center [794, 668] width 116 height 37
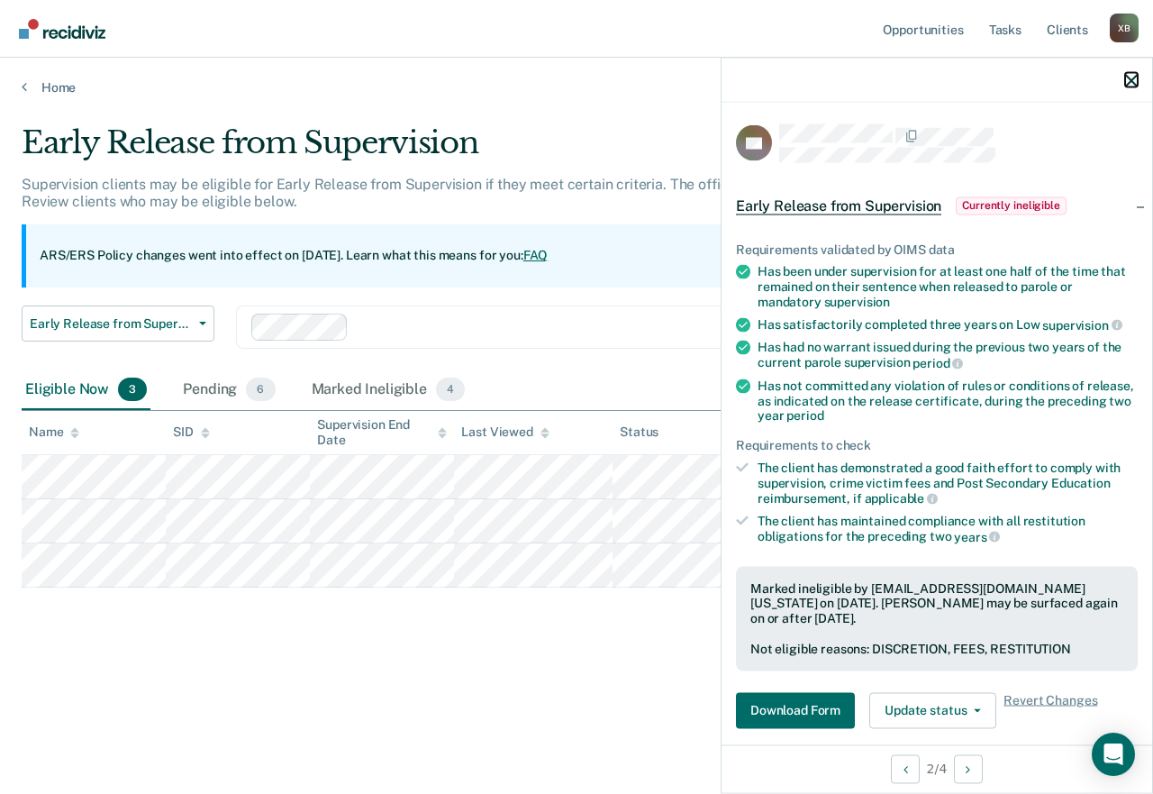
click at [1134, 75] on icon "button" at bounding box center [1131, 80] width 13 height 13
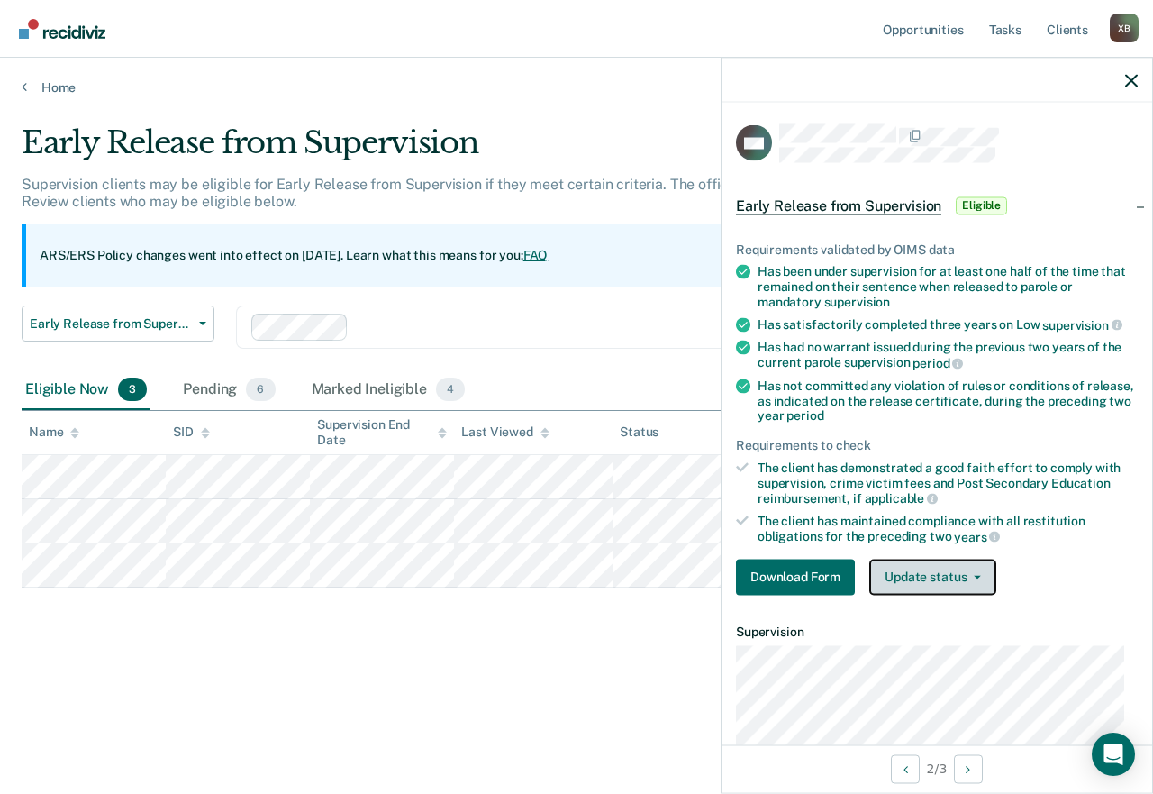
click at [880, 574] on button "Update status" at bounding box center [932, 576] width 127 height 36
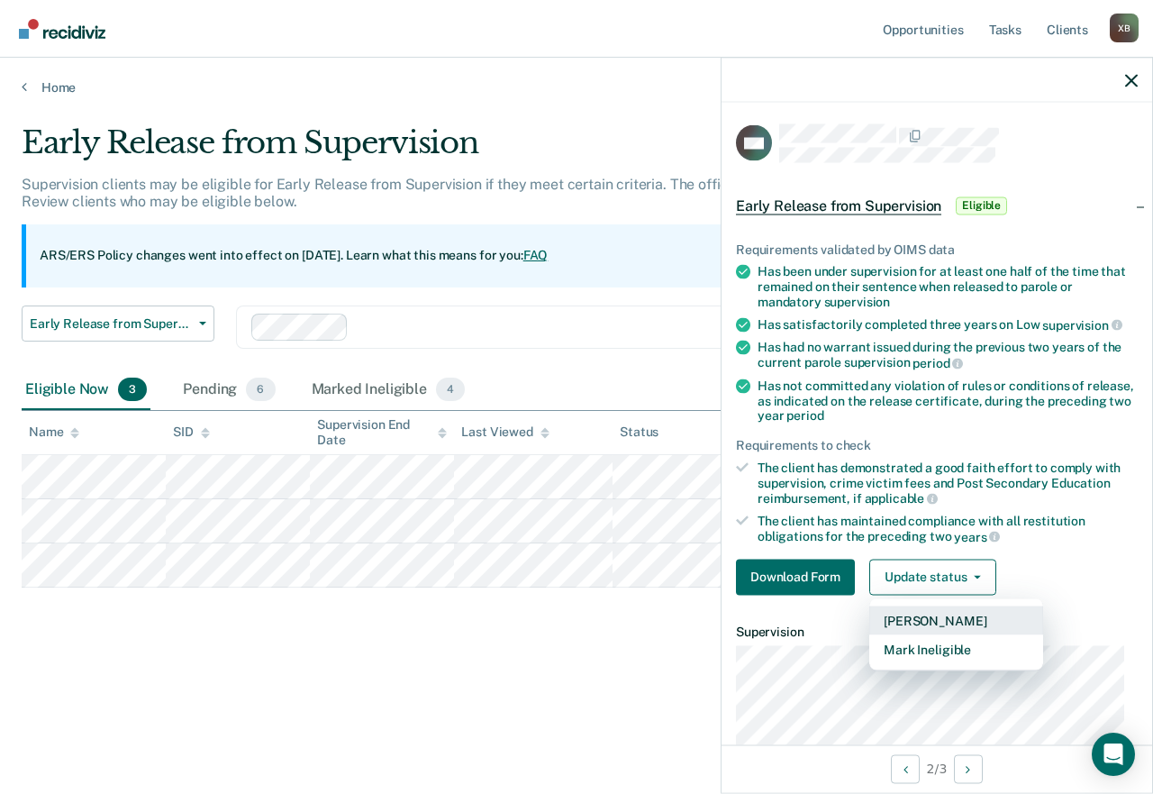
click at [927, 622] on button "[PERSON_NAME]" at bounding box center [956, 619] width 174 height 29
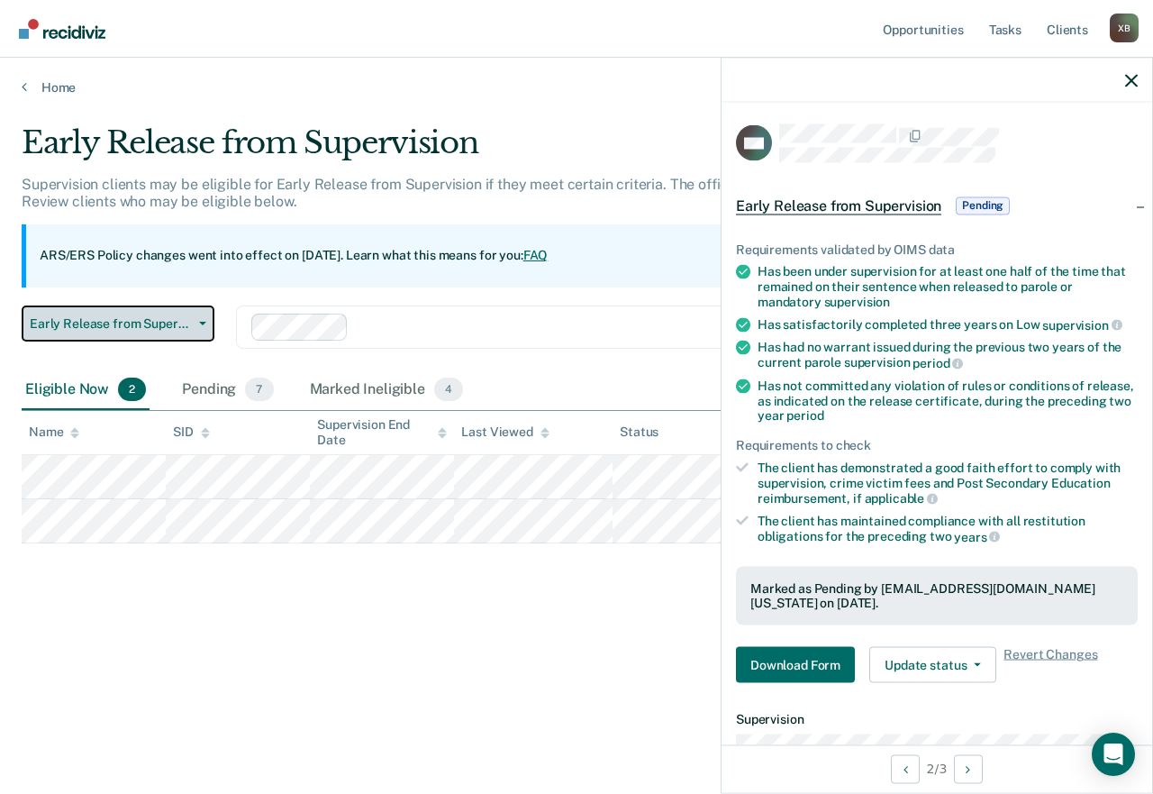
click at [159, 321] on span "Early Release from Supervision" at bounding box center [111, 323] width 162 height 15
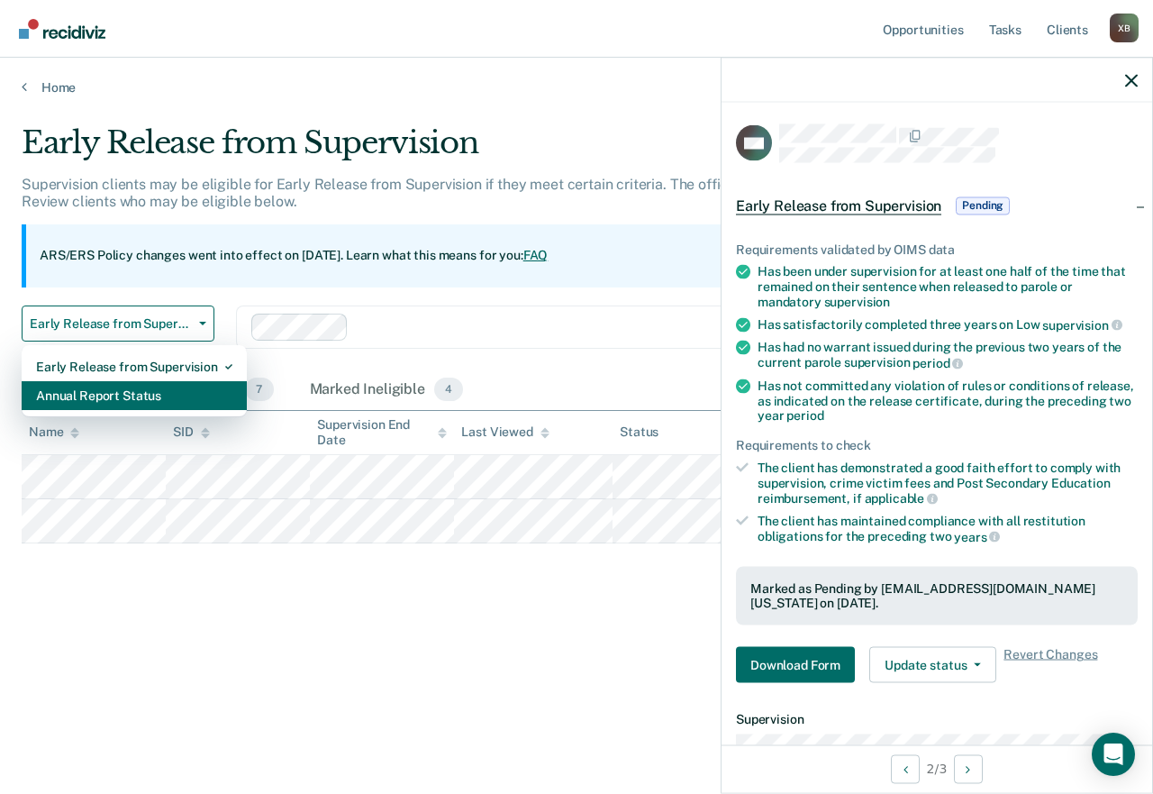
click at [140, 393] on div "Annual Report Status" at bounding box center [134, 395] width 196 height 29
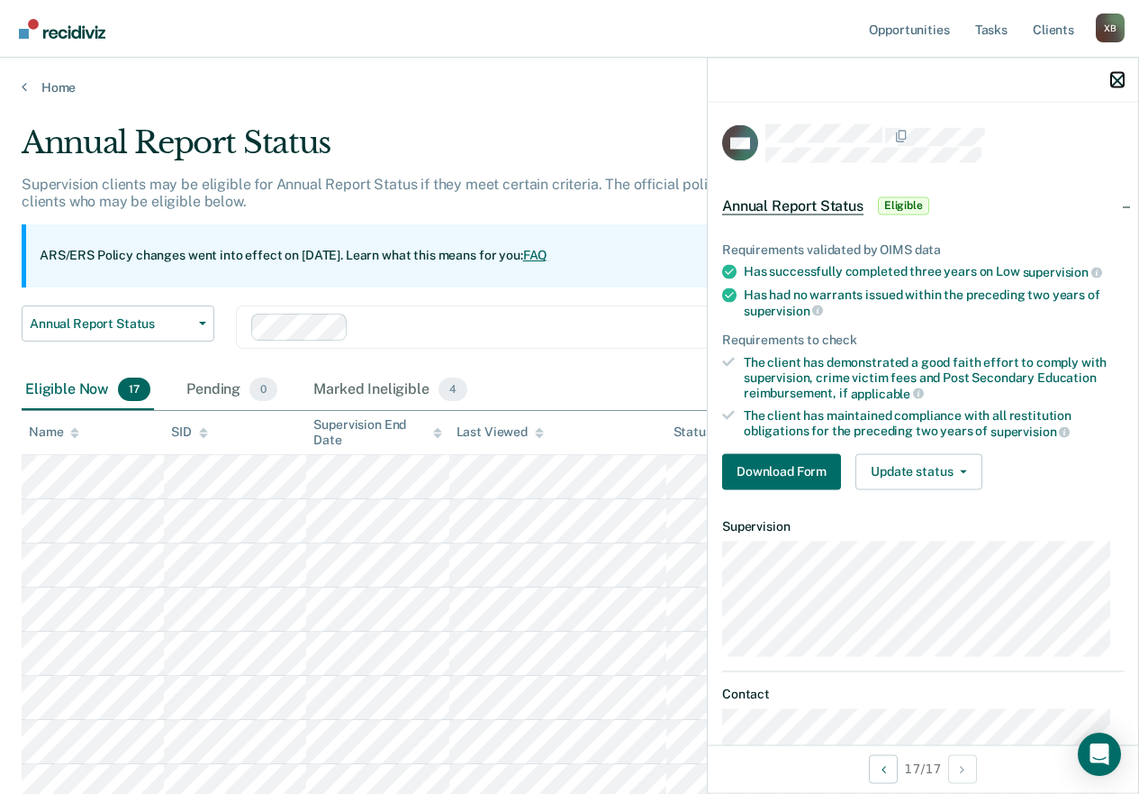
click at [1116, 82] on icon "button" at bounding box center [1117, 80] width 13 height 13
